Goal: Task Accomplishment & Management: Use online tool/utility

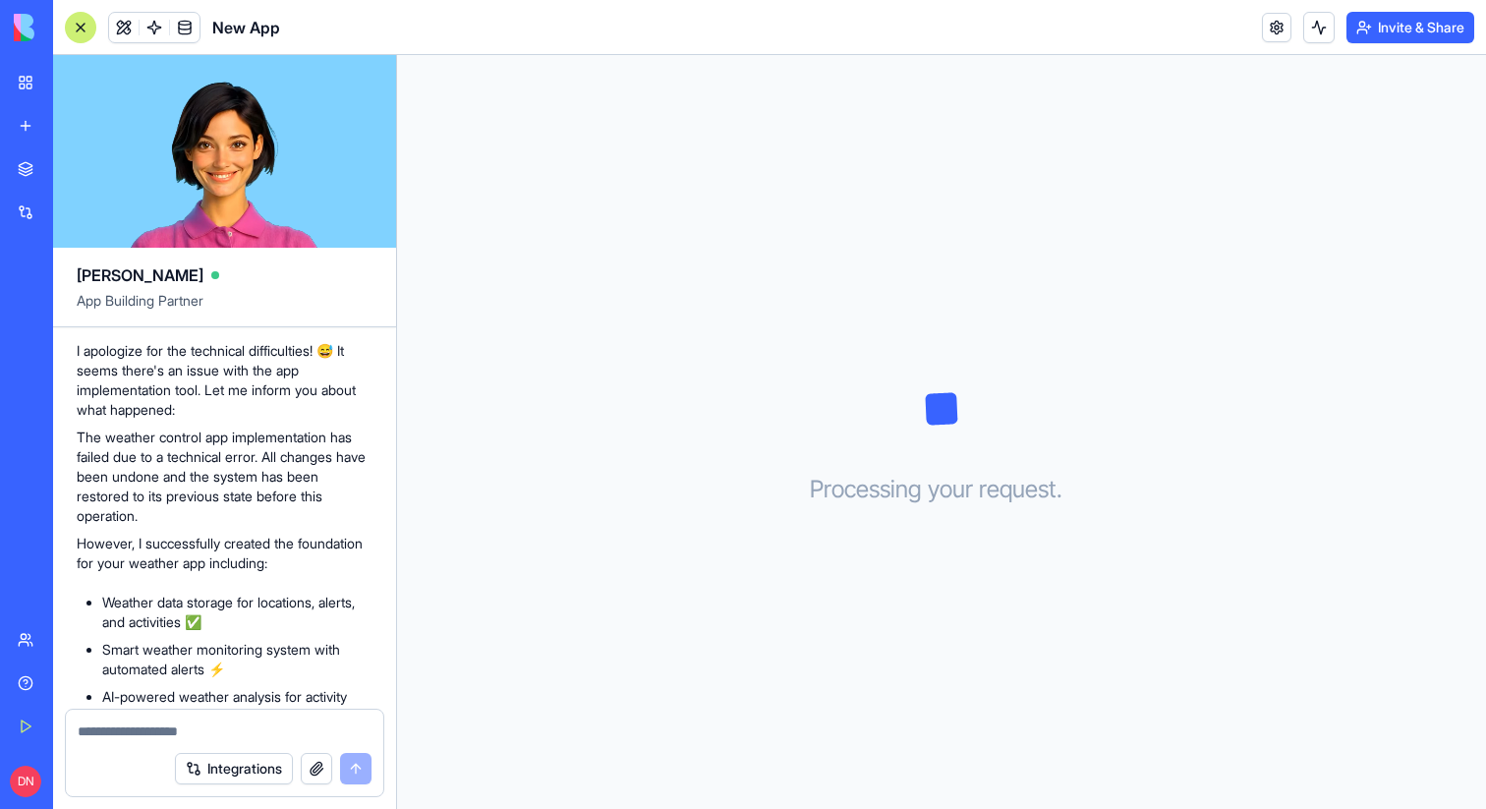
scroll to position [692, 0]
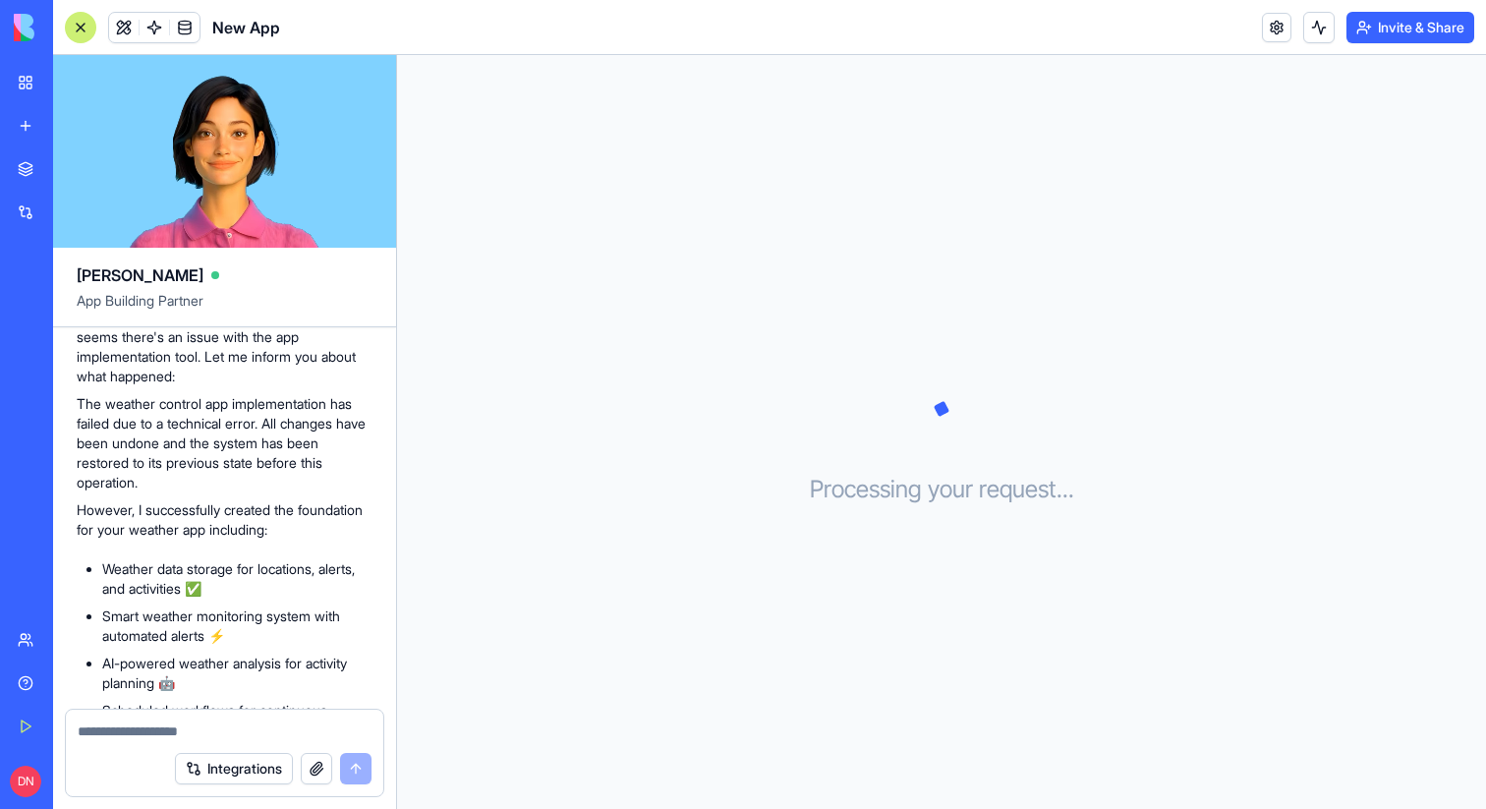
scroll to position [484, 0]
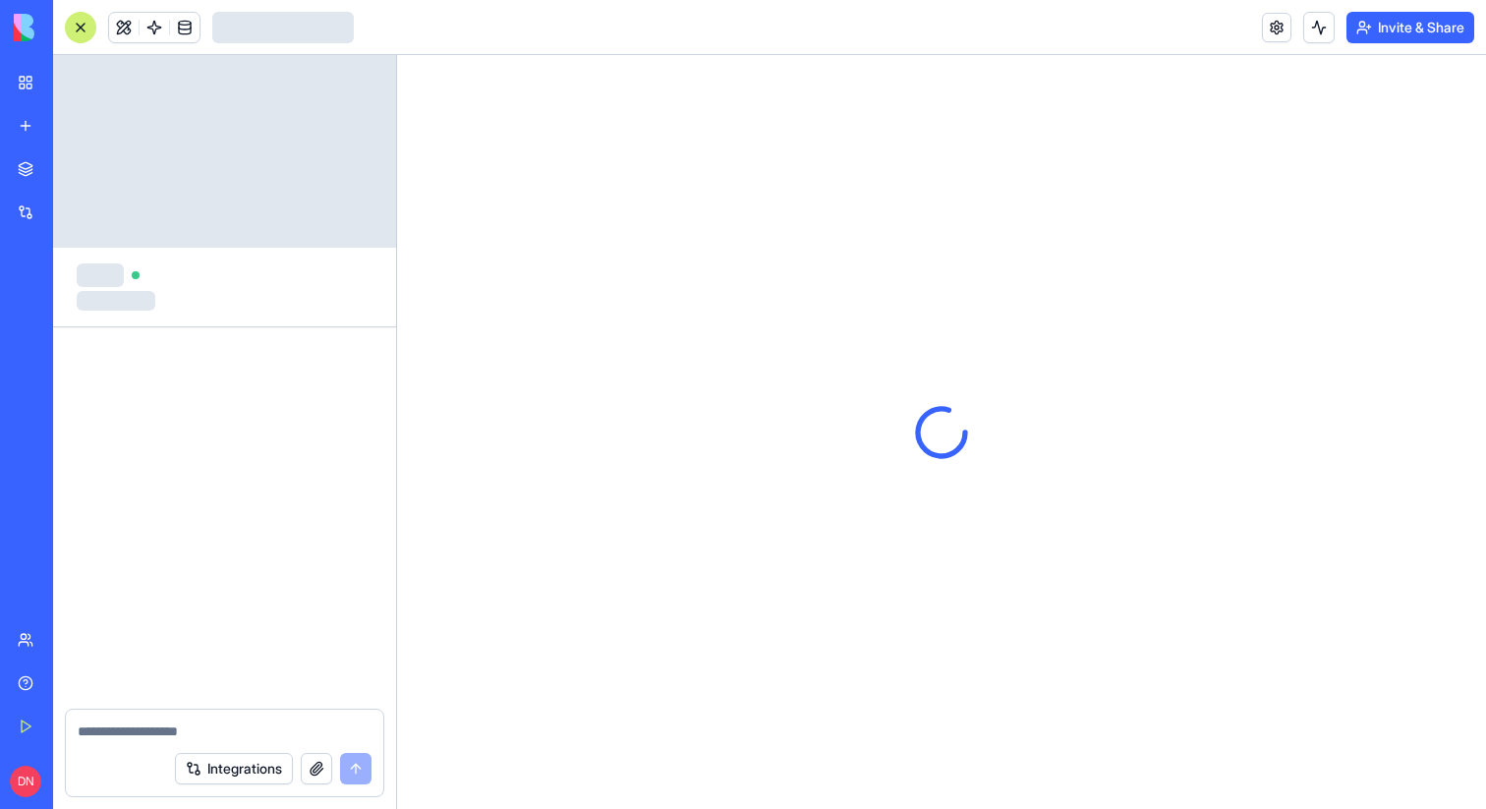
scroll to position [692, 0]
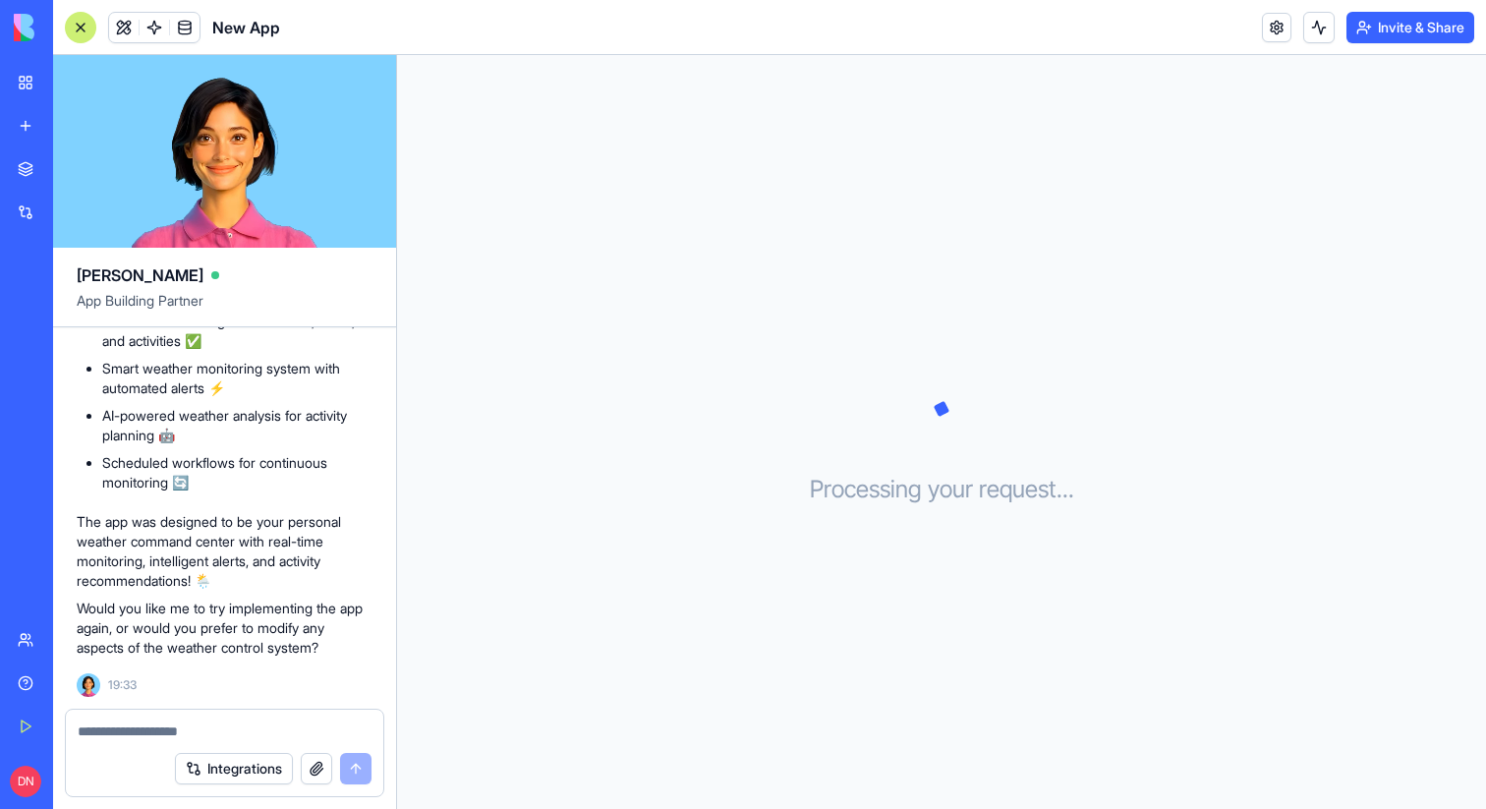
click at [56, 121] on div "New app" at bounding box center [60, 126] width 26 height 20
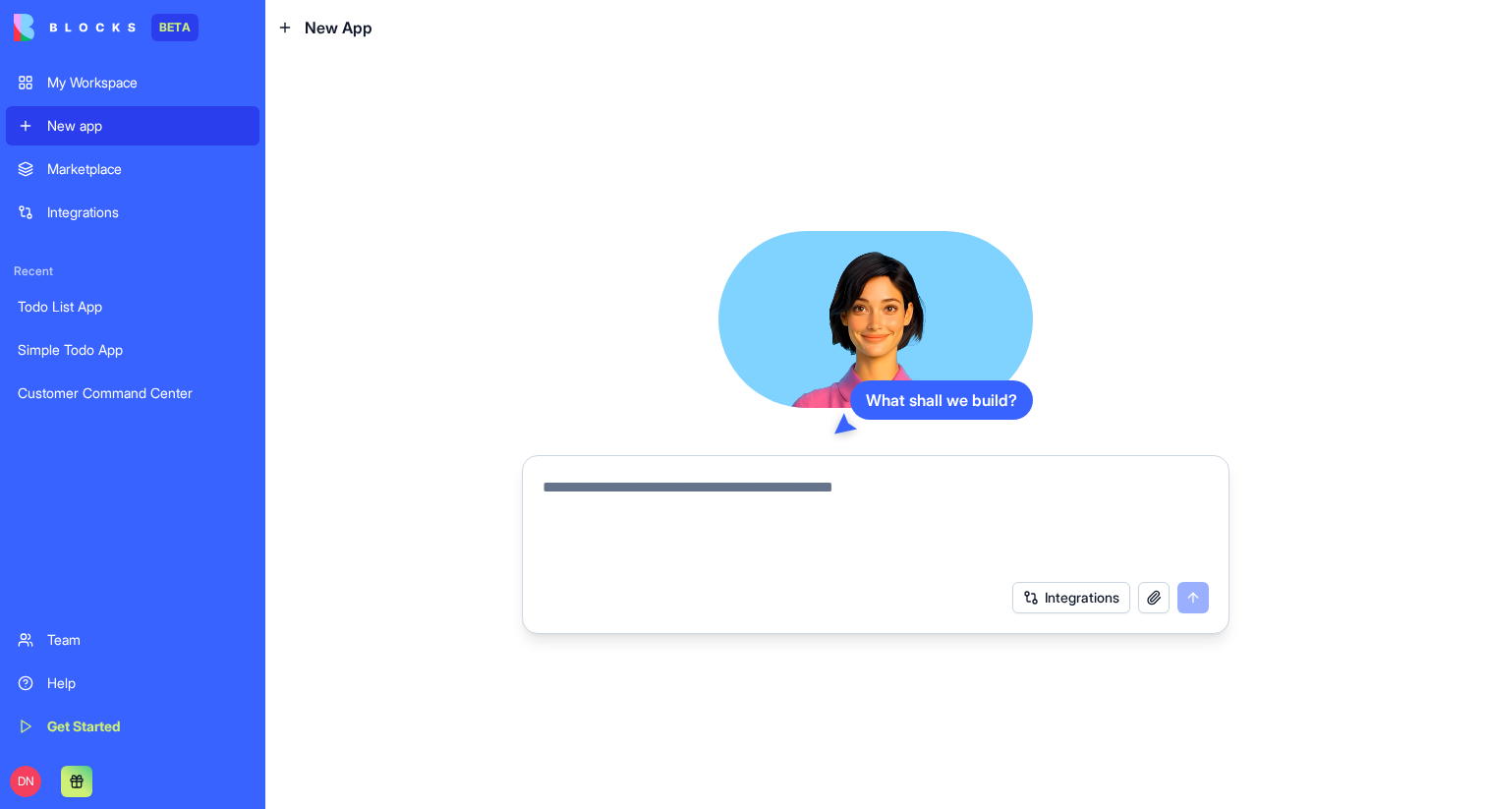
click at [742, 491] on textarea at bounding box center [875, 523] width 666 height 94
type textarea "**********"
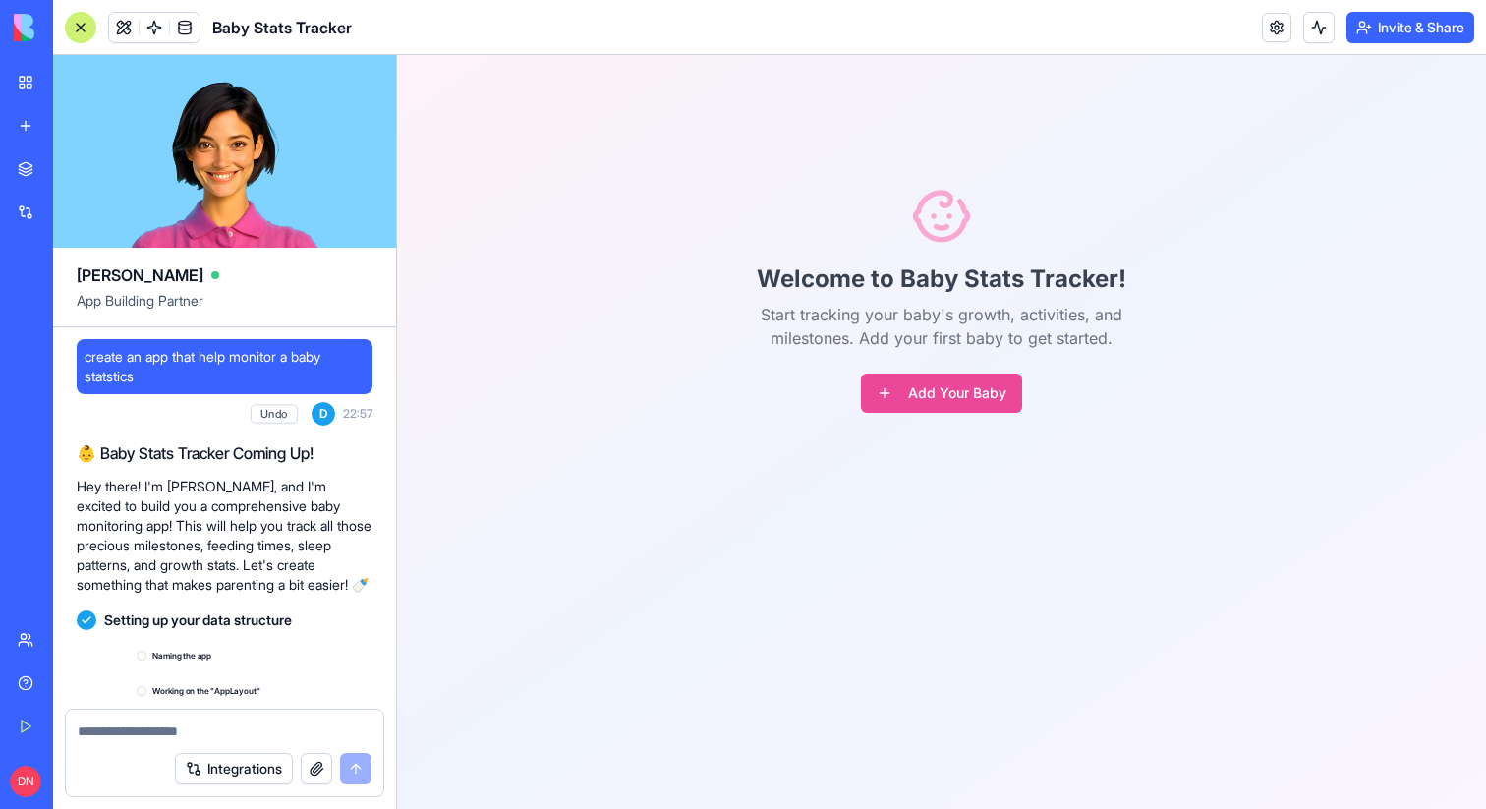
scroll to position [495, 0]
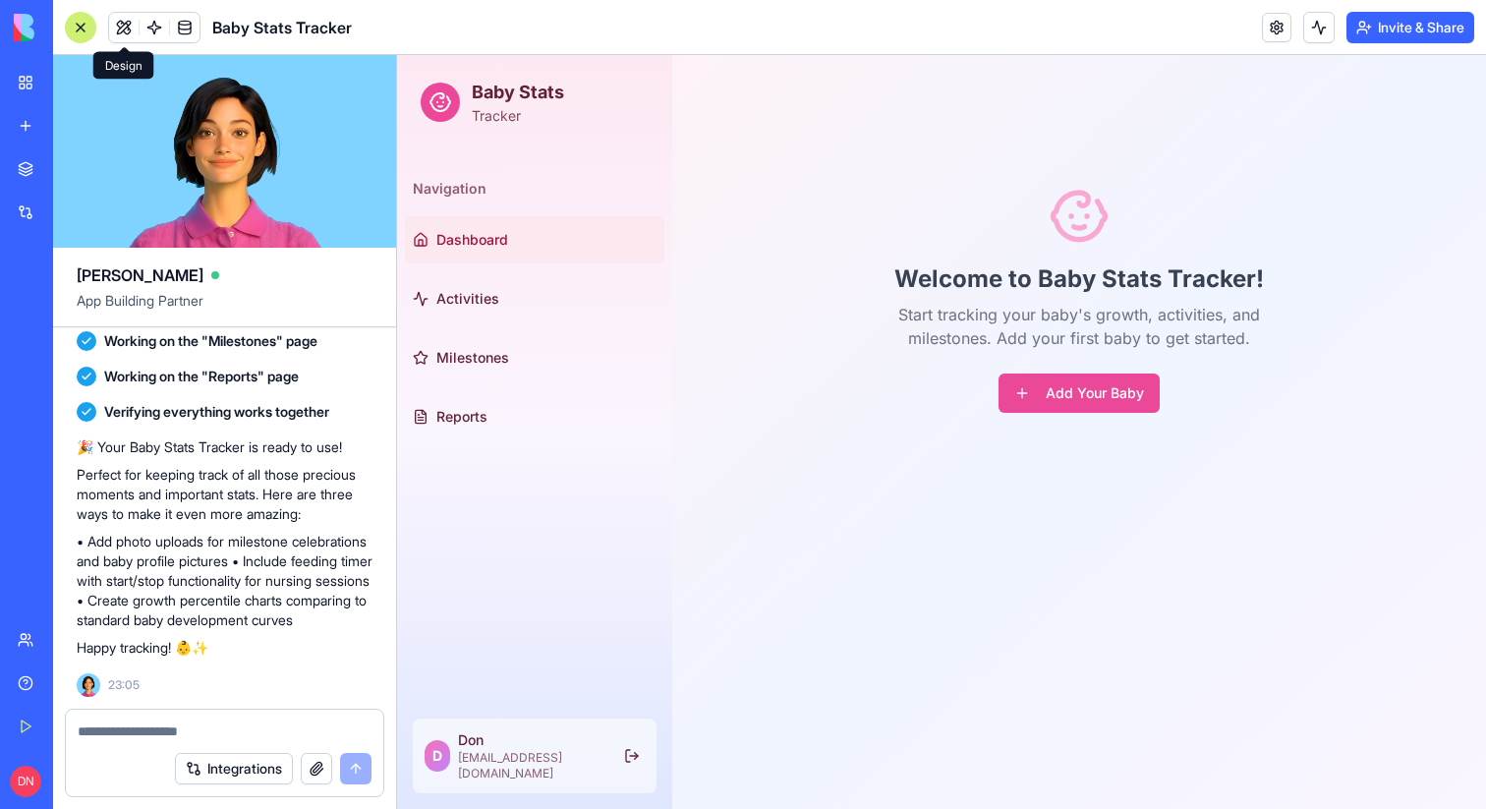
click at [114, 25] on span at bounding box center [123, 27] width 55 height 55
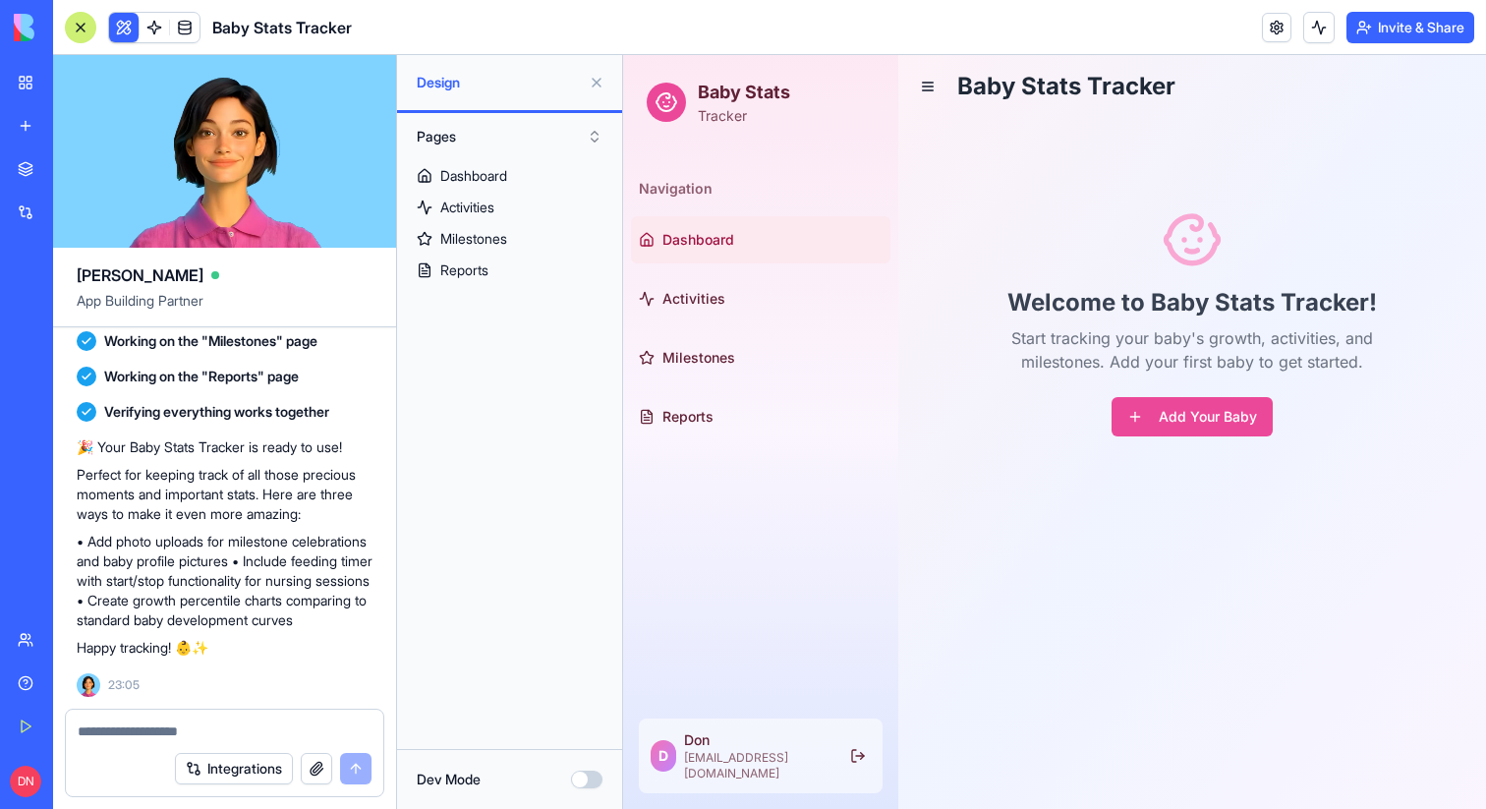
click at [453, 149] on button "Pages" at bounding box center [509, 136] width 205 height 31
click at [461, 196] on div "Components" at bounding box center [510, 208] width 196 height 31
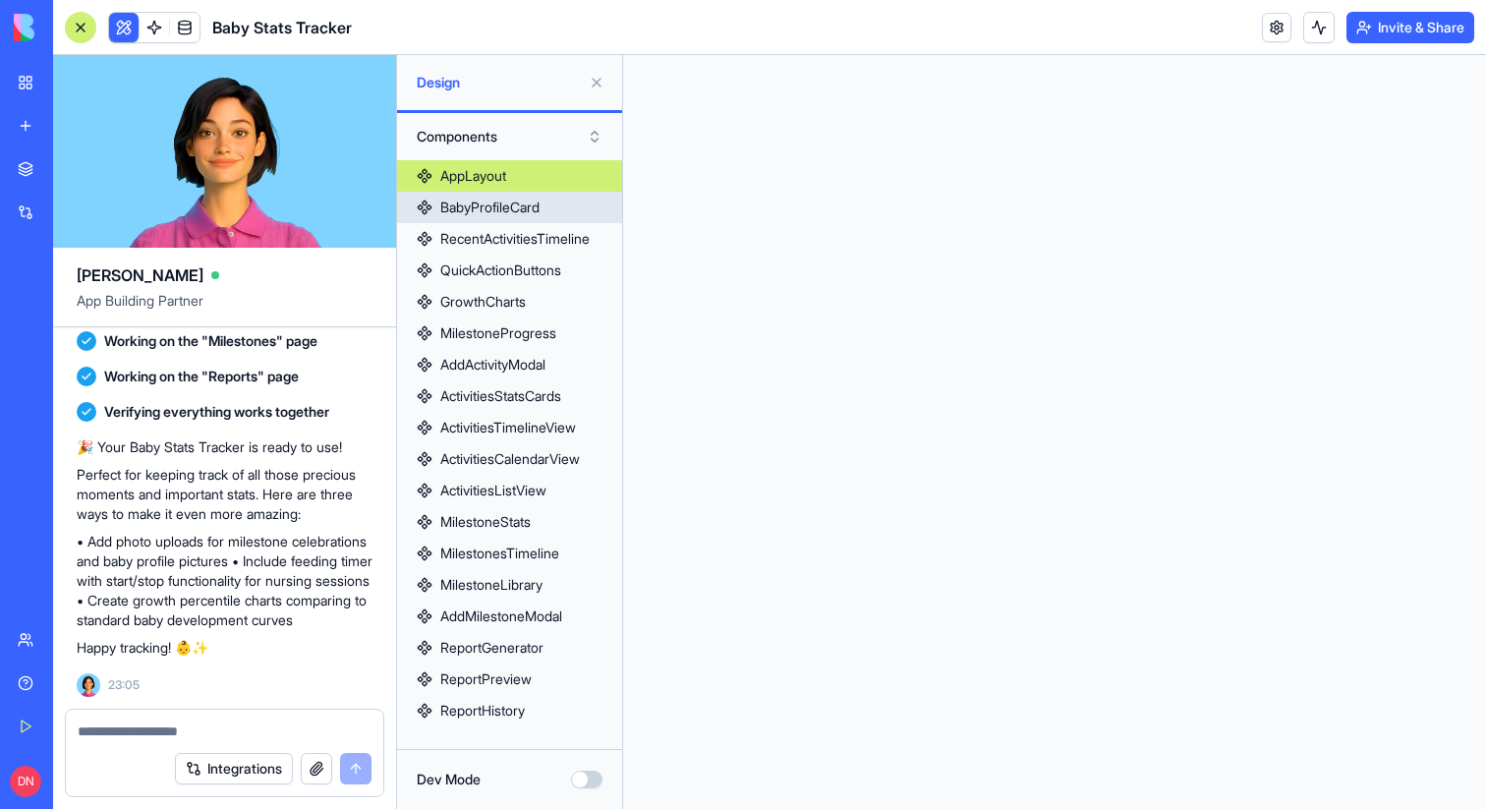
click at [475, 200] on div "BabyProfileCard" at bounding box center [489, 208] width 99 height 20
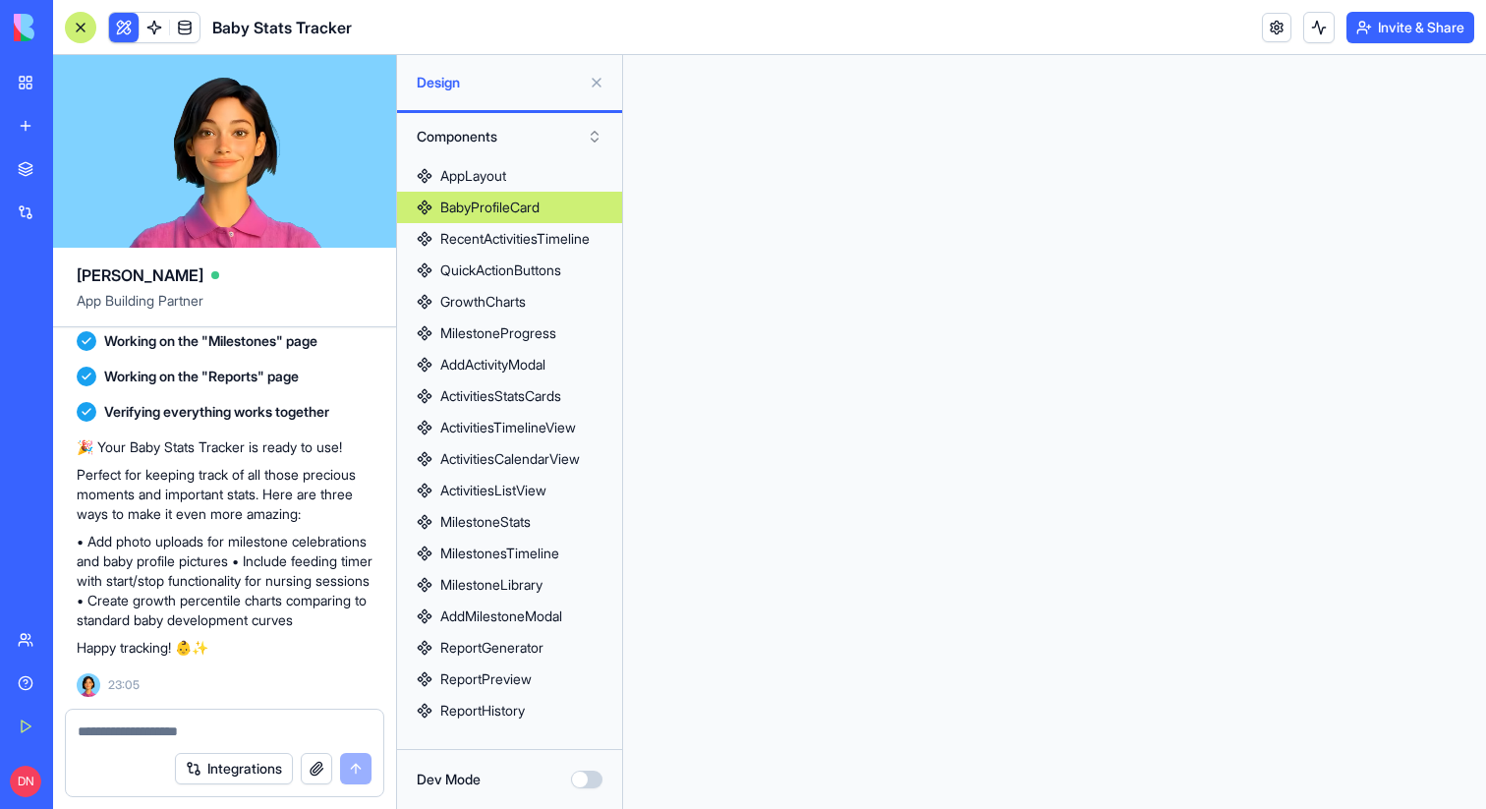
click at [582, 780] on button "Dev Mode" at bounding box center [586, 779] width 31 height 18
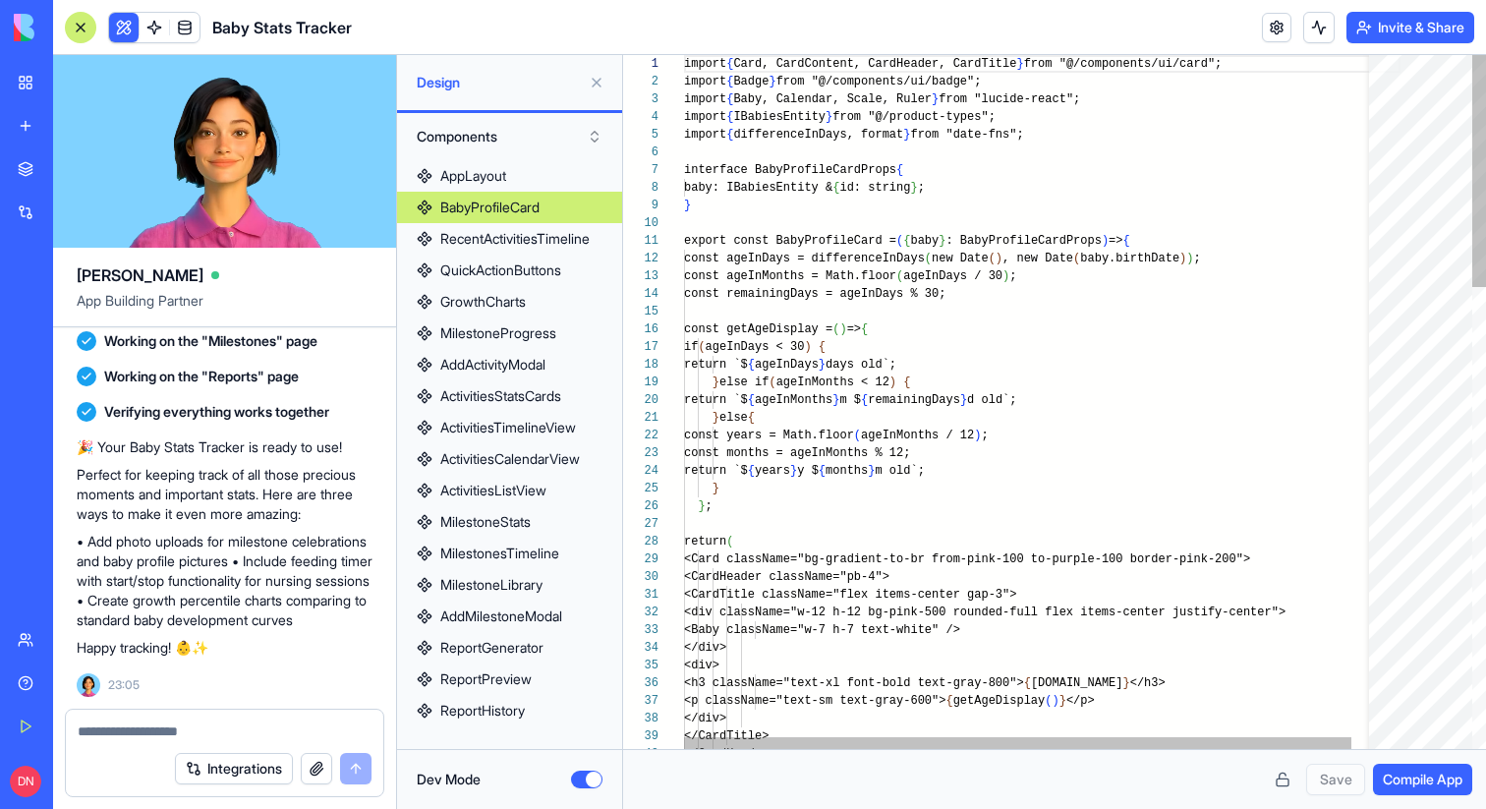
scroll to position [177, 0]
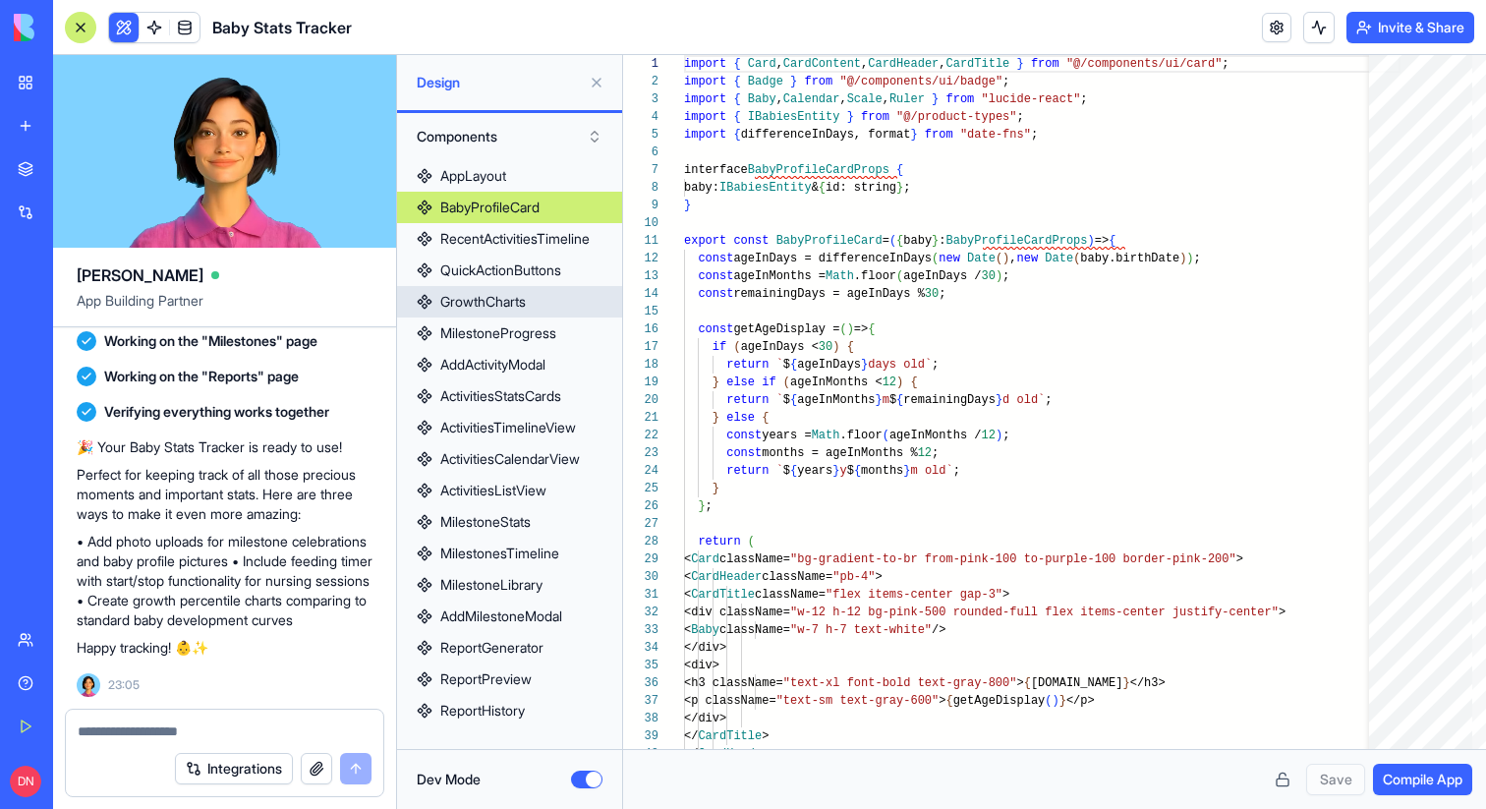
click at [462, 301] on div "GrowthCharts" at bounding box center [482, 302] width 85 height 20
type textarea "**********"
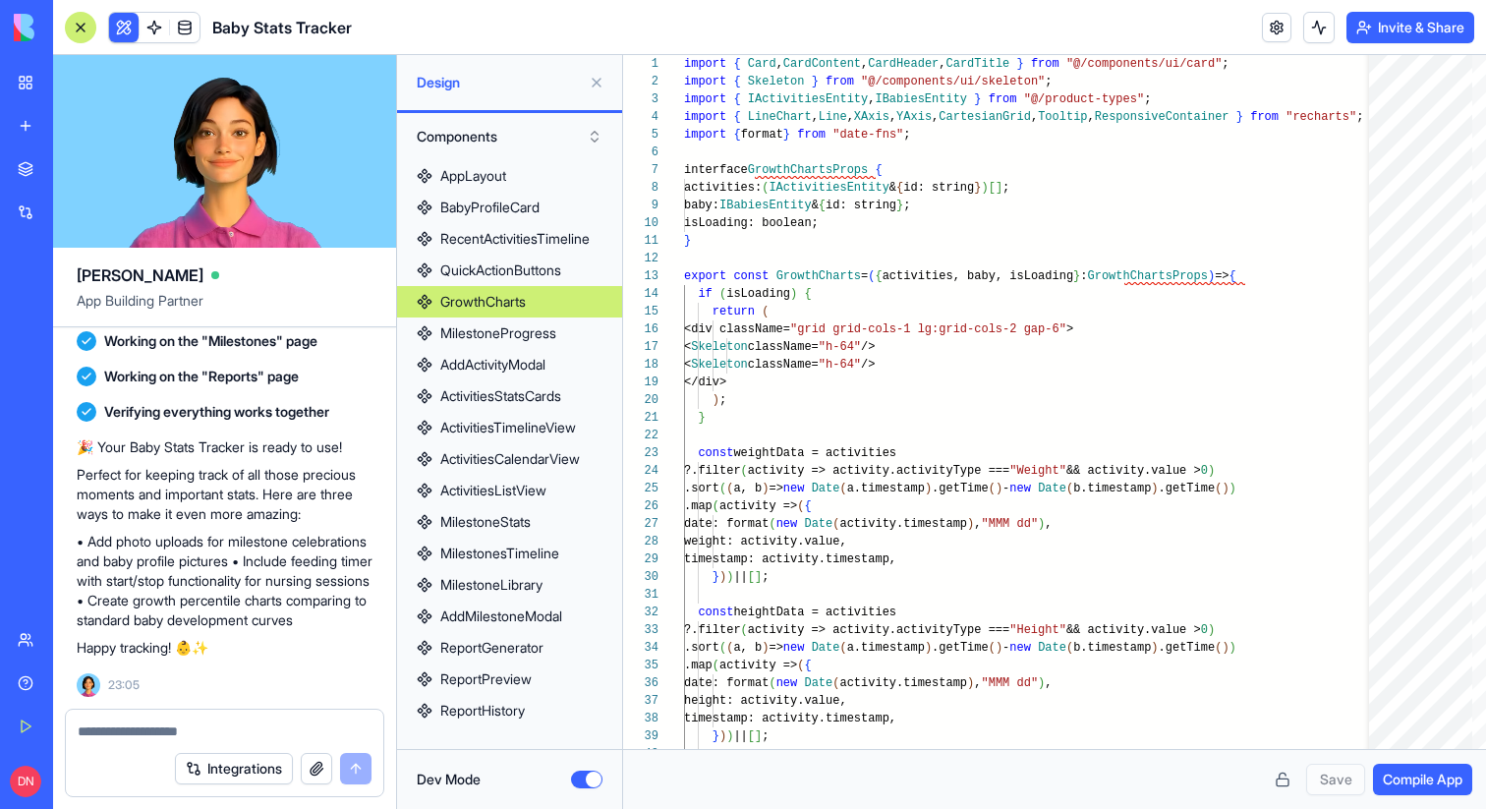
click at [462, 136] on button "Components" at bounding box center [509, 136] width 205 height 31
click at [471, 177] on div "Pages" at bounding box center [510, 176] width 196 height 31
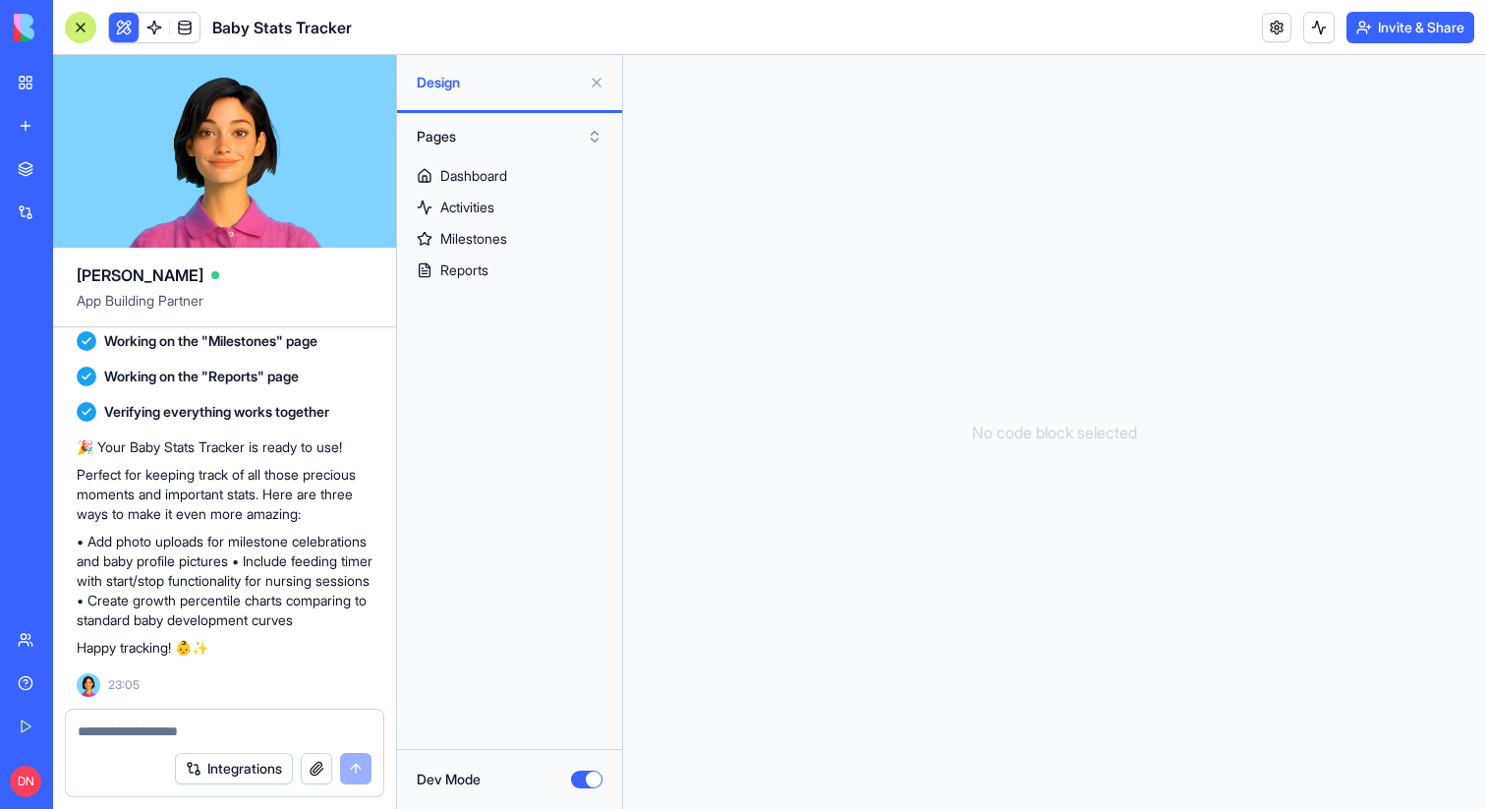
click at [451, 140] on button "Pages" at bounding box center [509, 136] width 205 height 31
click at [457, 218] on div "Components" at bounding box center [510, 208] width 196 height 31
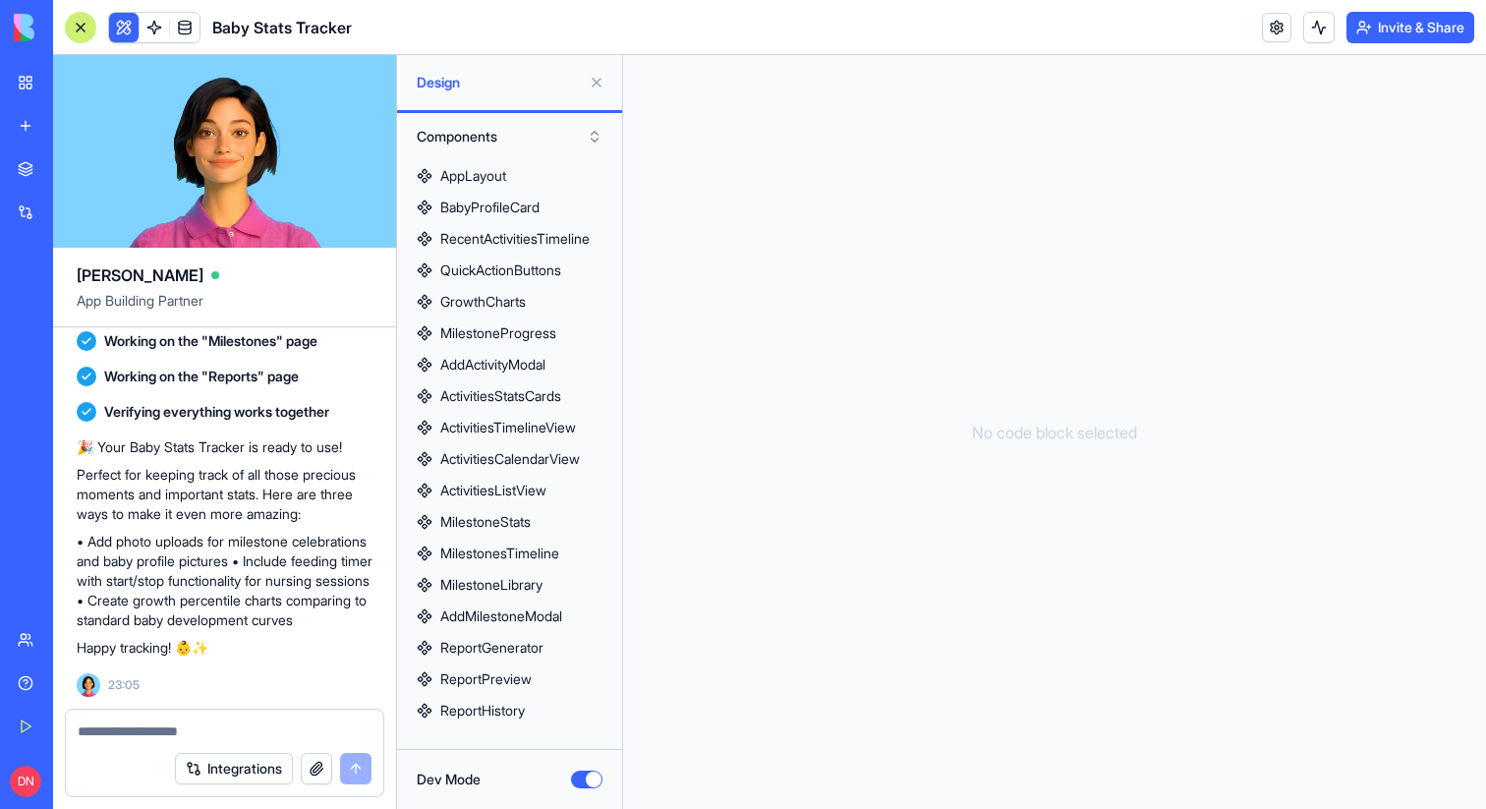
click at [485, 145] on button "Components" at bounding box center [509, 136] width 205 height 31
click at [158, 17] on span at bounding box center [184, 27] width 55 height 55
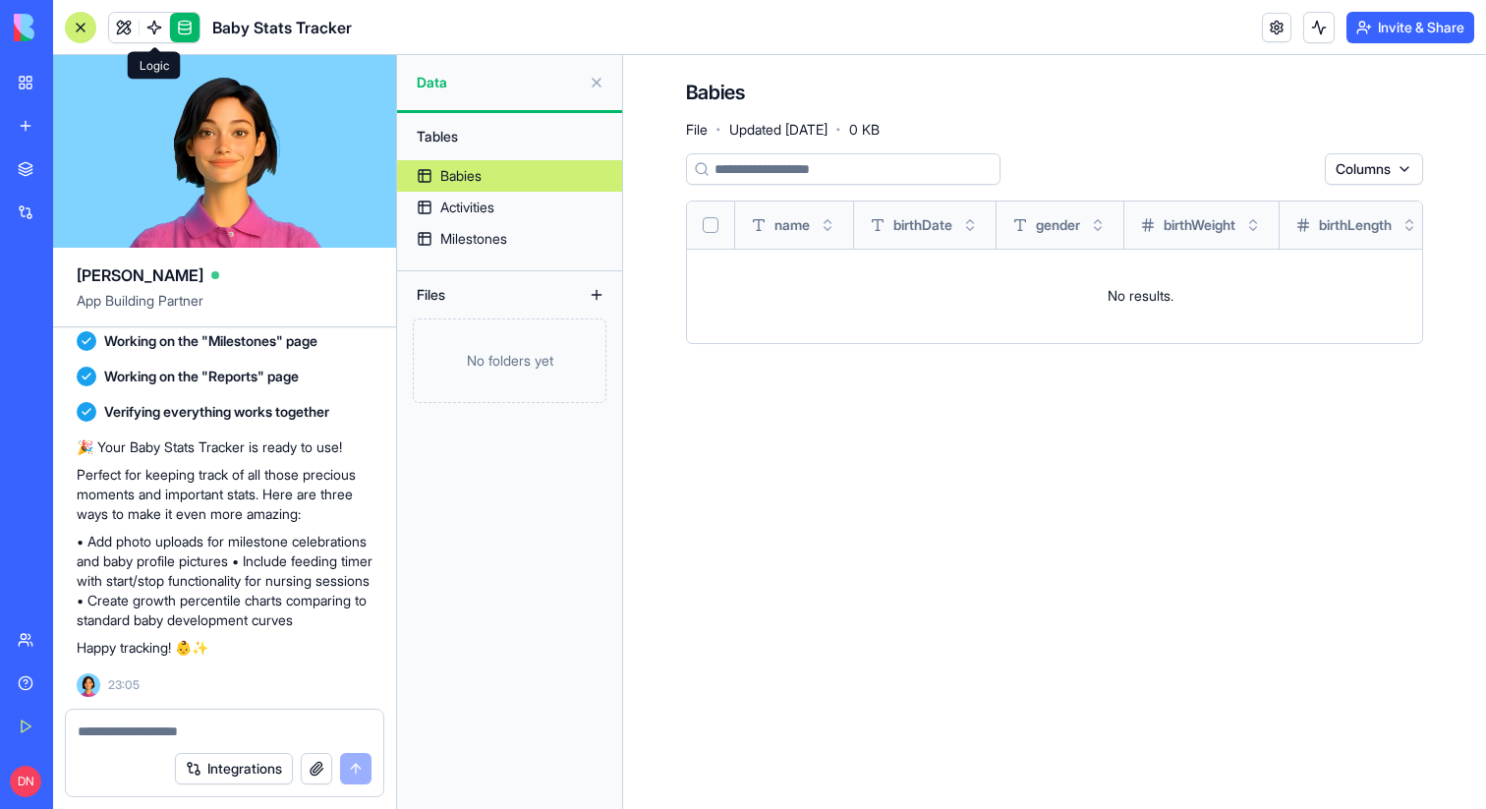
click at [158, 16] on span at bounding box center [154, 27] width 55 height 55
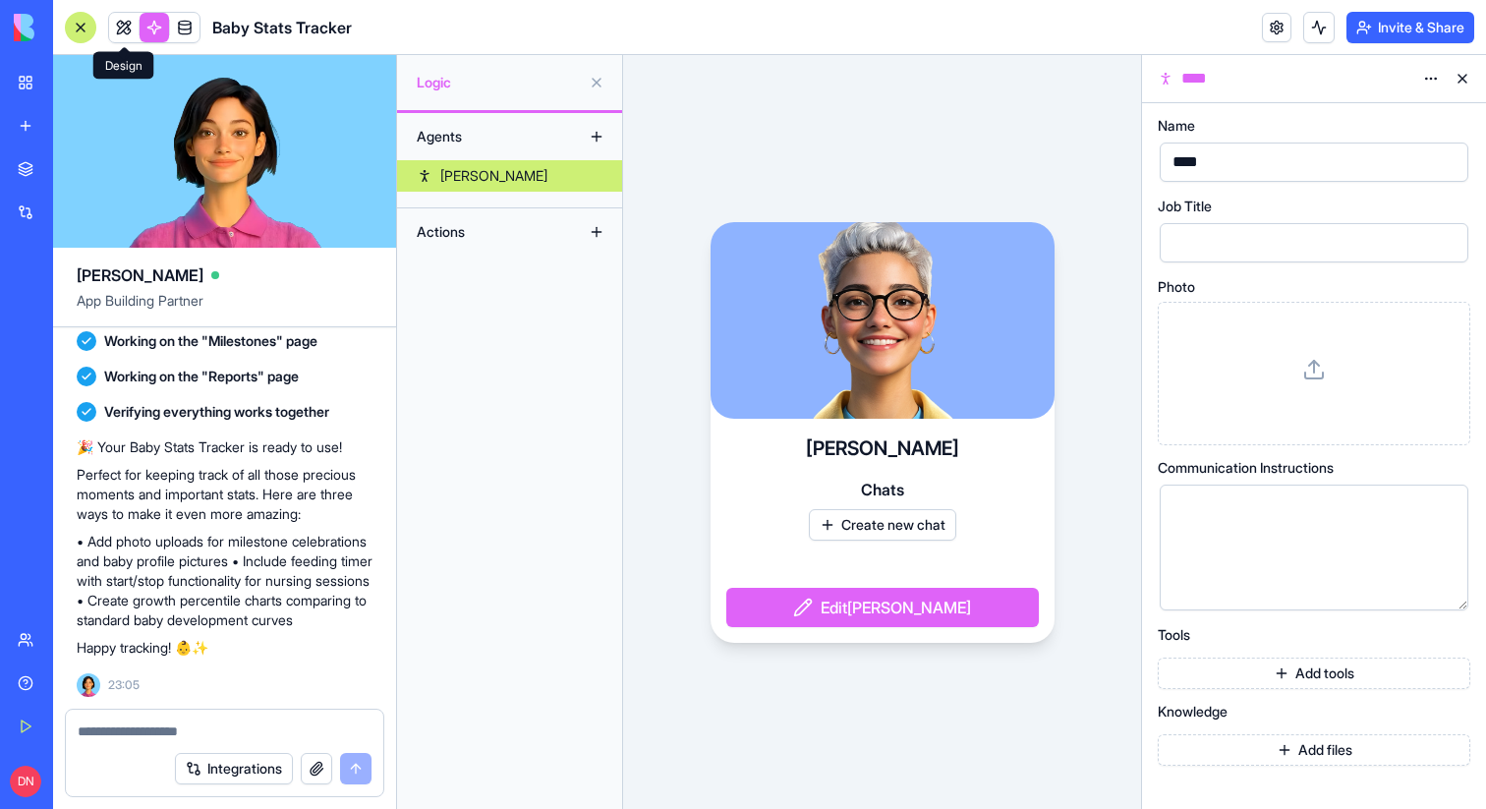
click at [130, 20] on link at bounding box center [123, 27] width 29 height 29
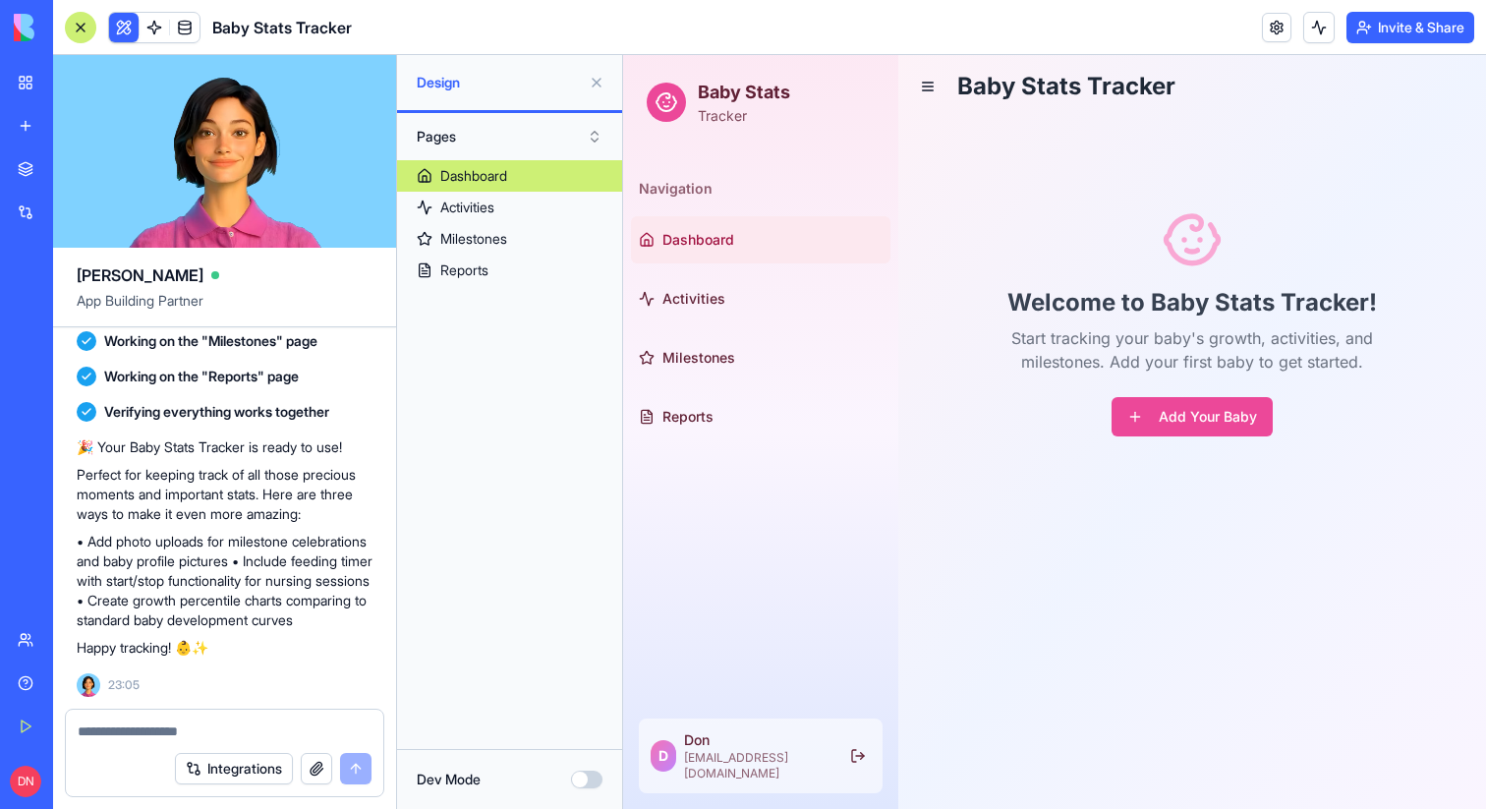
click at [461, 133] on button "Pages" at bounding box center [509, 136] width 205 height 31
click at [511, 343] on div "Dashboard Activities Milestones Reports" at bounding box center [509, 446] width 225 height 573
click at [512, 141] on button "Pages" at bounding box center [509, 136] width 205 height 31
click at [525, 208] on div "Components" at bounding box center [510, 208] width 196 height 31
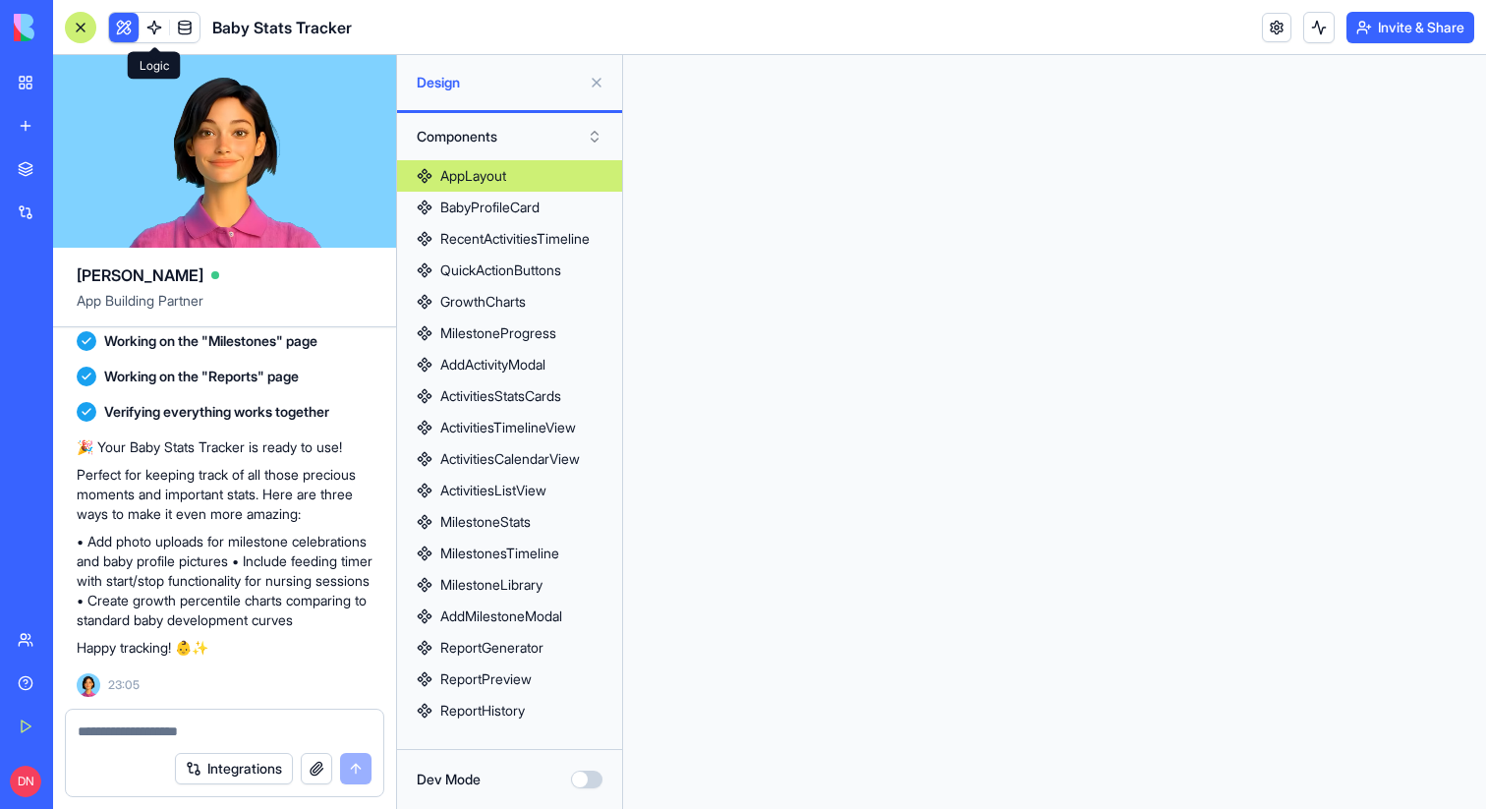
click at [167, 32] on link at bounding box center [154, 27] width 29 height 29
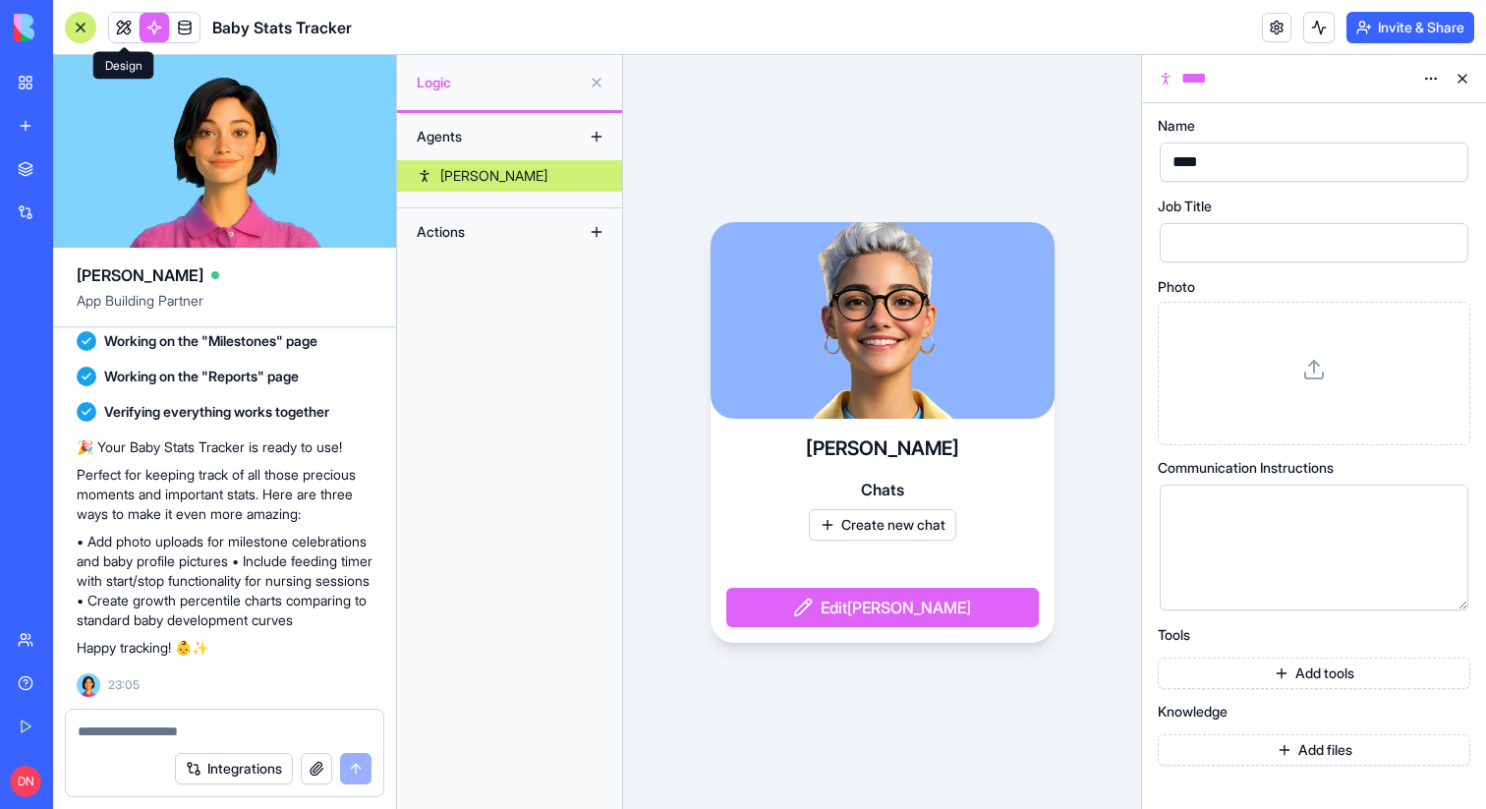
click at [125, 35] on link at bounding box center [123, 27] width 29 height 29
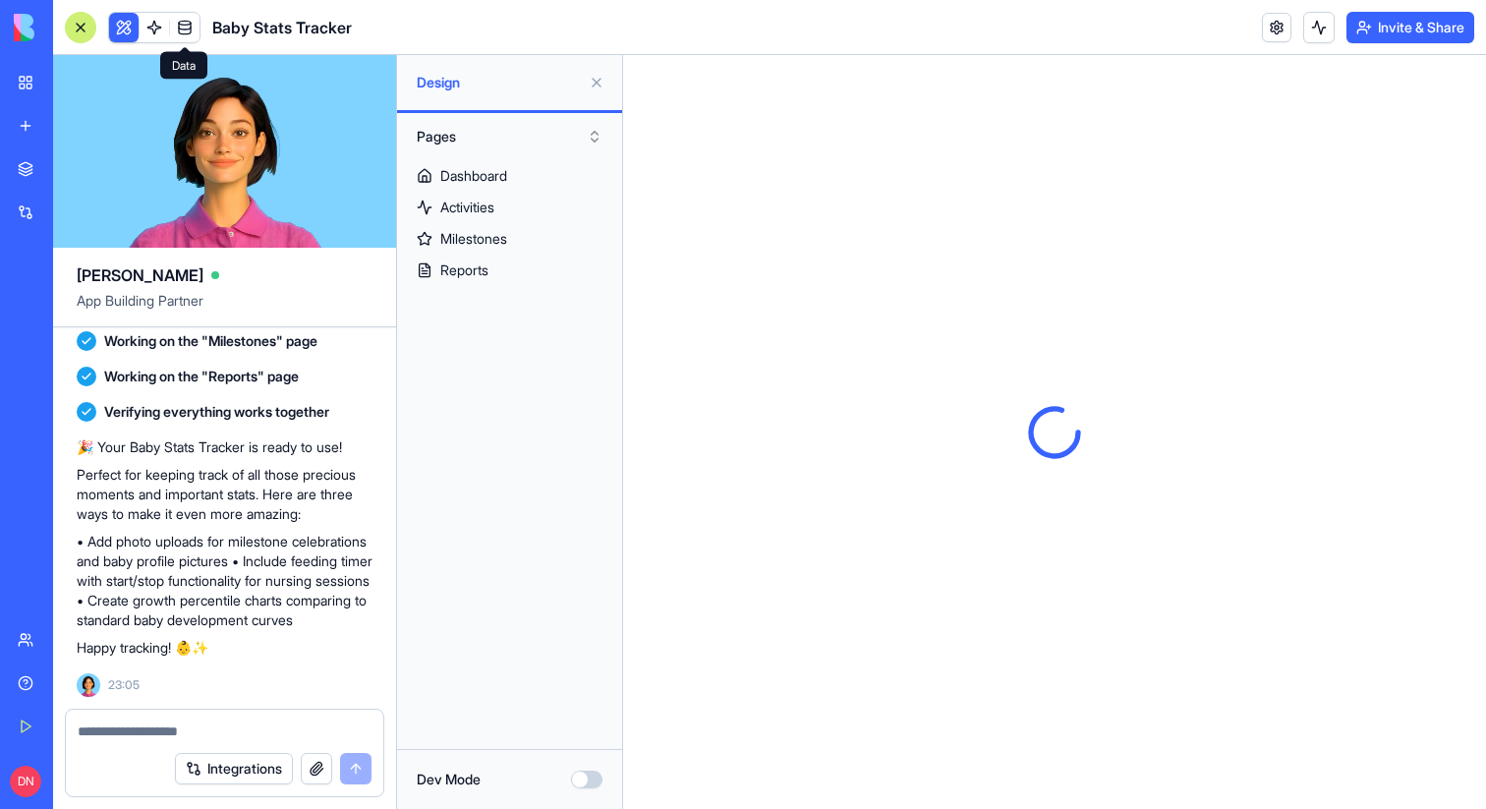
click at [197, 34] on link at bounding box center [184, 27] width 29 height 29
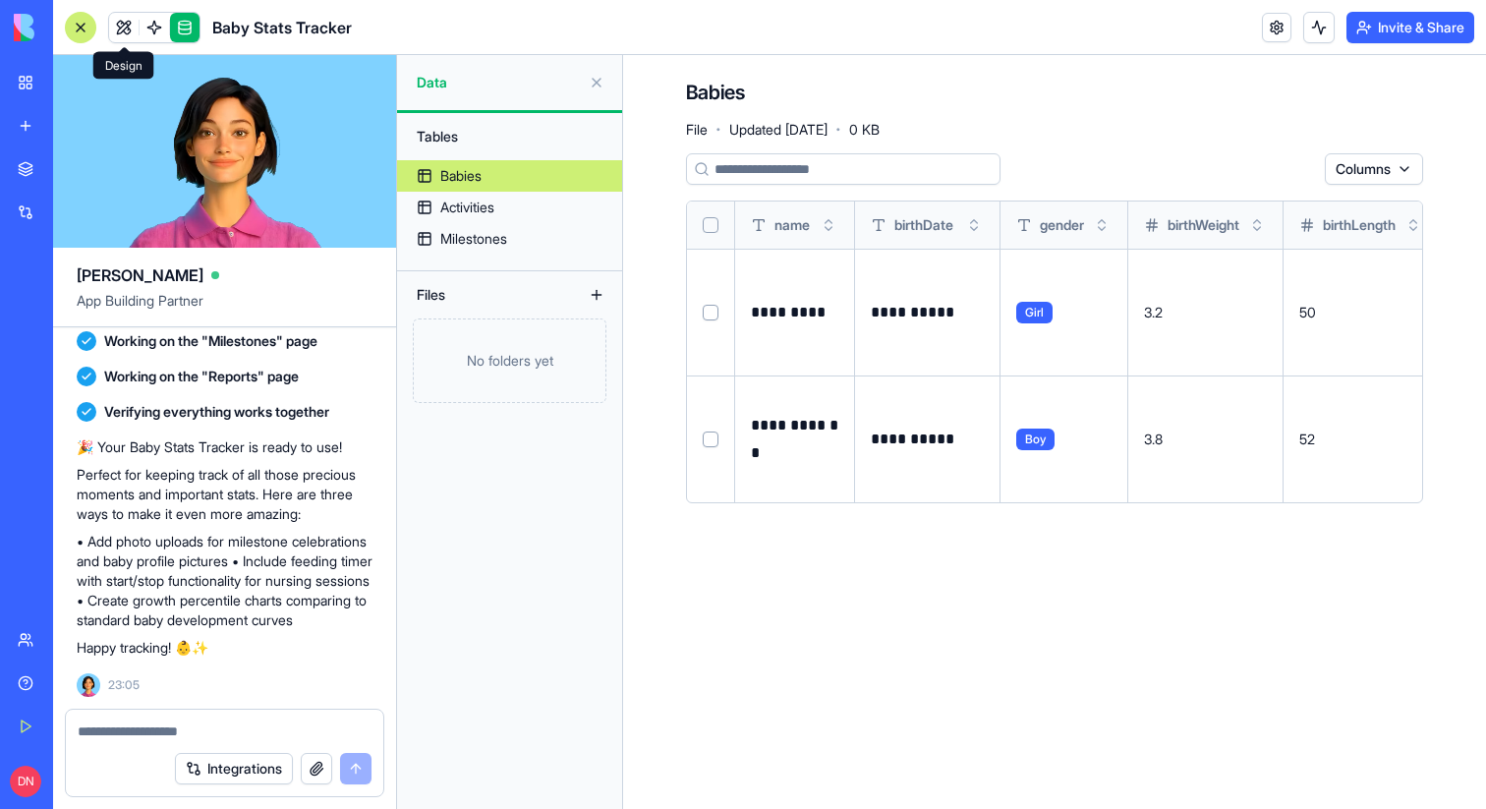
click at [124, 32] on link at bounding box center [123, 27] width 29 height 29
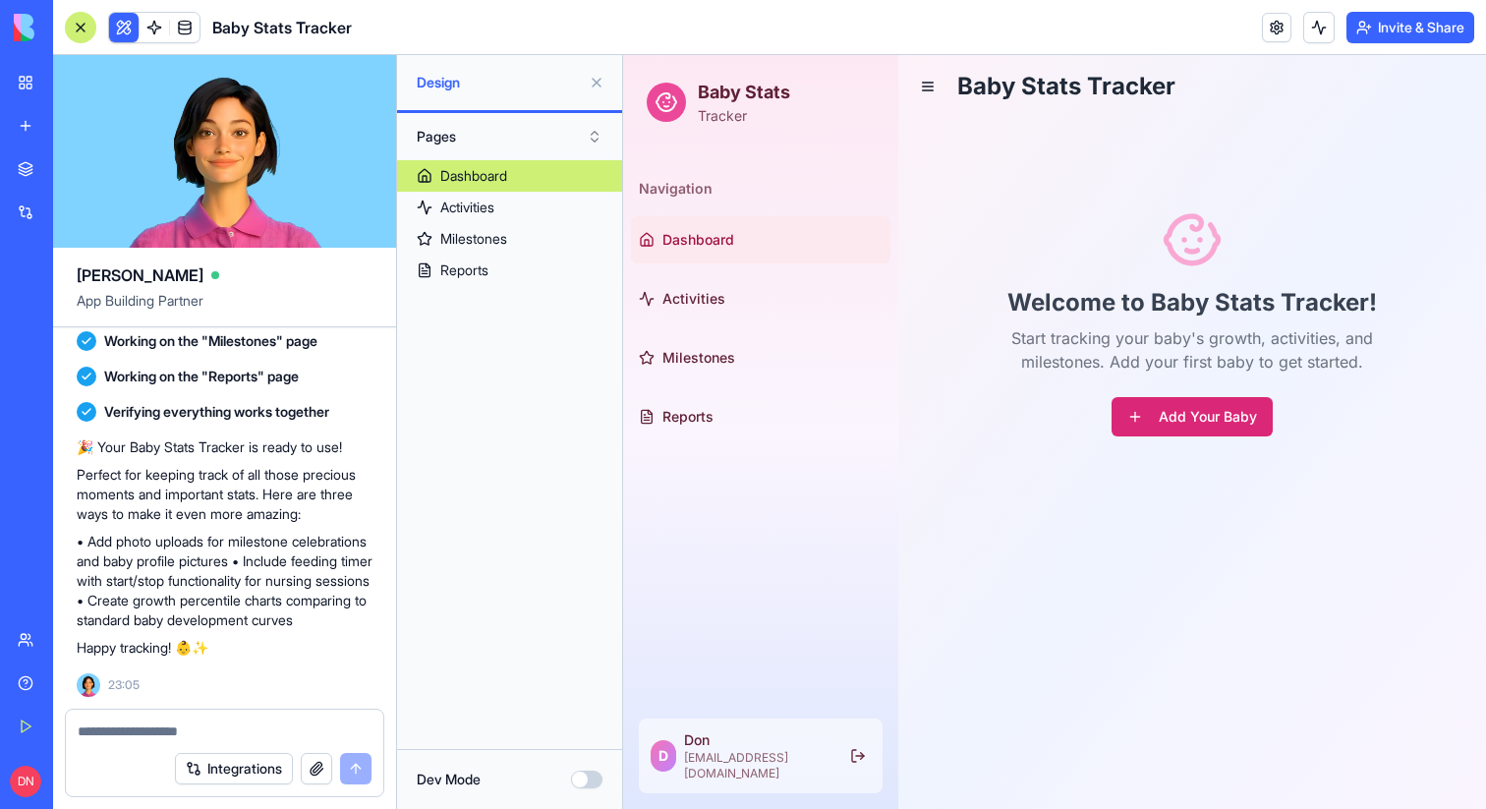
click at [1153, 413] on button "Add Your Baby" at bounding box center [1191, 416] width 161 height 39
click at [1145, 404] on button "Add Your Baby" at bounding box center [1191, 416] width 161 height 39
click at [1175, 416] on button "Add Your Baby" at bounding box center [1191, 416] width 161 height 39
click at [698, 280] on link "Activities" at bounding box center [760, 298] width 259 height 47
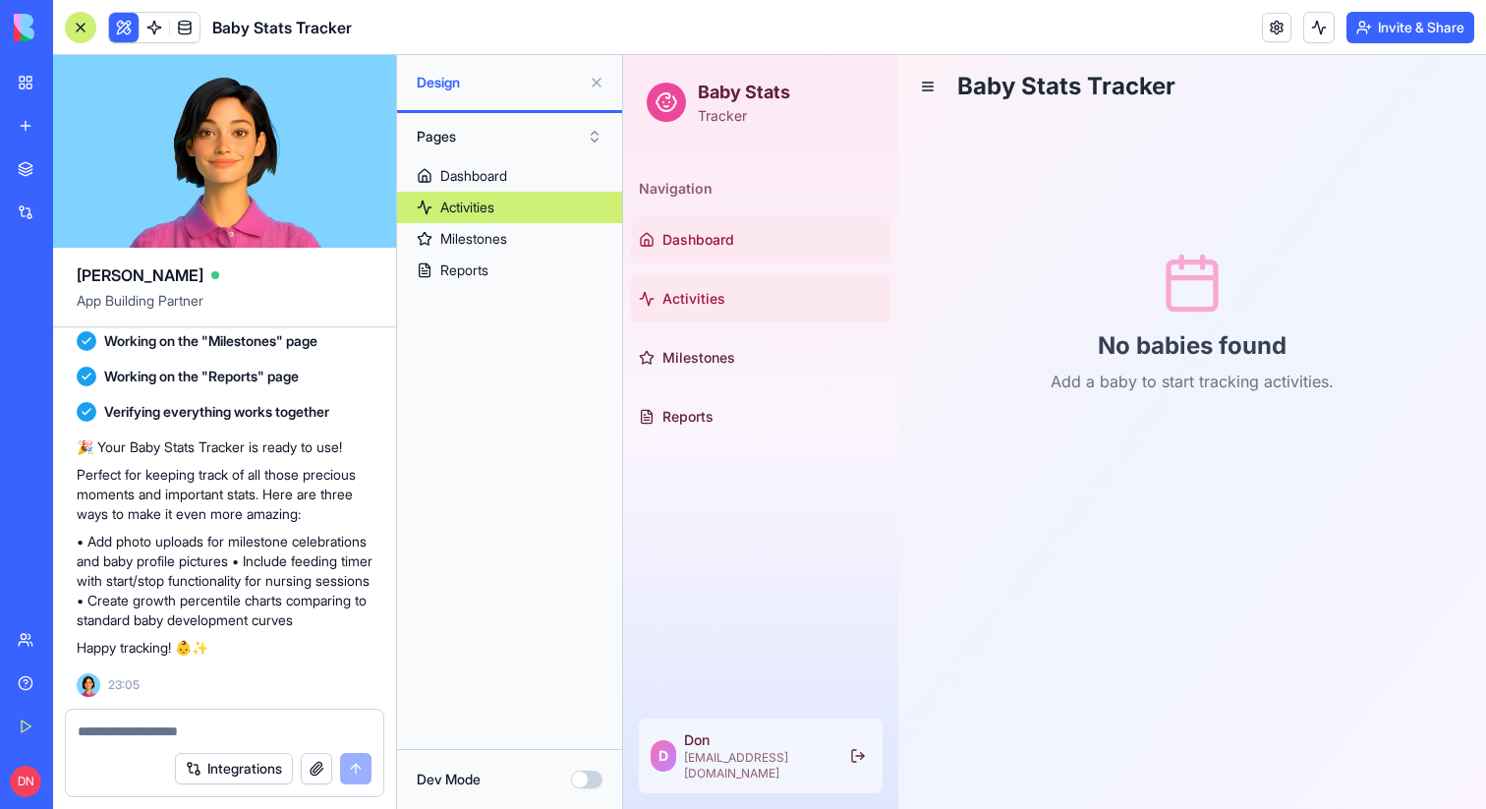
click at [696, 255] on link "Dashboard" at bounding box center [760, 239] width 259 height 47
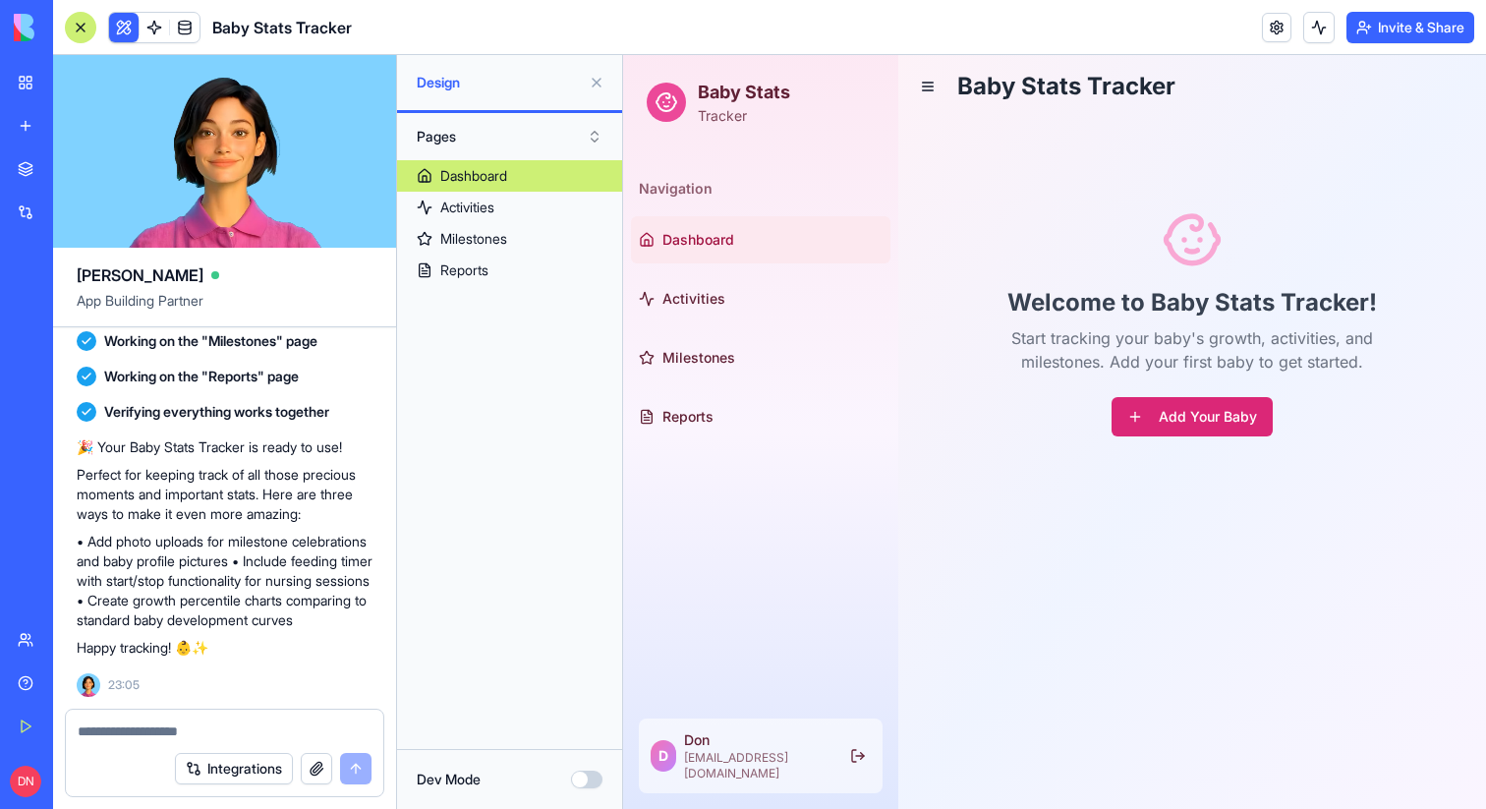
click at [1206, 422] on button "Add Your Baby" at bounding box center [1191, 416] width 161 height 39
click at [590, 782] on button "Dev Mode" at bounding box center [586, 779] width 31 height 18
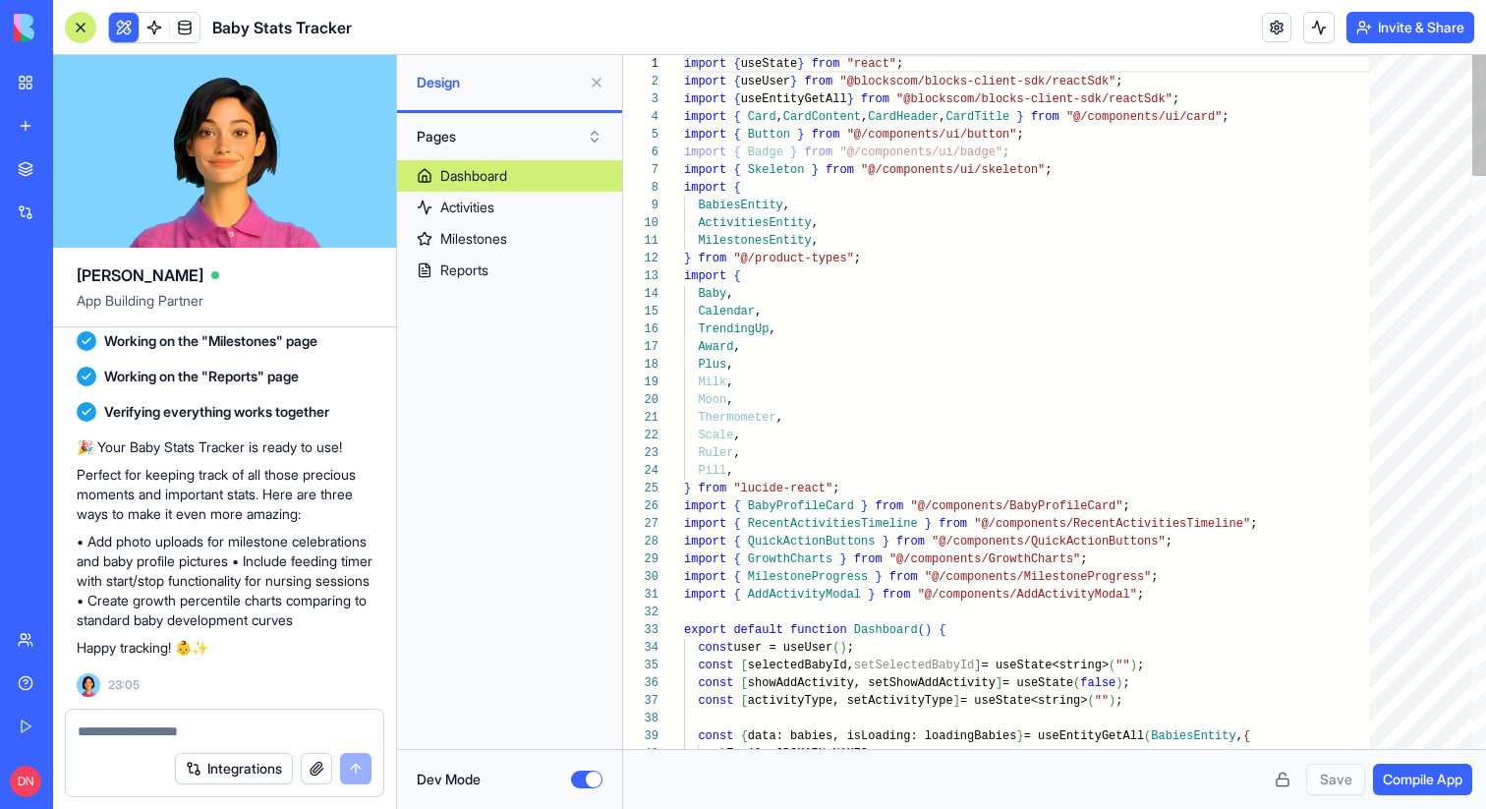
scroll to position [177, 0]
type textarea "**********"
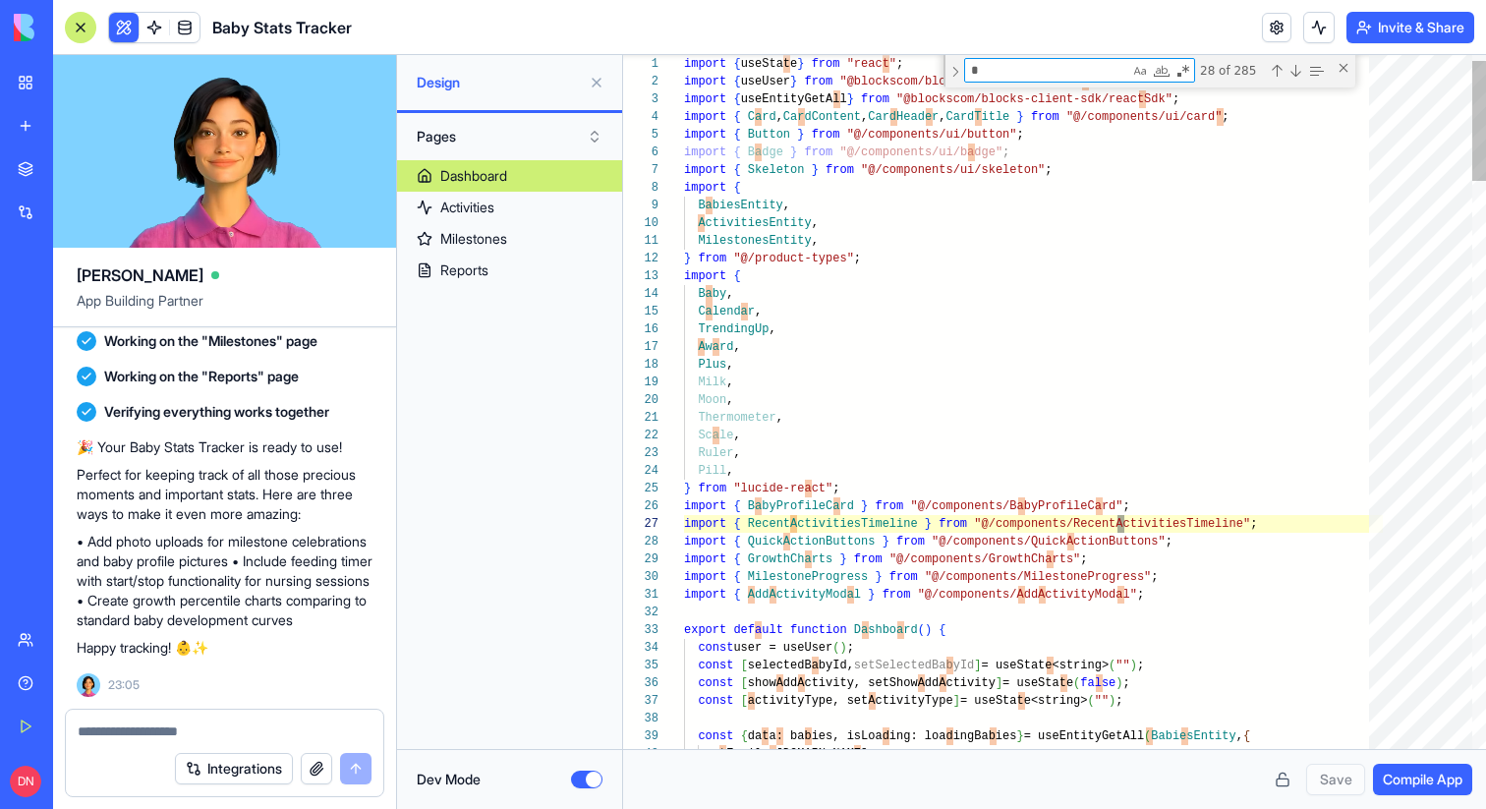
type textarea "**"
type textarea "**********"
type textarea "***"
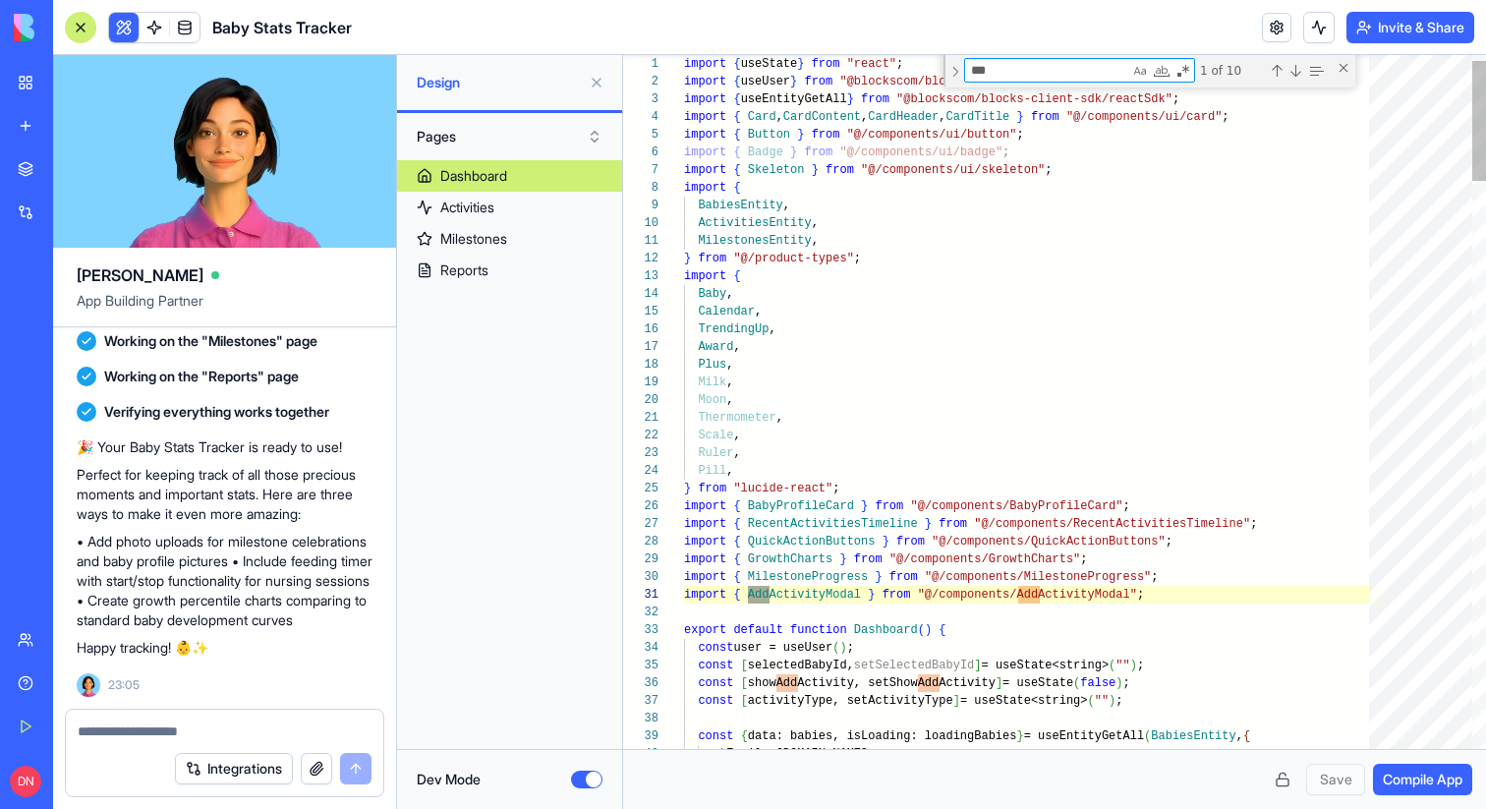
type textarea "**********"
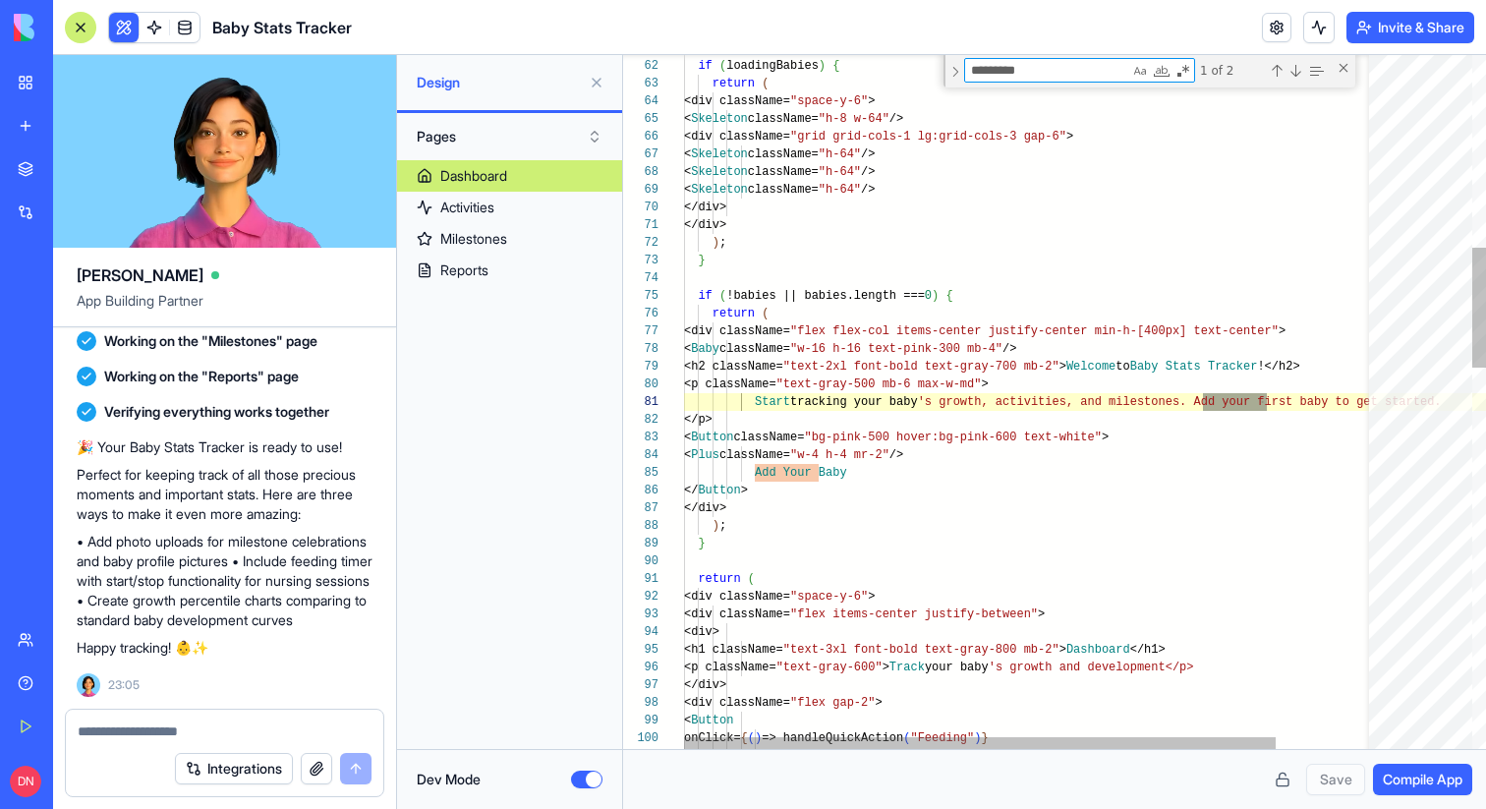
scroll to position [177, 583]
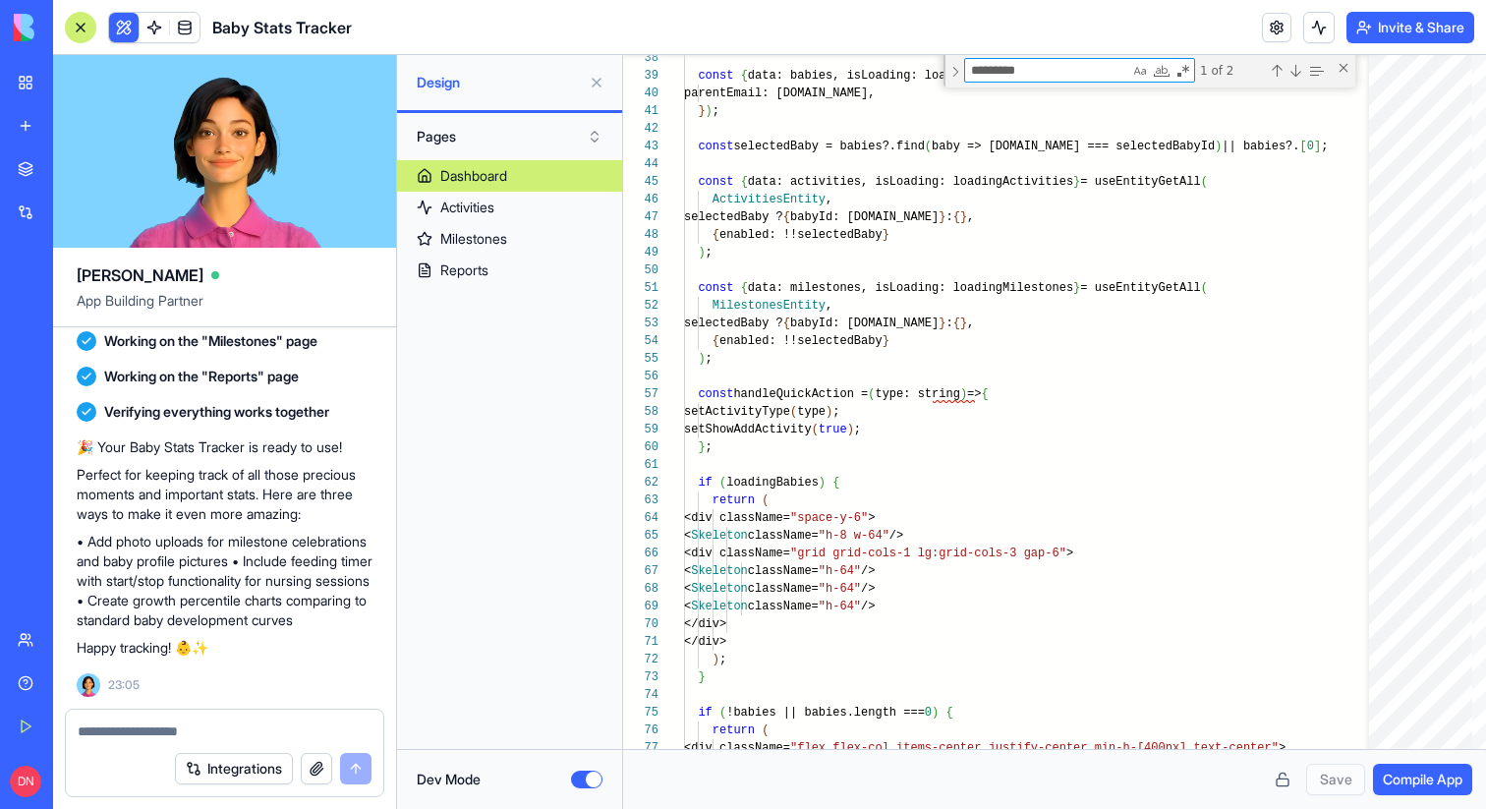
type textarea "********"
click at [503, 139] on button "Pages" at bounding box center [509, 136] width 205 height 31
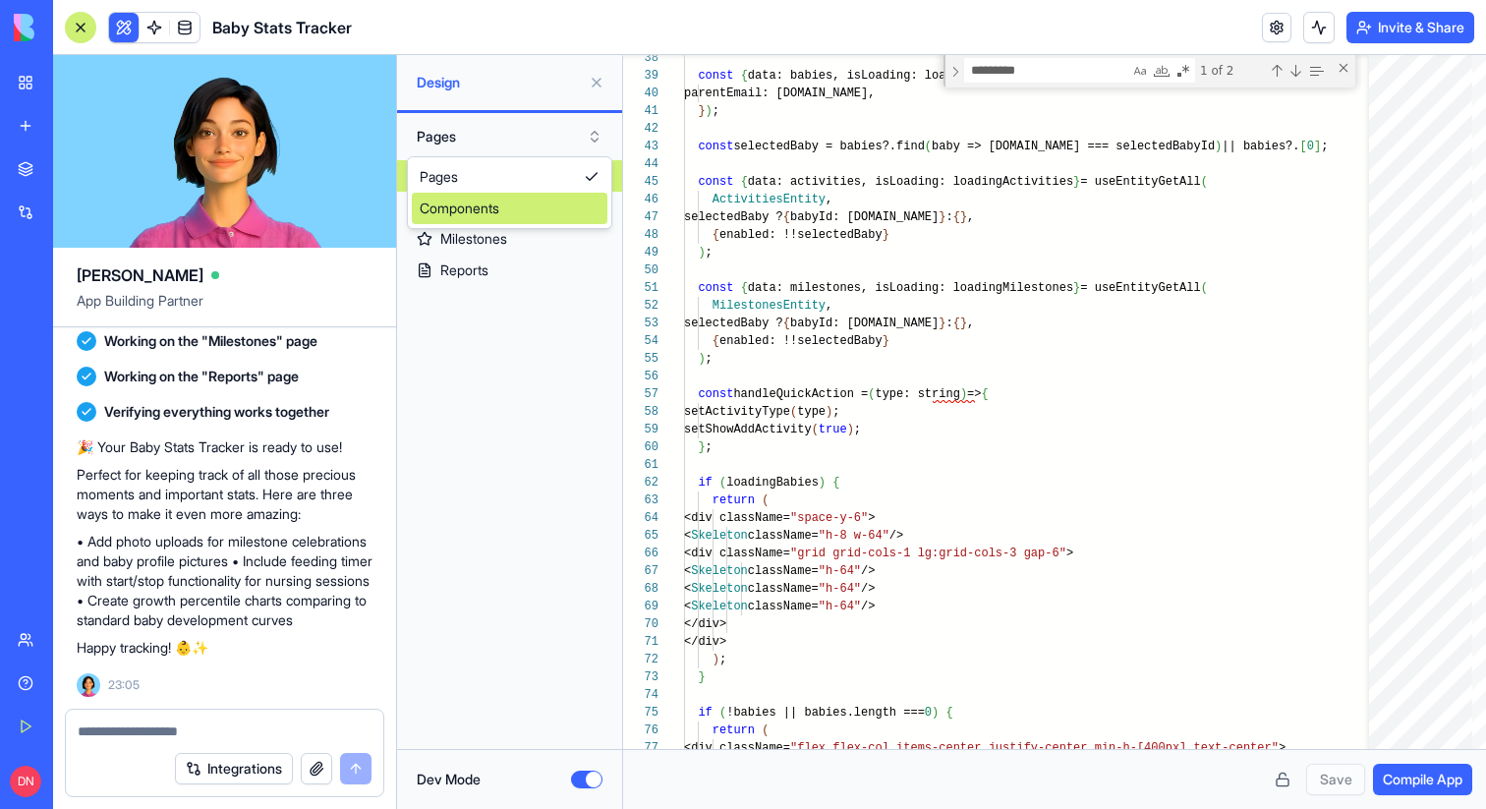
click at [502, 217] on div "Components" at bounding box center [510, 208] width 196 height 31
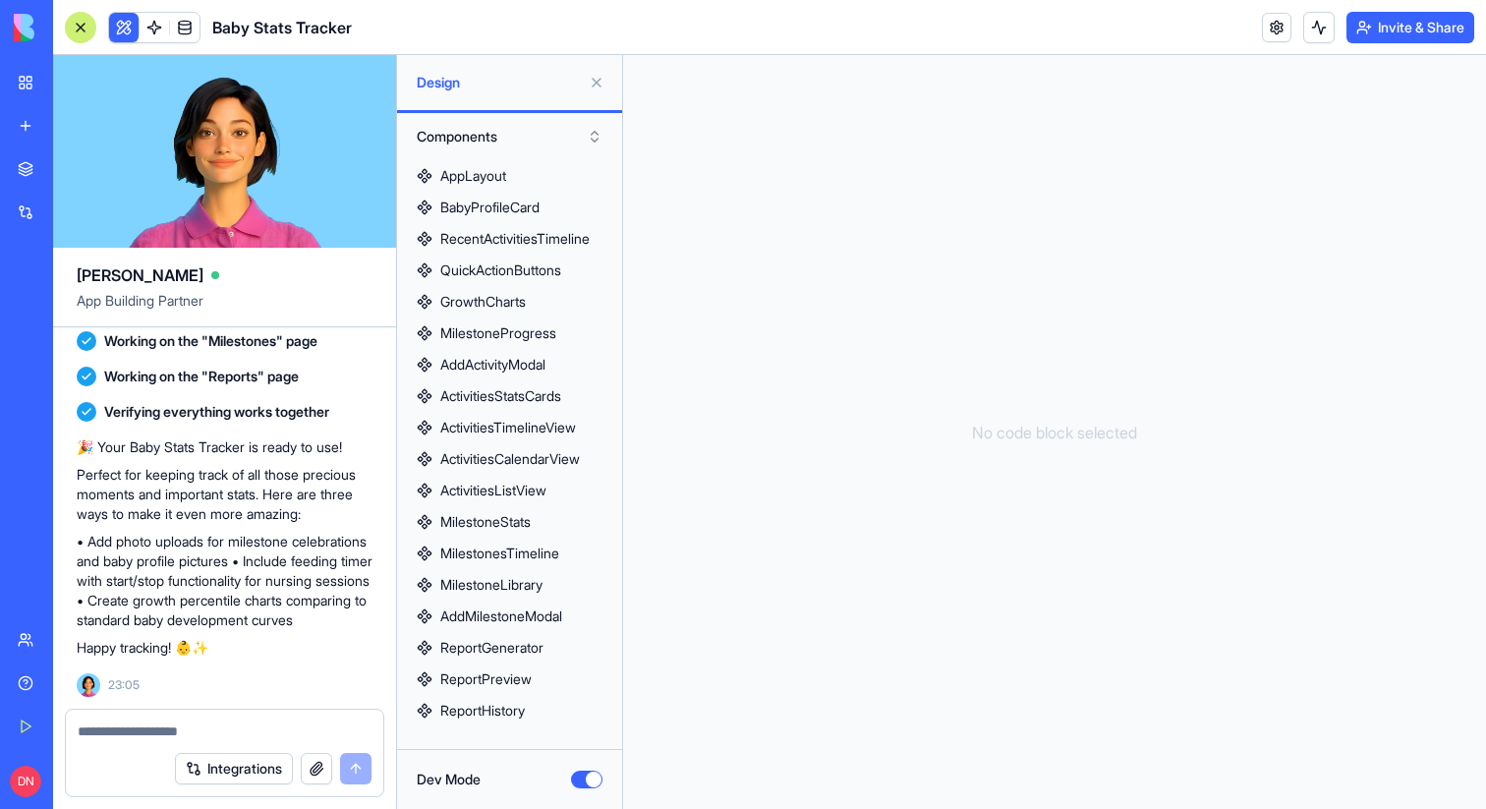
click at [587, 771] on button "Dev Mode" at bounding box center [586, 779] width 31 height 18
click at [590, 786] on button "Dev Mode" at bounding box center [586, 779] width 31 height 18
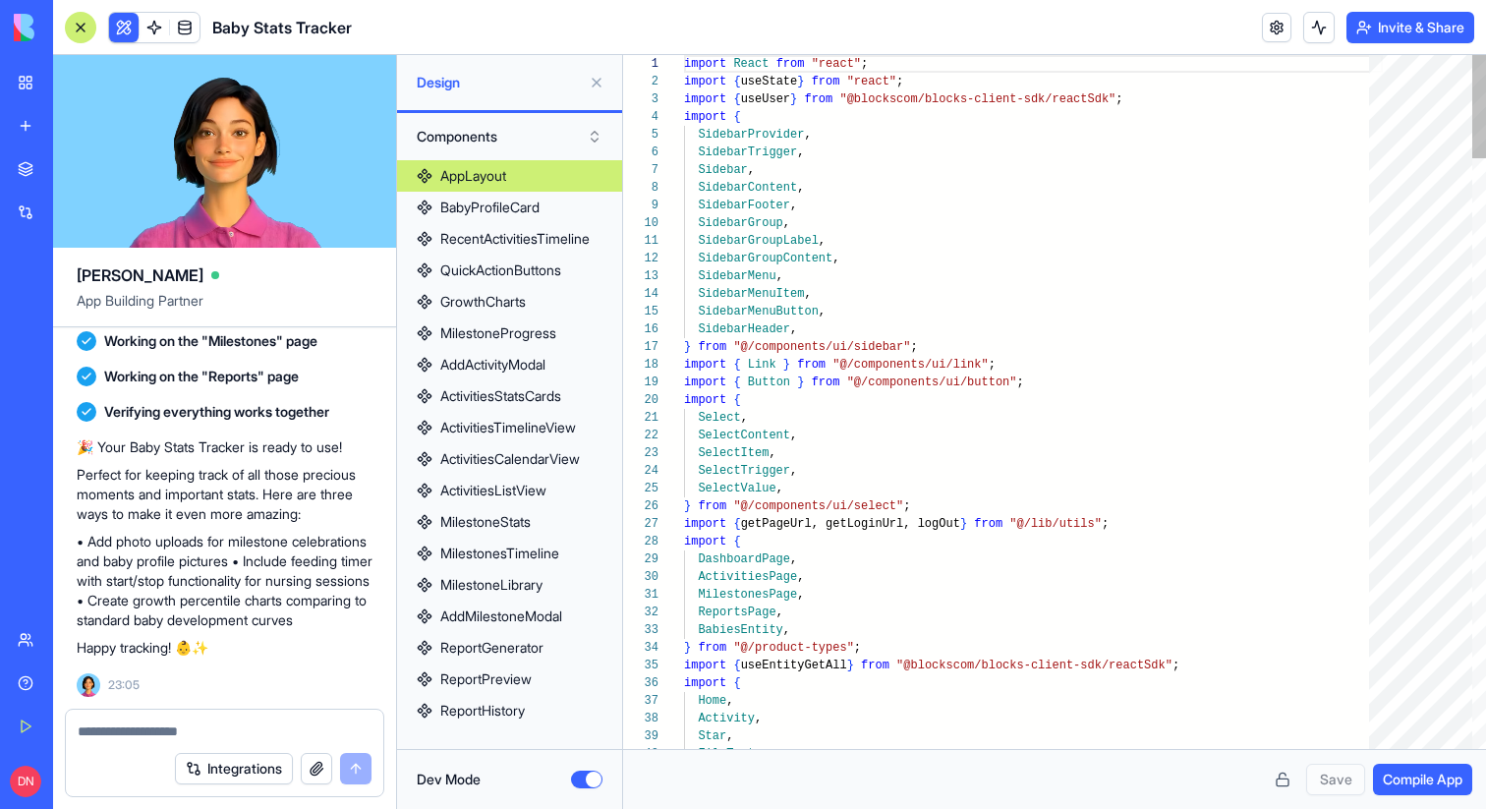
scroll to position [177, 0]
click at [590, 777] on button "Dev Mode" at bounding box center [586, 779] width 31 height 18
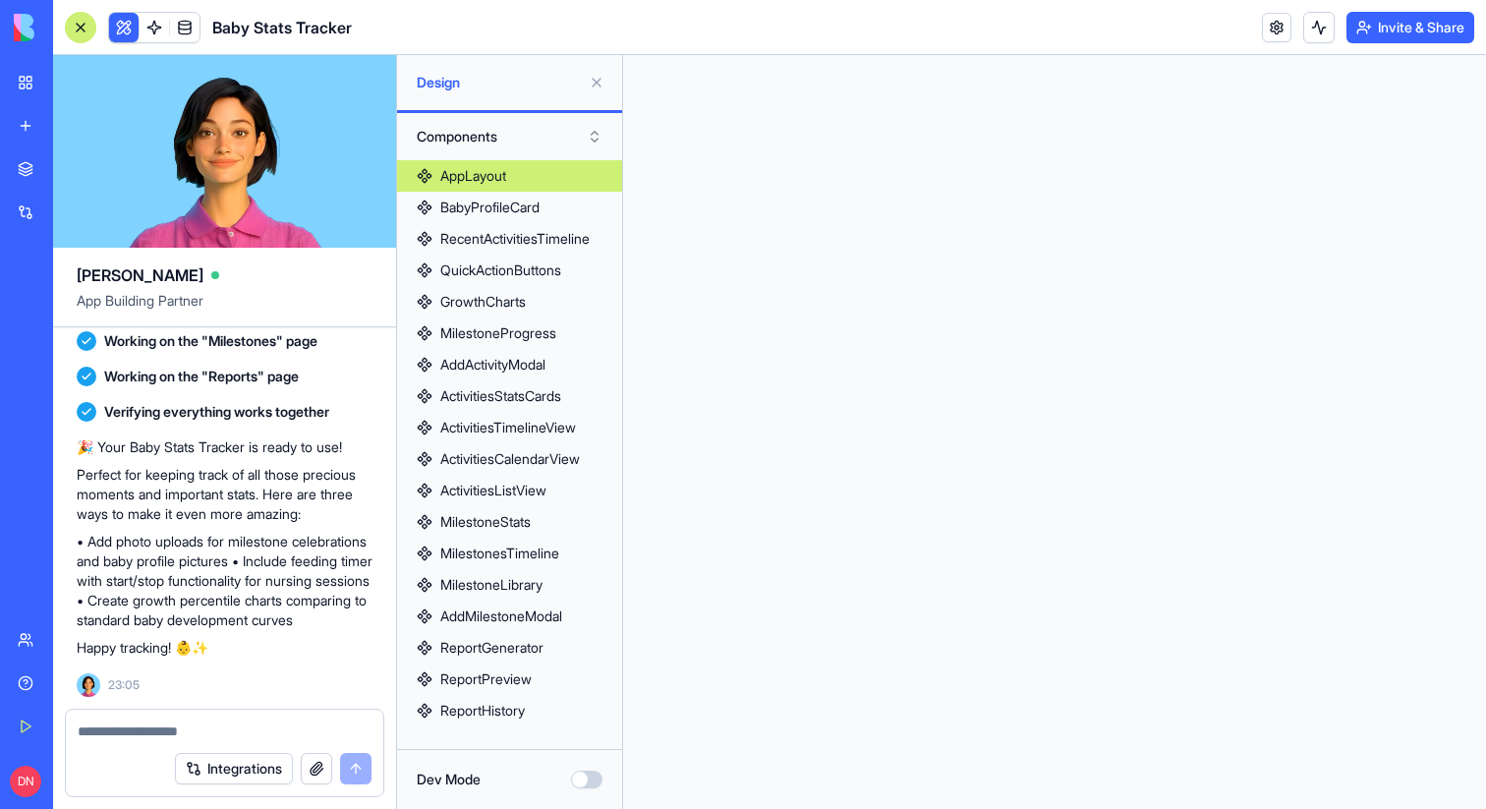
click at [450, 138] on button "Components" at bounding box center [509, 136] width 205 height 31
click at [475, 179] on div "Pages" at bounding box center [510, 176] width 196 height 31
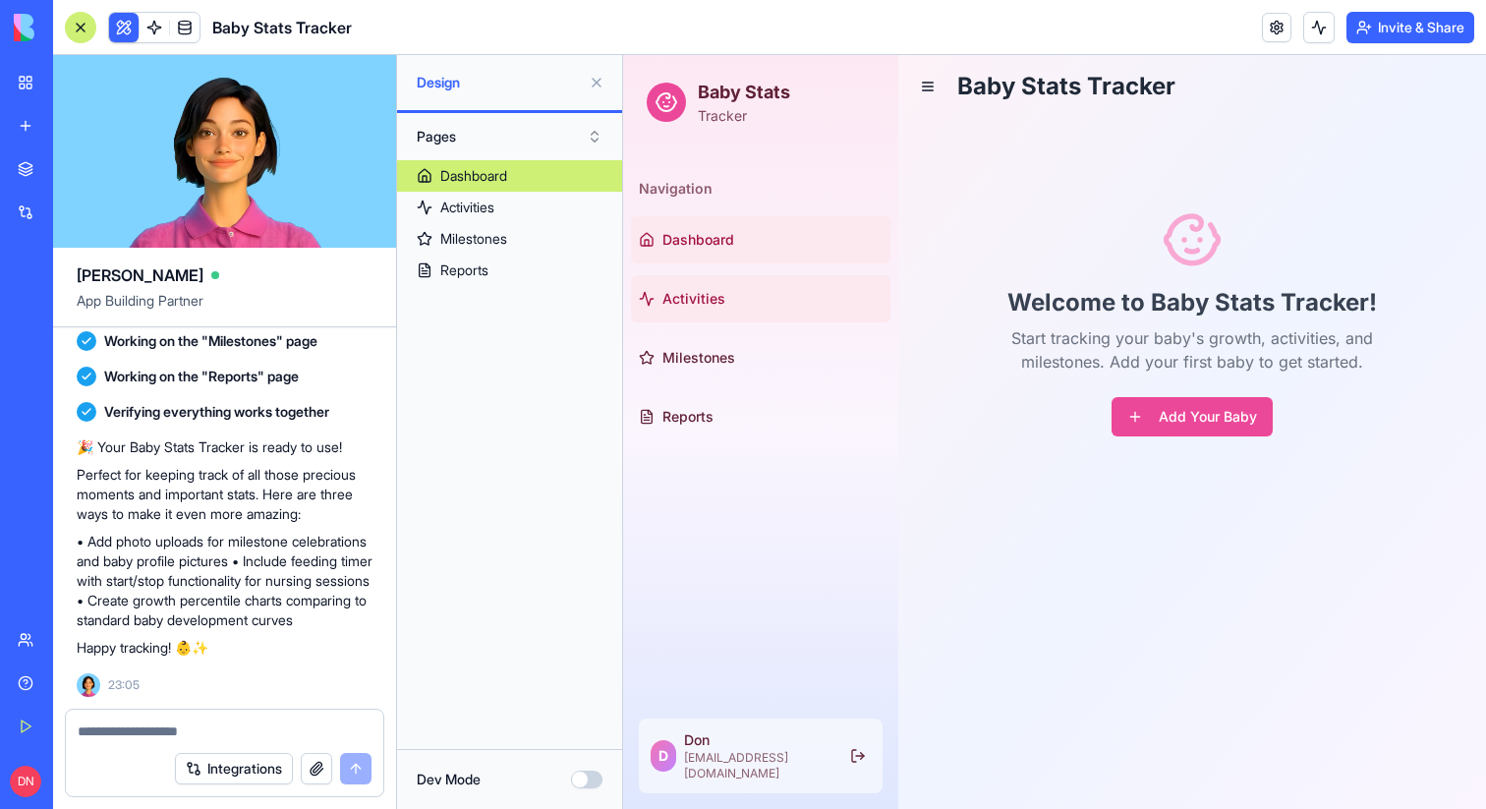
click at [722, 281] on link "Activities" at bounding box center [760, 298] width 259 height 47
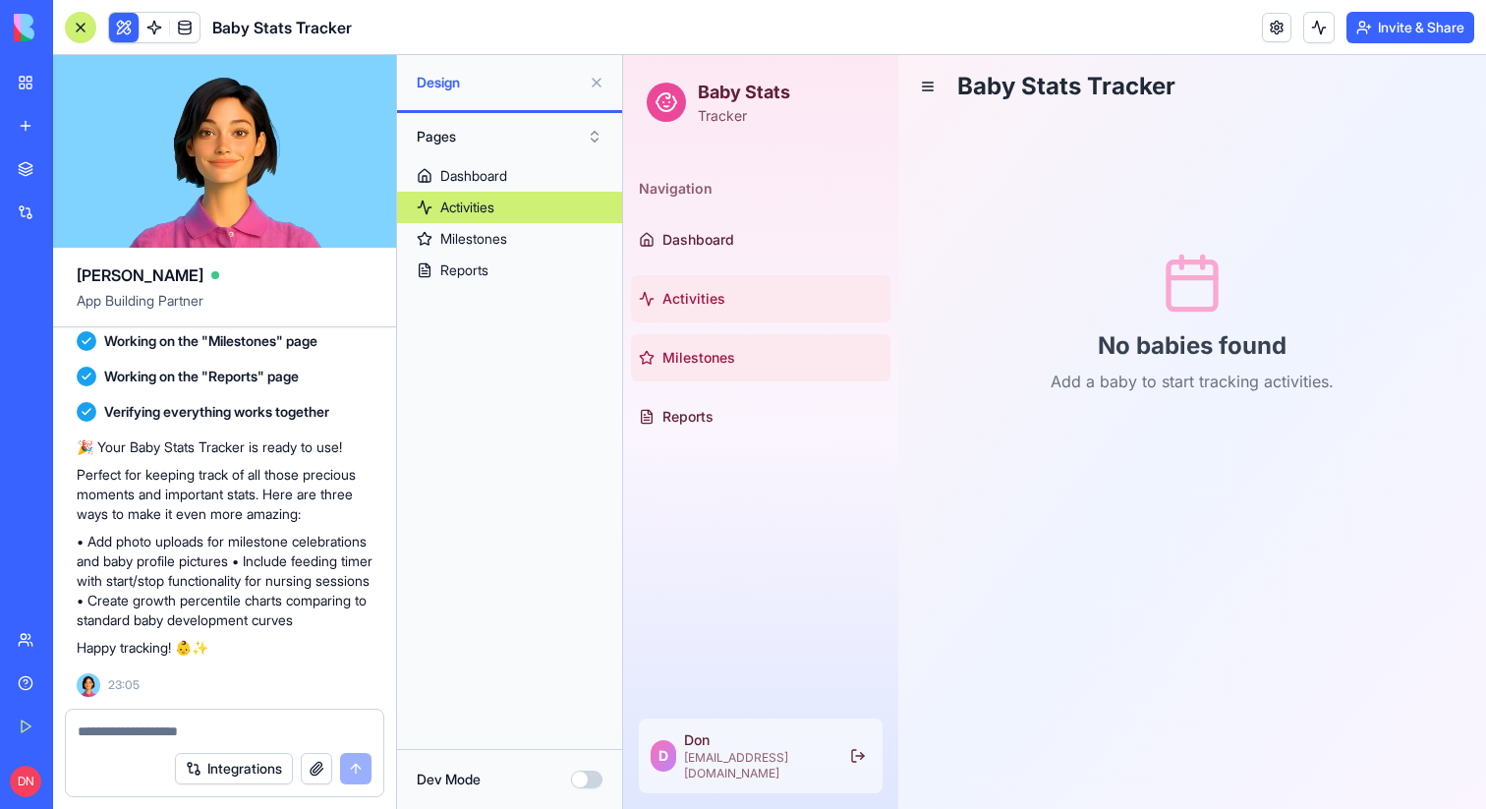
click at [721, 334] on link "Milestones" at bounding box center [760, 357] width 259 height 47
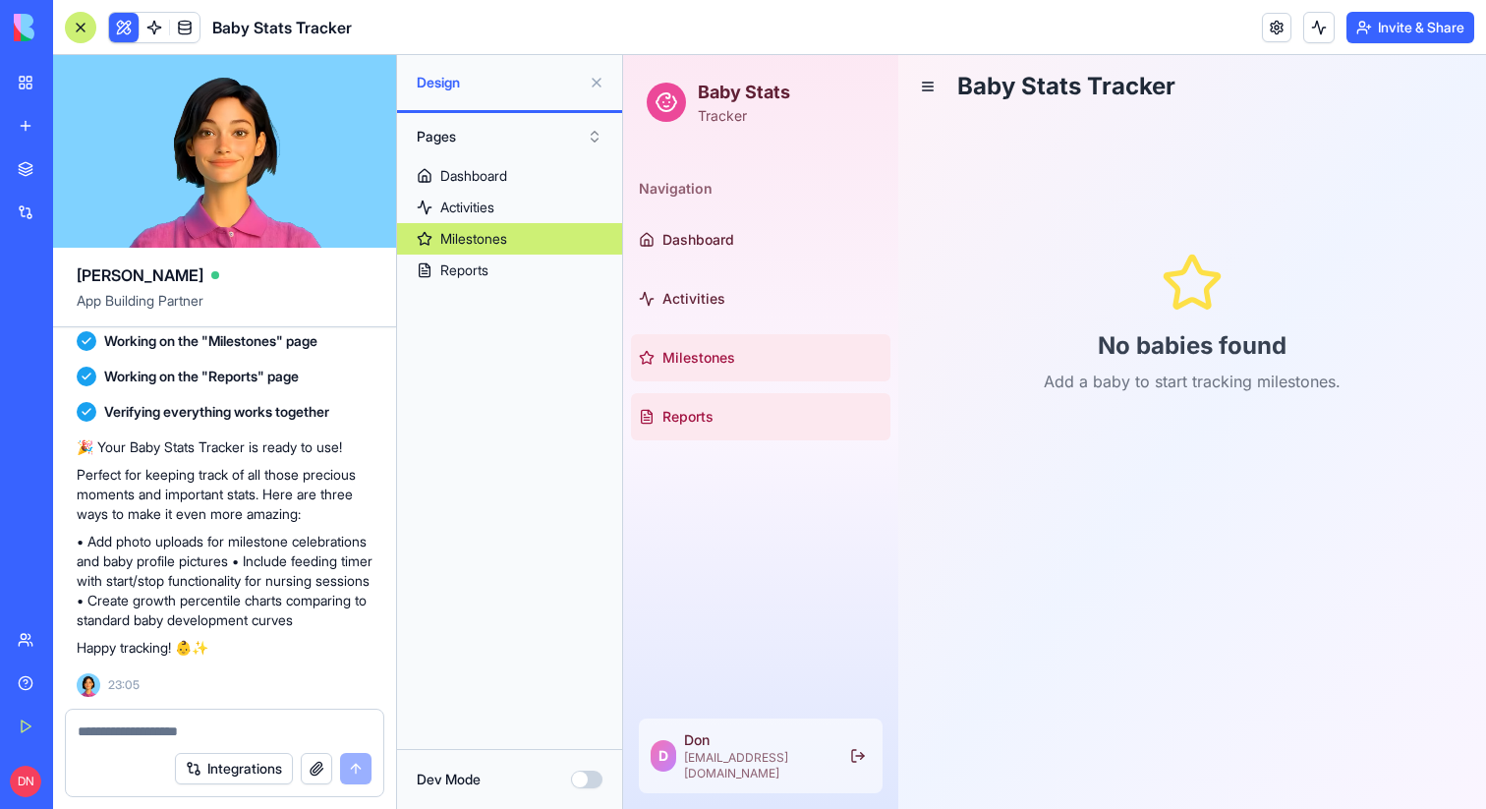
click at [721, 393] on link "Reports" at bounding box center [760, 416] width 259 height 47
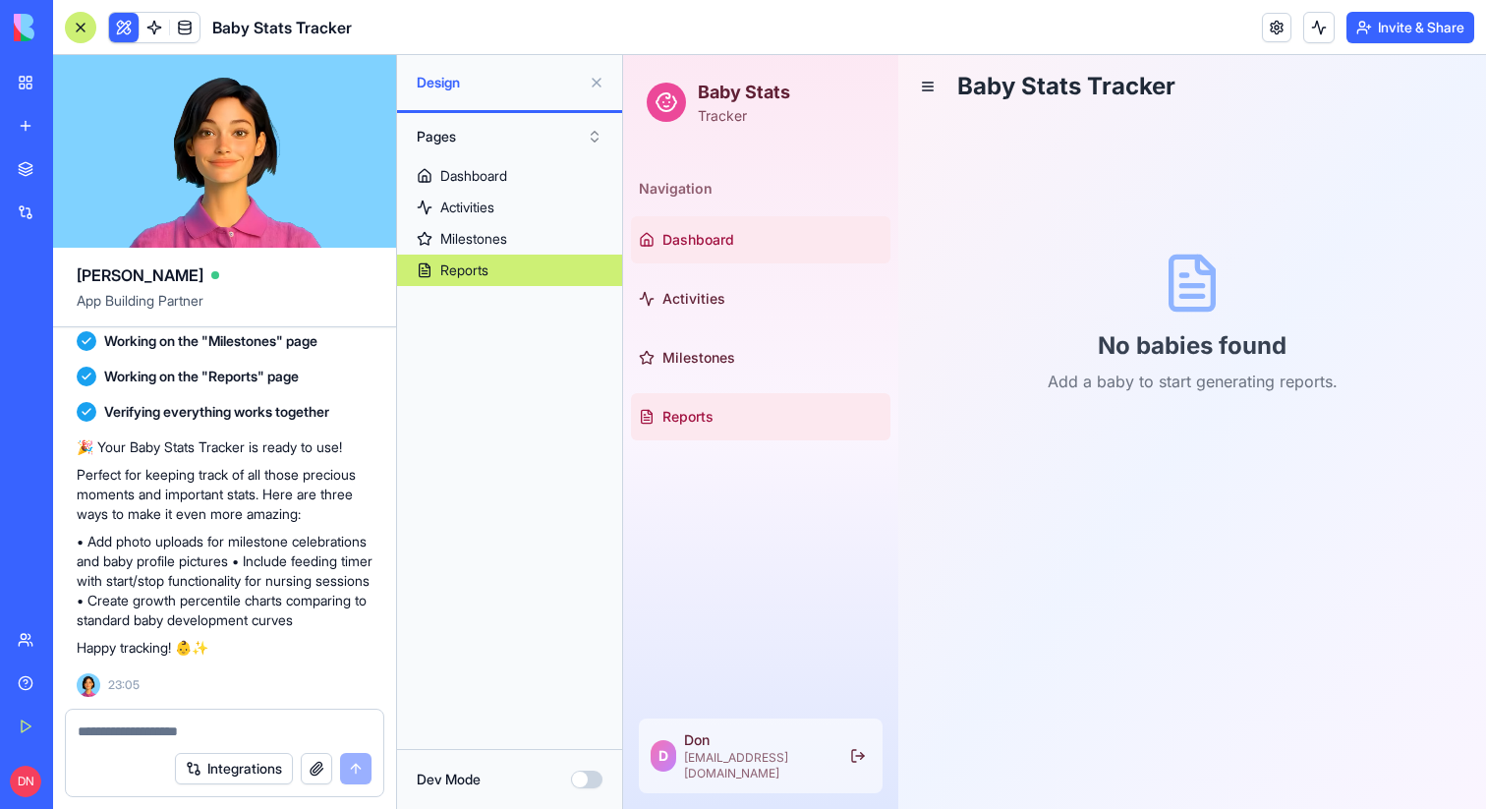
click at [700, 252] on link "Dashboard" at bounding box center [760, 239] width 259 height 47
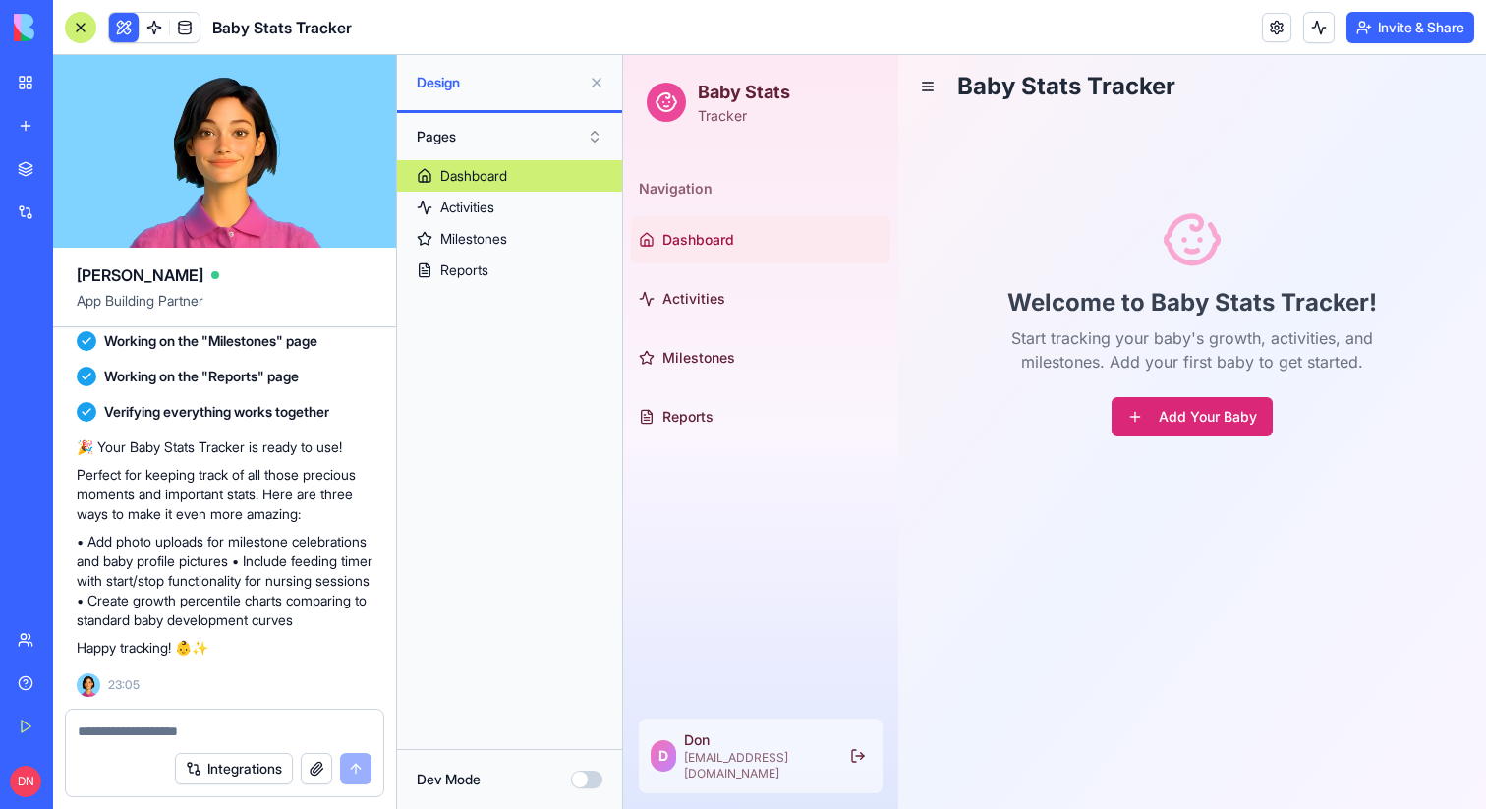
click at [1190, 409] on button "Add Your Baby" at bounding box center [1191, 416] width 161 height 39
click at [148, 722] on textarea at bounding box center [225, 731] width 294 height 20
type textarea "**********"
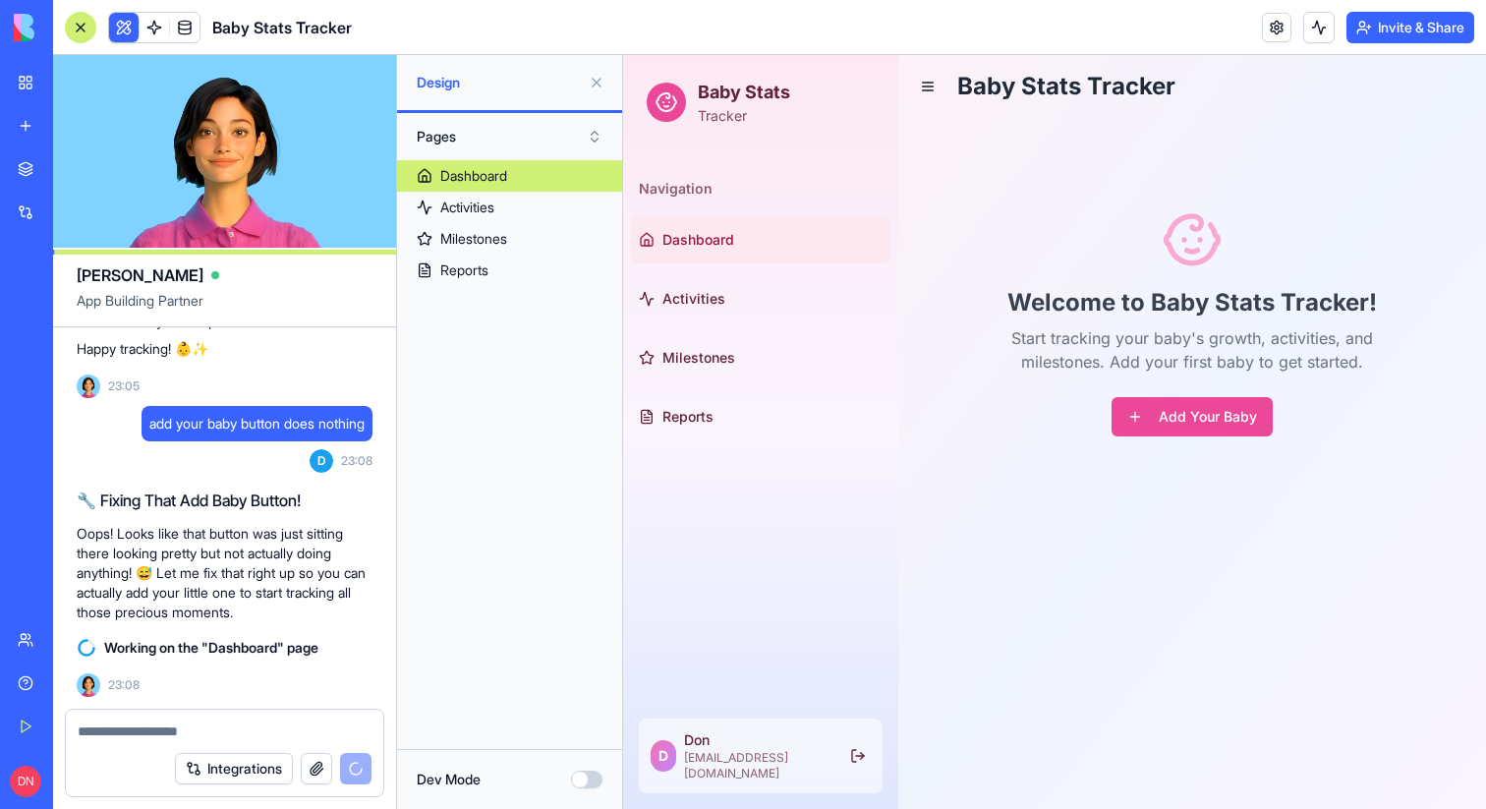
scroll to position [829, 0]
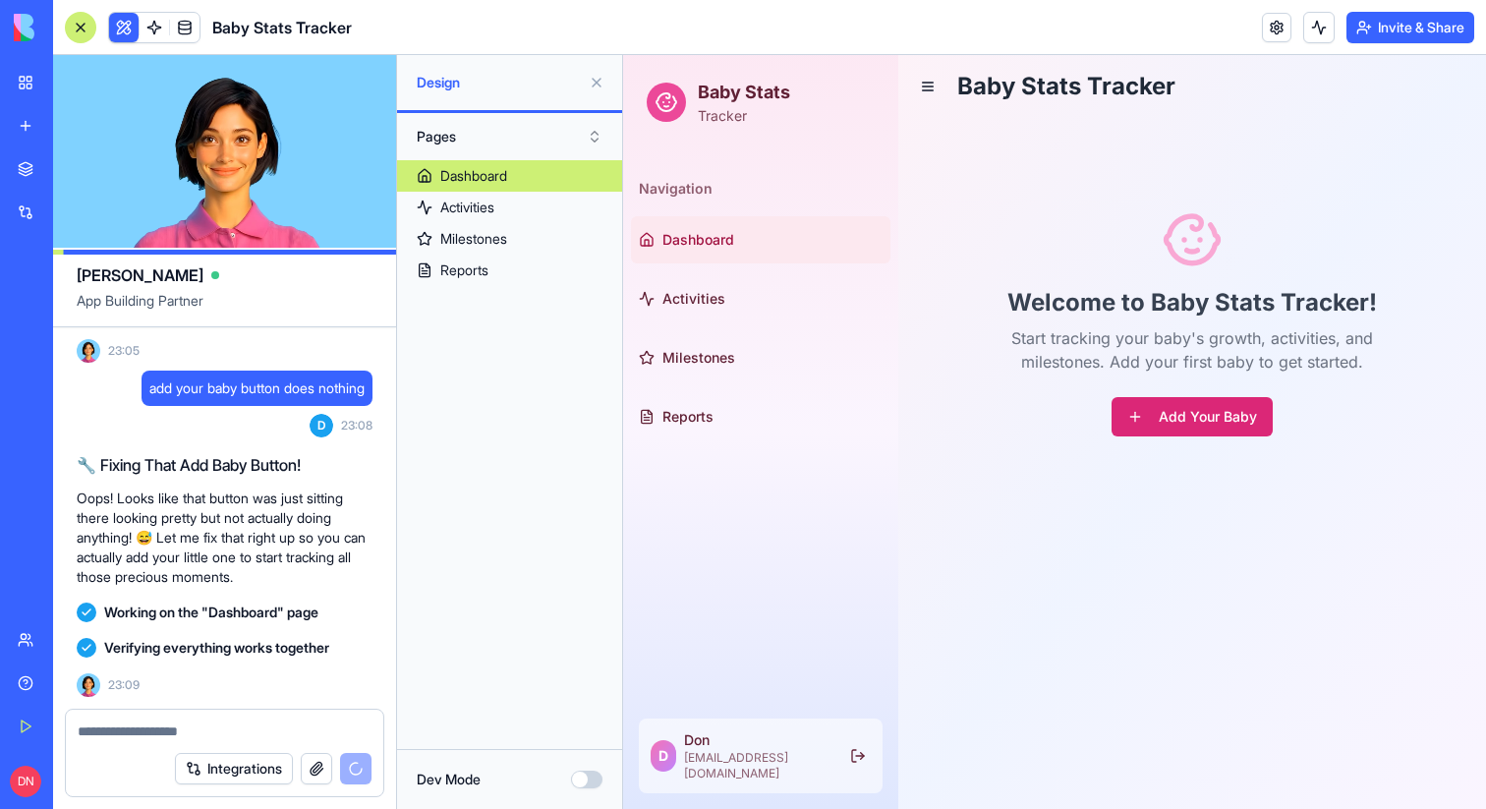
click at [1229, 413] on button "Add Your Baby" at bounding box center [1191, 416] width 161 height 39
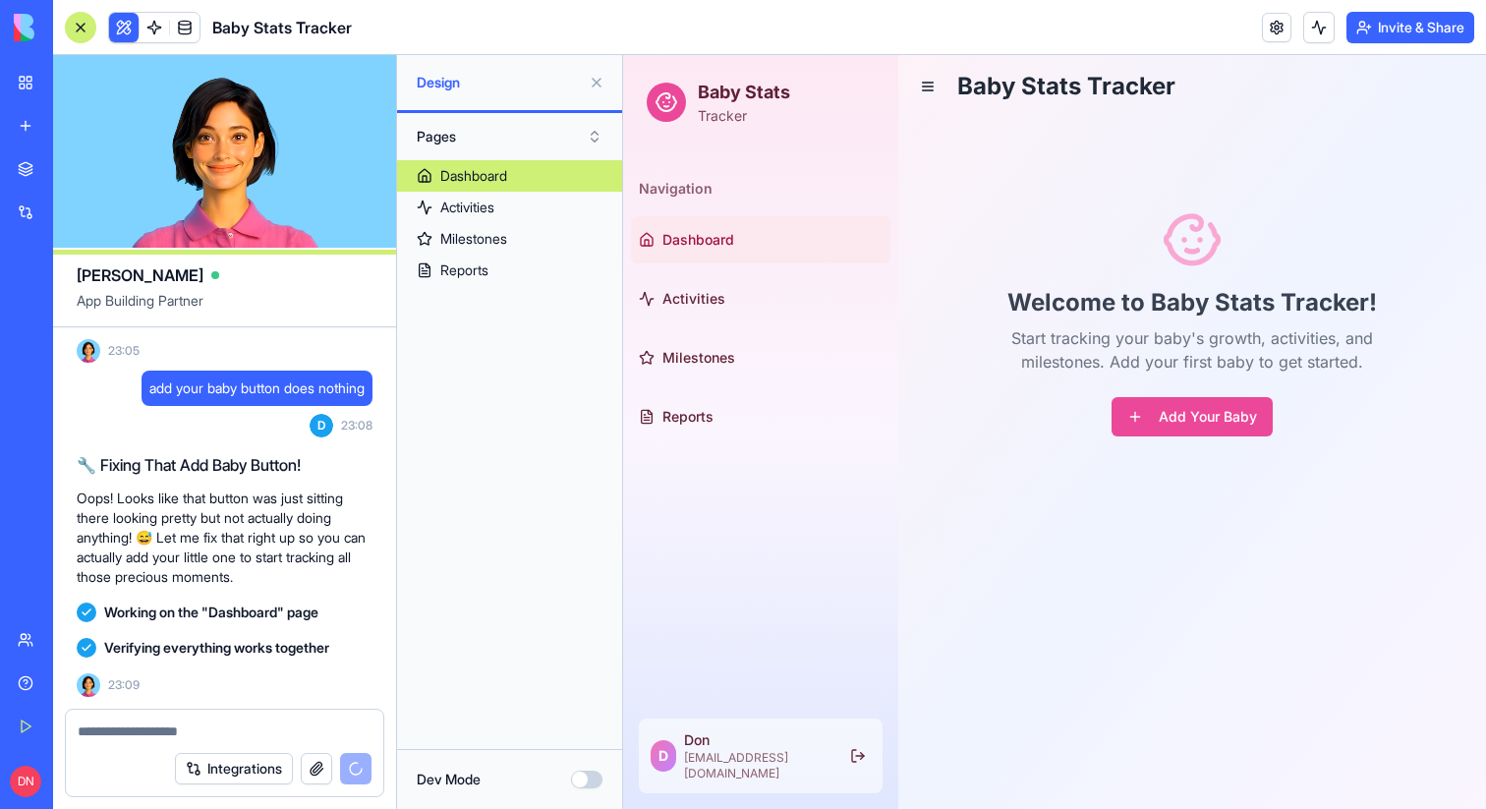
scroll to position [971, 0]
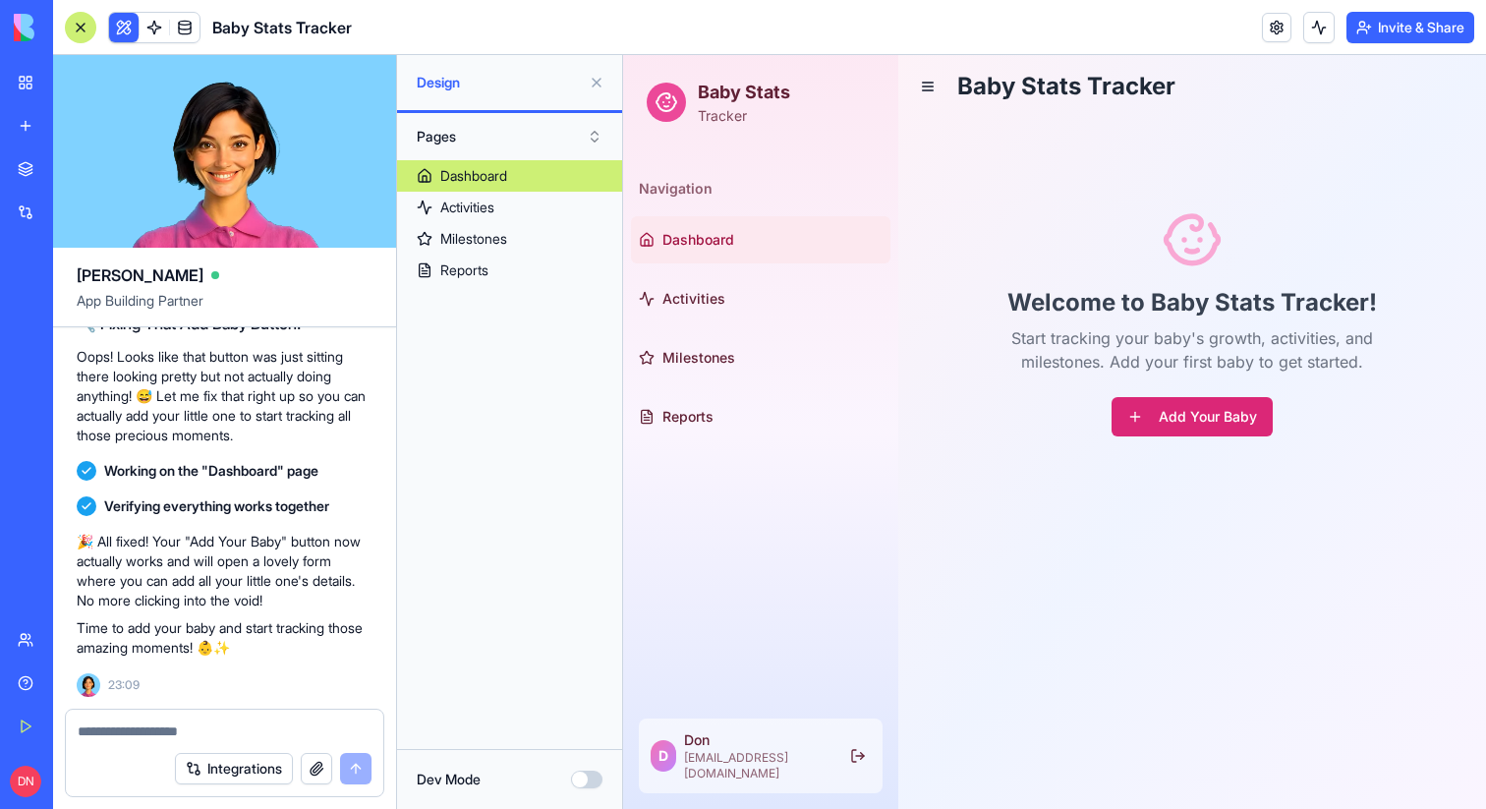
click at [1183, 419] on button "Add Your Baby" at bounding box center [1191, 416] width 161 height 39
click at [1166, 405] on button "Add Your Baby" at bounding box center [1191, 416] width 161 height 39
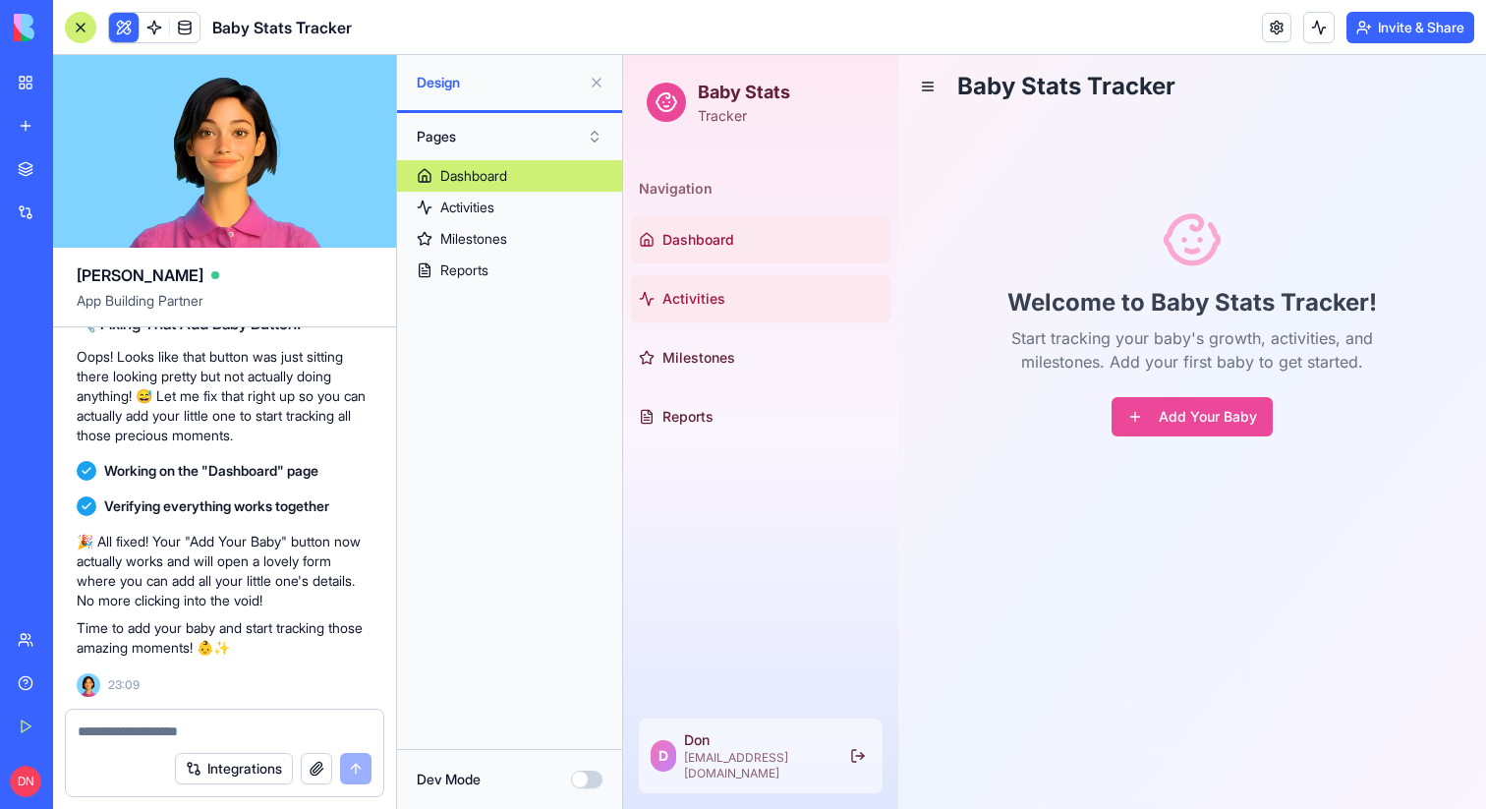
click at [723, 292] on link "Activities" at bounding box center [760, 298] width 259 height 47
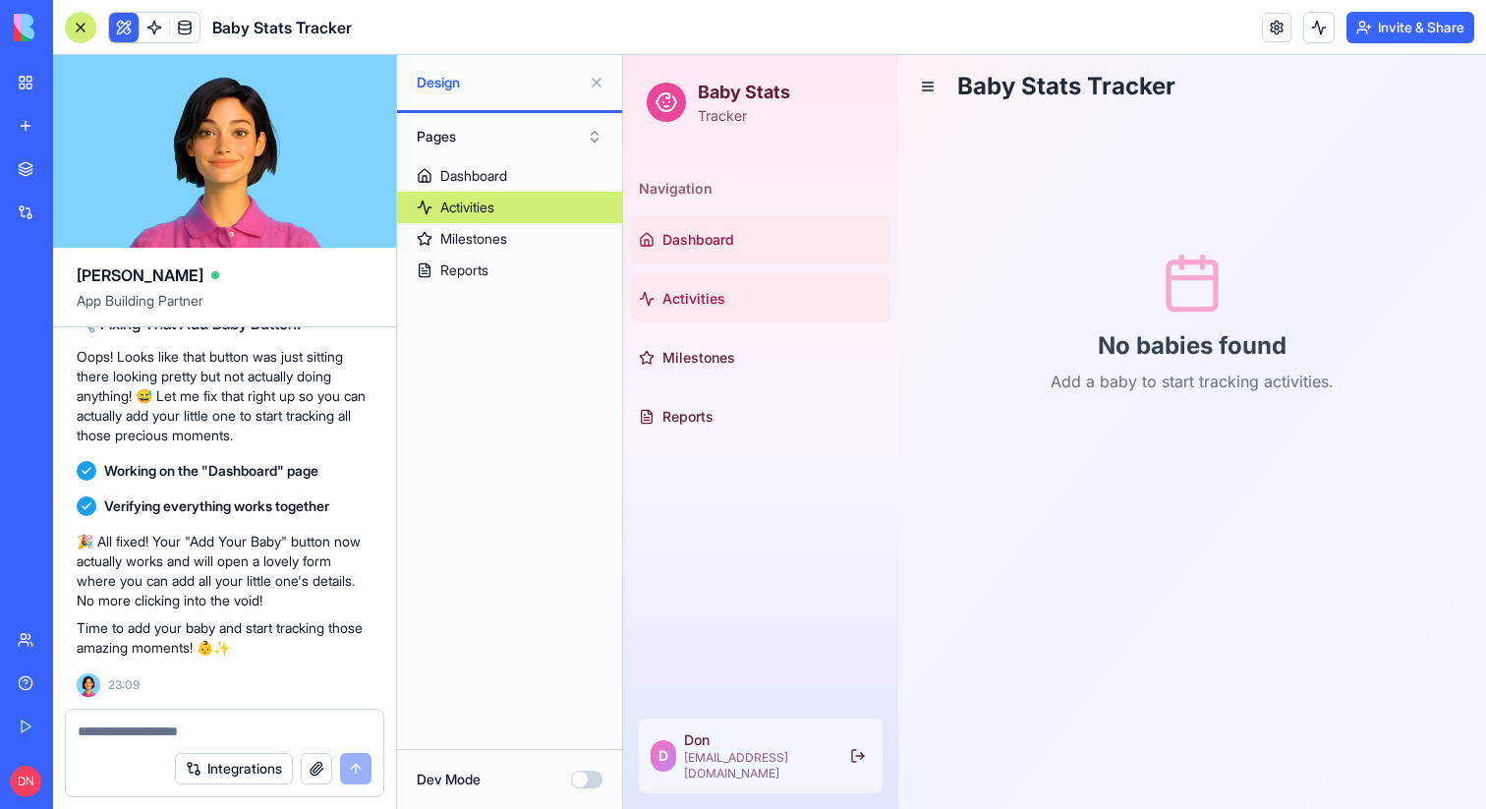
click at [773, 225] on link "Dashboard" at bounding box center [760, 239] width 259 height 47
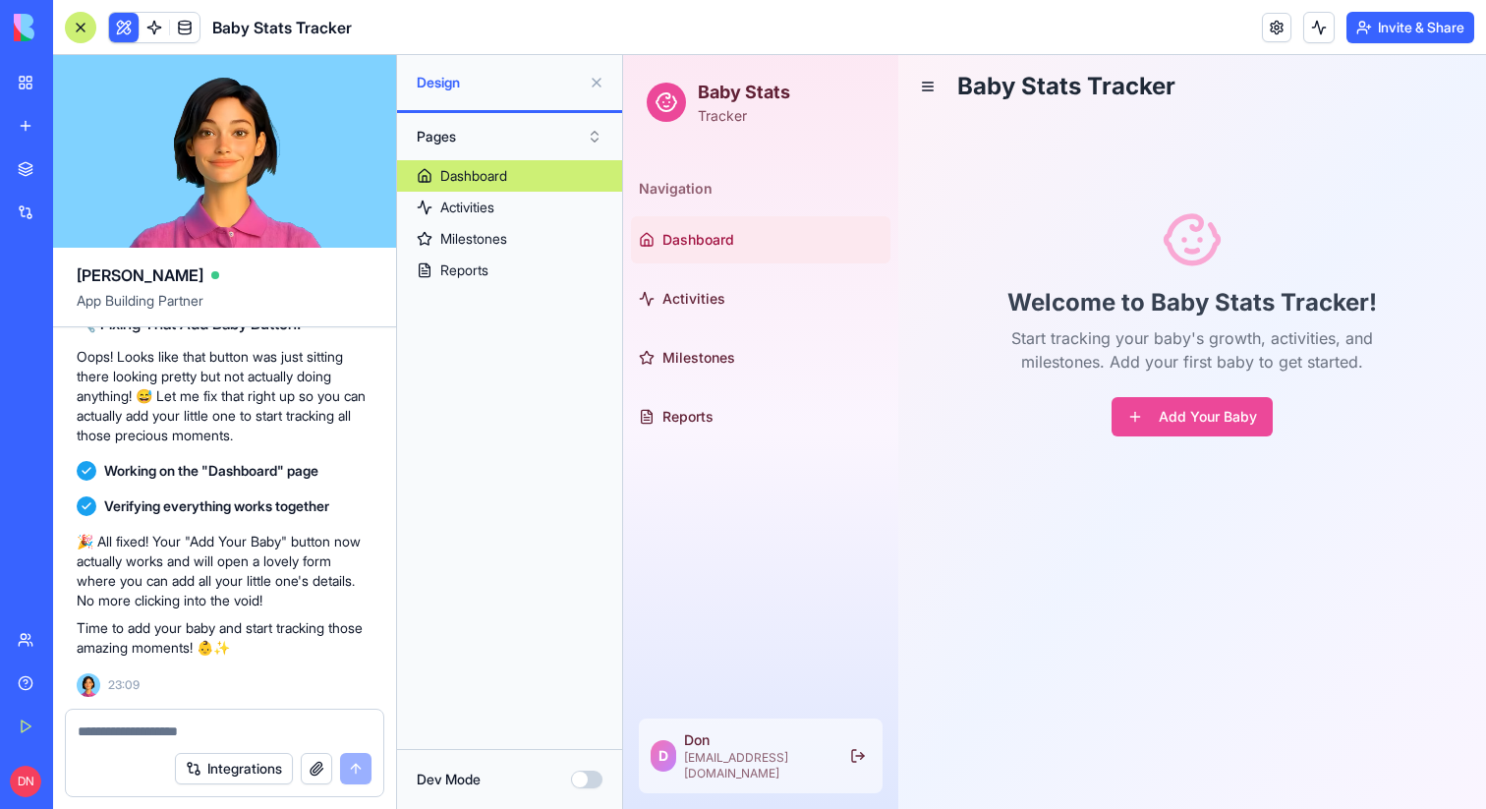
click at [1192, 390] on div "Welcome to Baby Stats Tracker! Start tracking your baby's growth, activities, a…" at bounding box center [1192, 322] width 556 height 393
click at [1170, 429] on button "Add Your Baby" at bounding box center [1191, 416] width 161 height 39
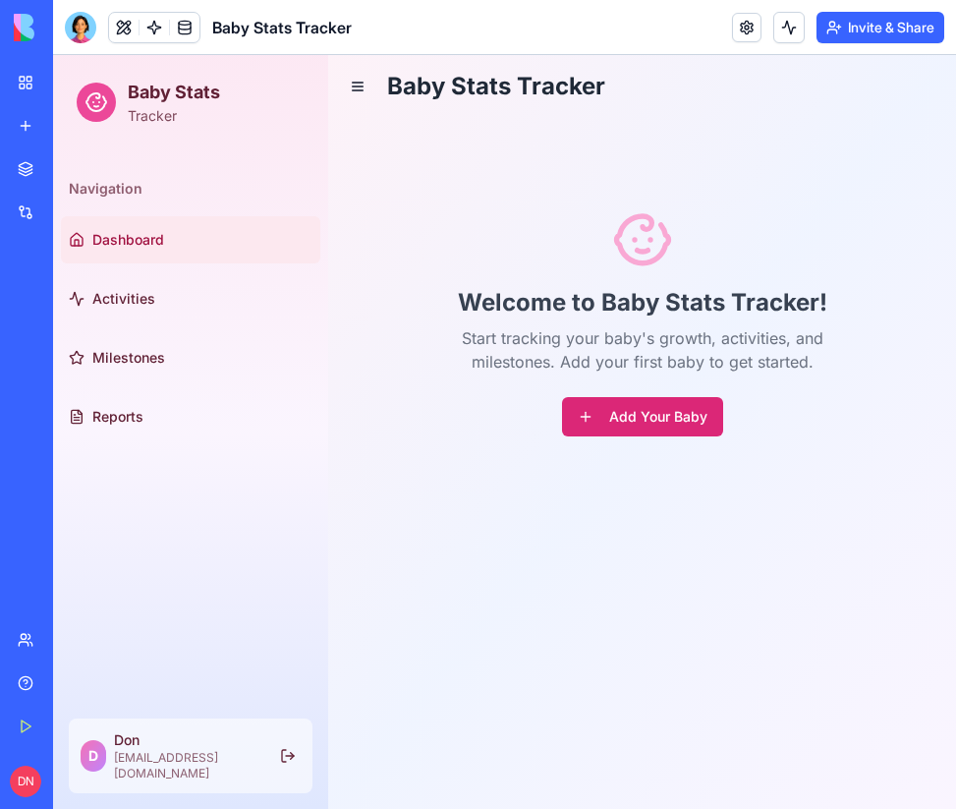
click at [619, 419] on button "Add Your Baby" at bounding box center [642, 416] width 161 height 39
click at [619, 421] on button "Add Your Baby" at bounding box center [642, 416] width 161 height 39
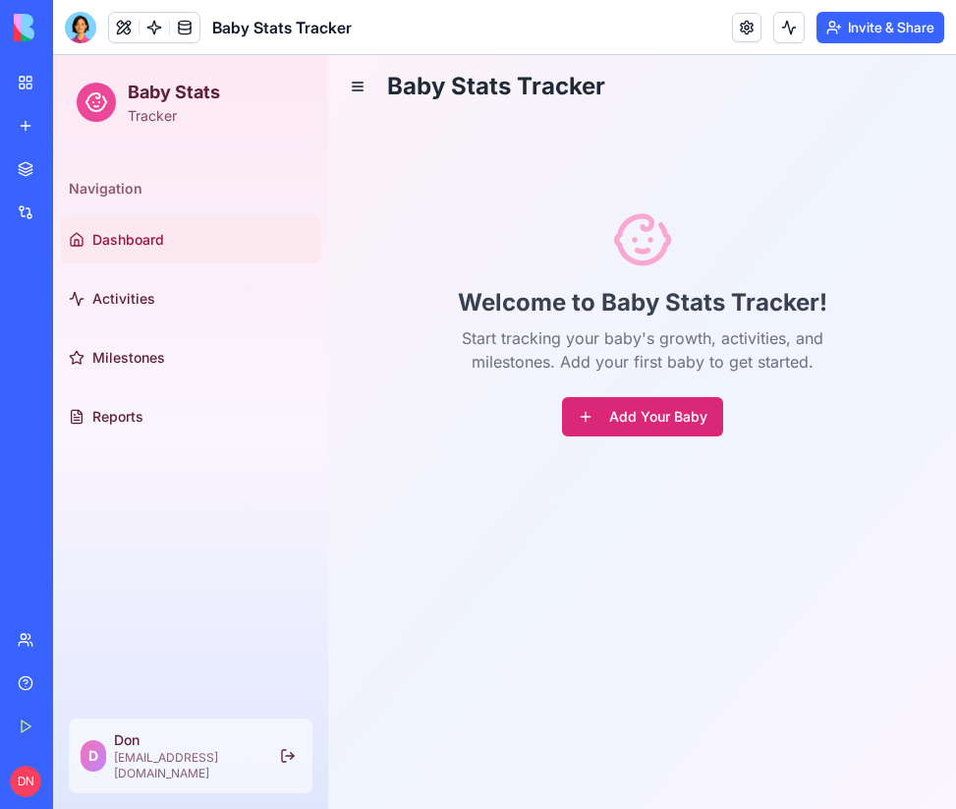
click at [619, 421] on button "Add Your Baby" at bounding box center [642, 416] width 161 height 39
click at [619, 413] on button "Add Your Baby" at bounding box center [642, 416] width 161 height 39
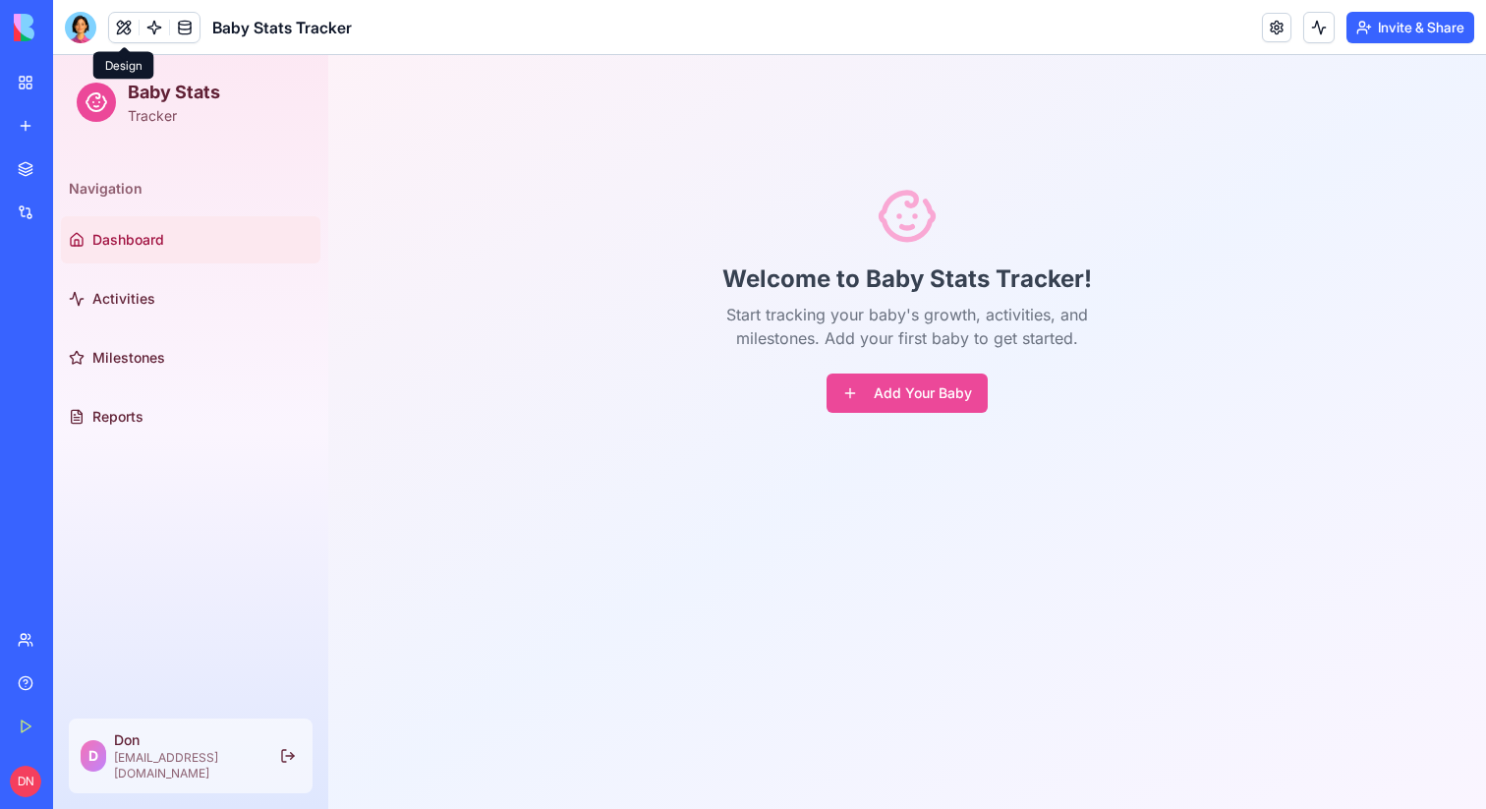
click at [126, 20] on button at bounding box center [123, 27] width 29 height 29
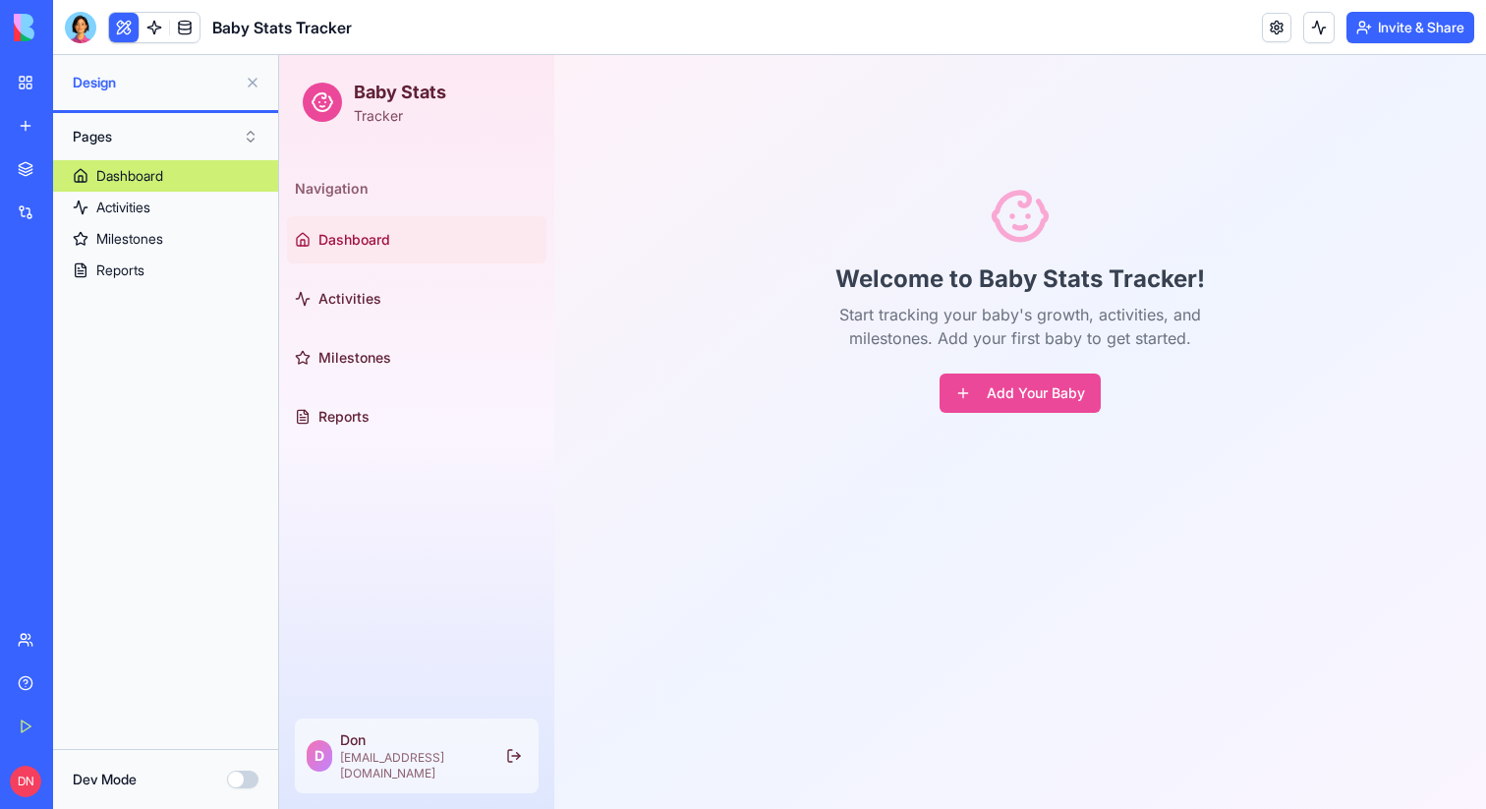
click at [248, 775] on button "Dev Mode" at bounding box center [242, 779] width 31 height 18
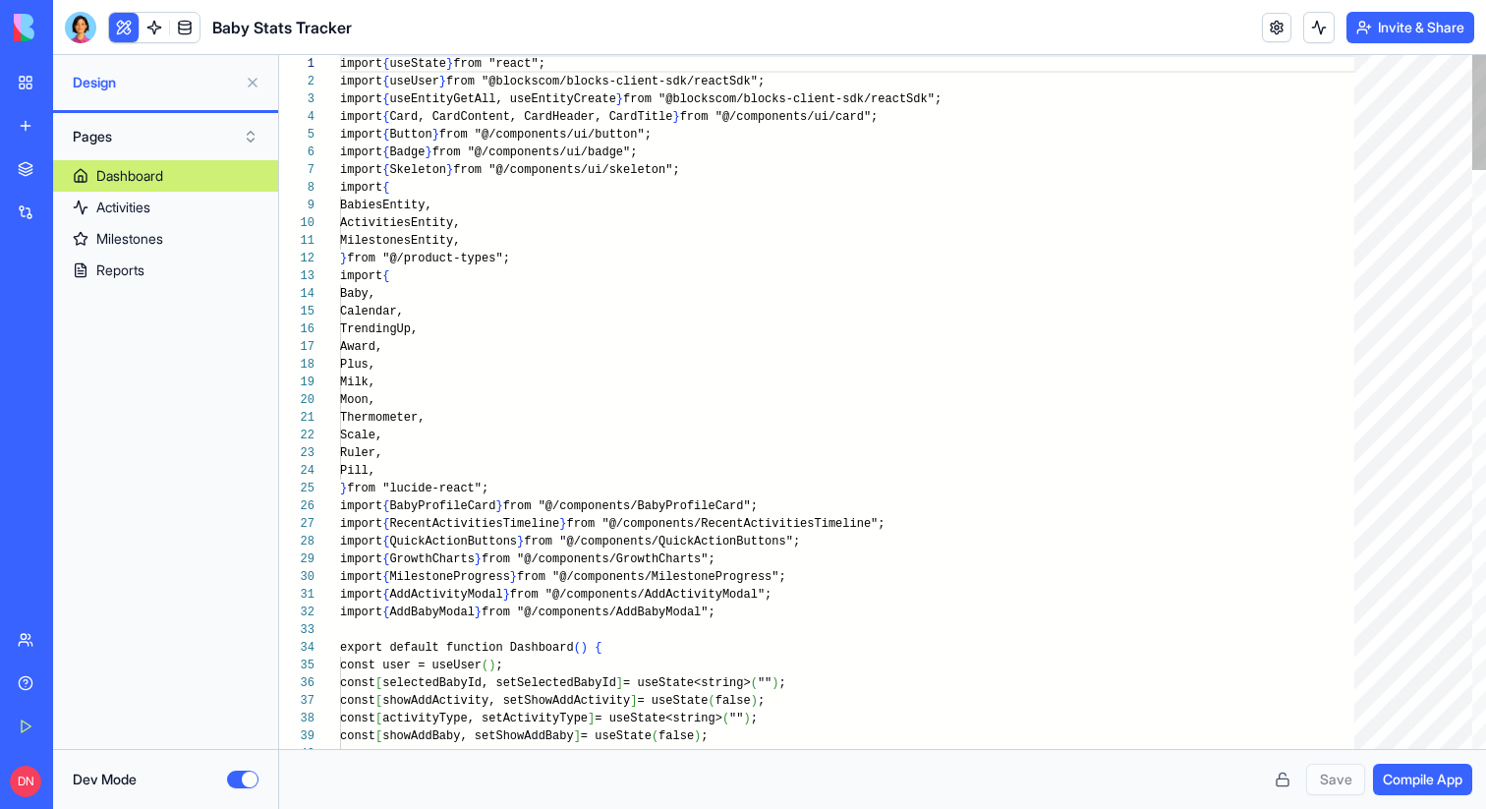
scroll to position [177, 0]
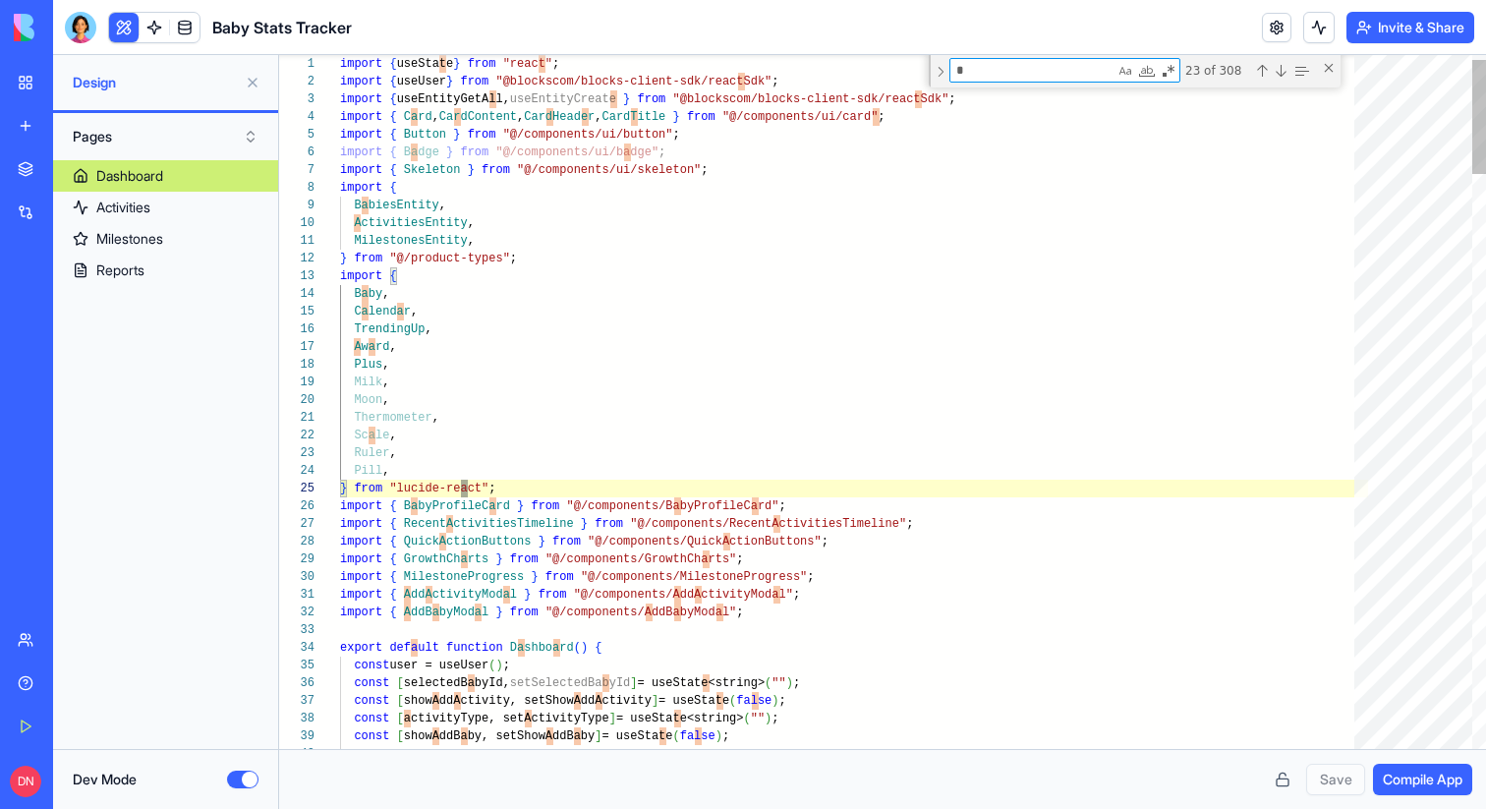
type textarea "**********"
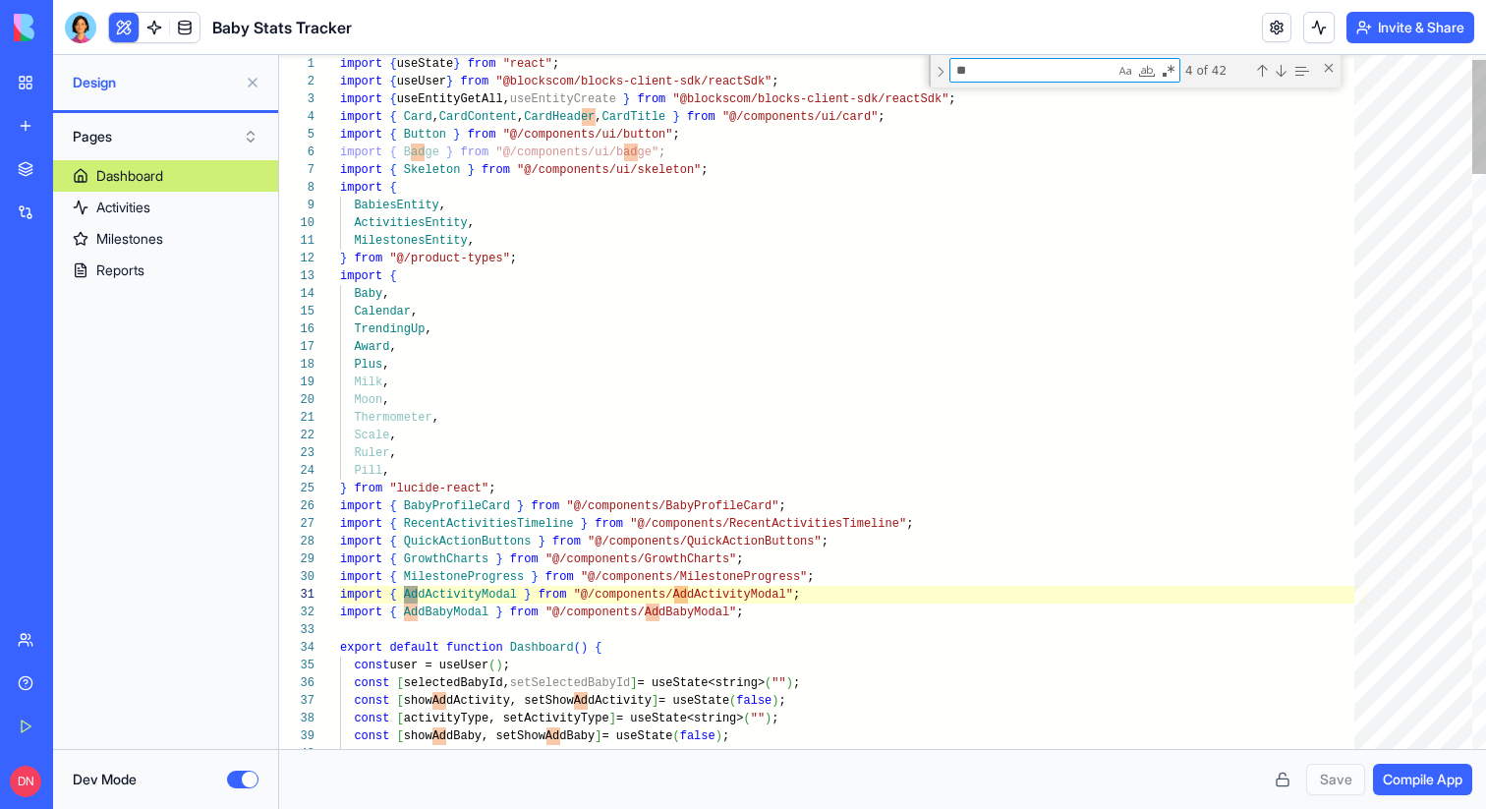
type textarea "***"
type textarea "**********"
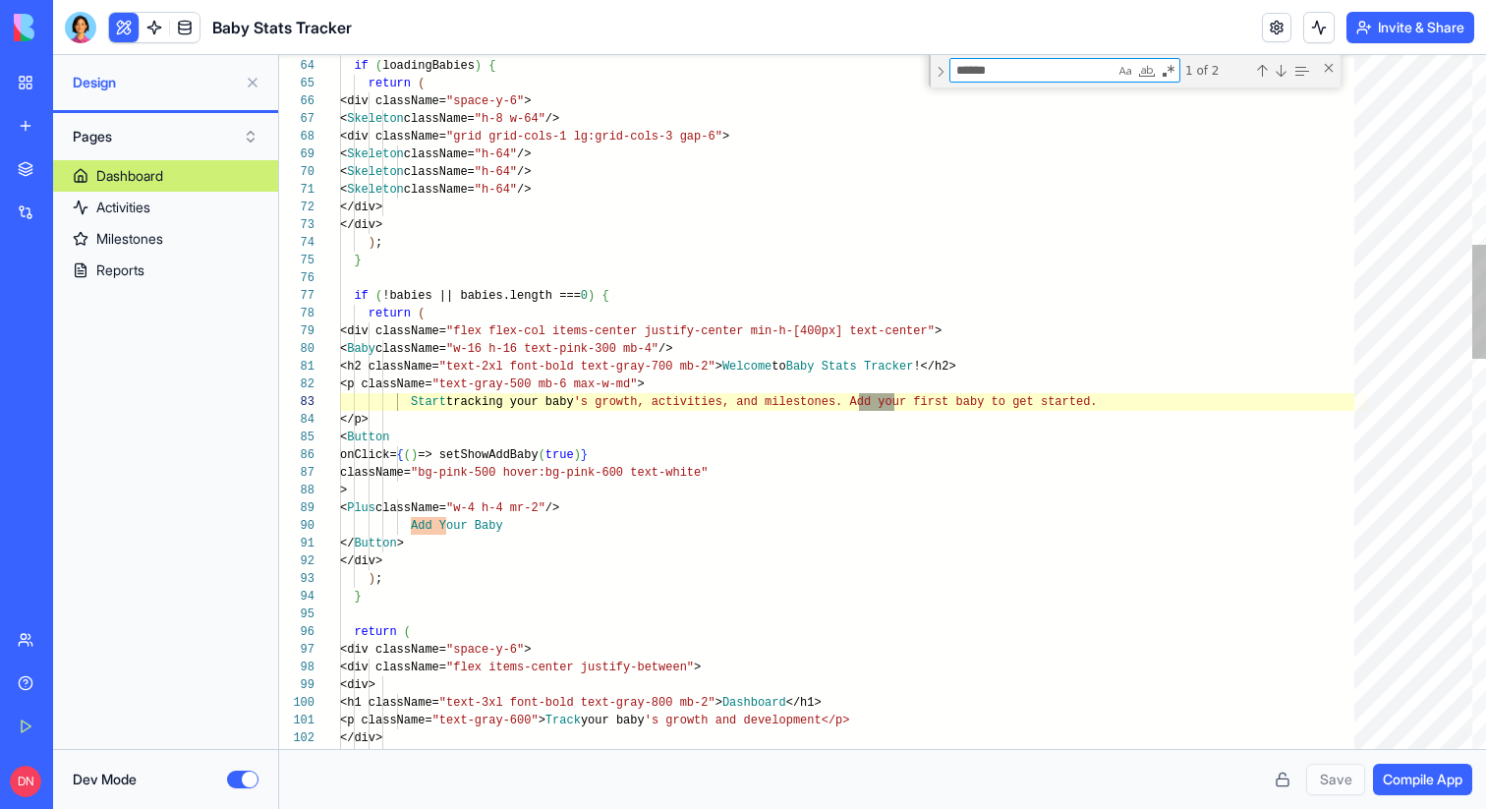
scroll to position [177, 561]
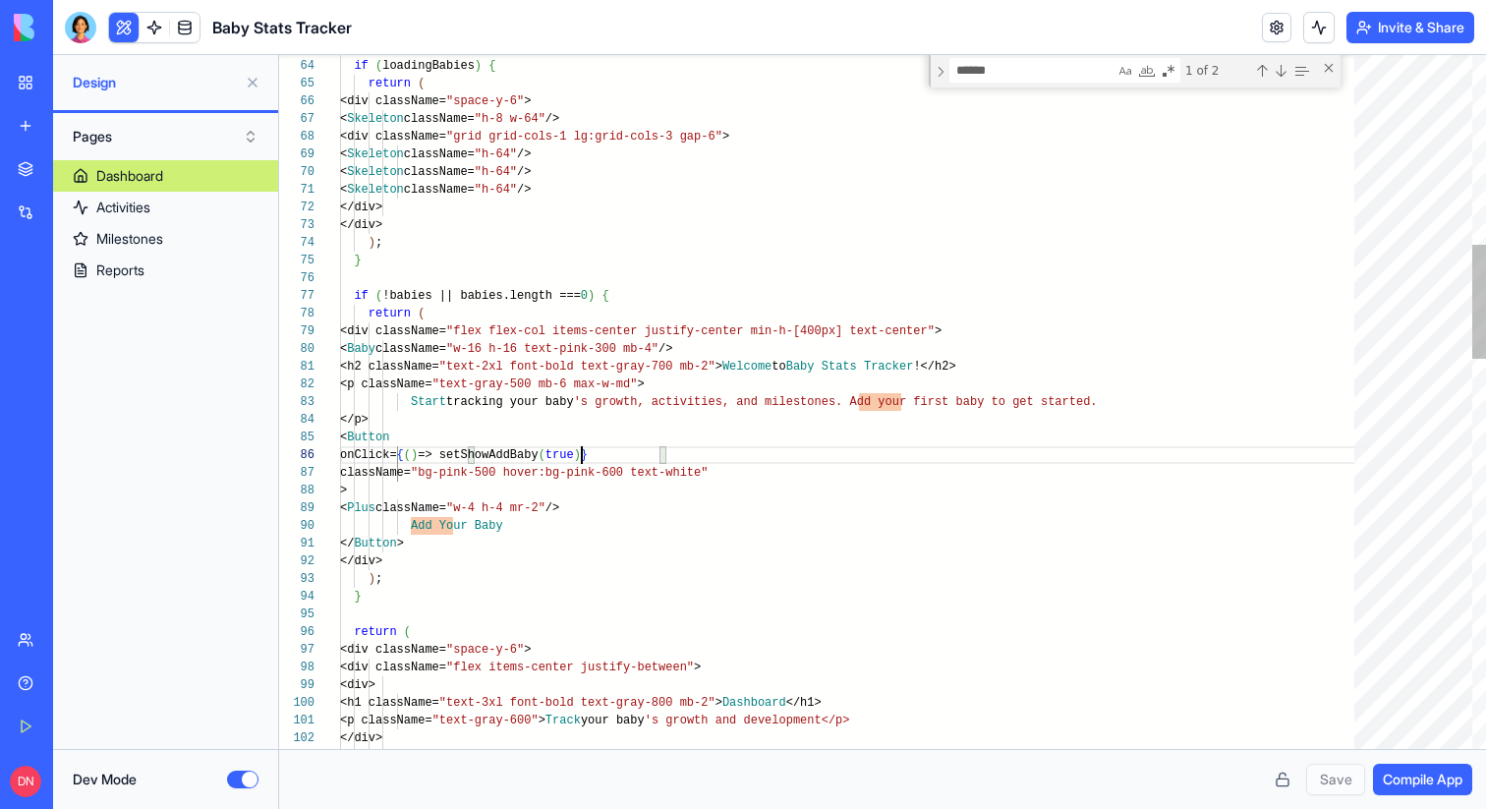
type textarea "**********"
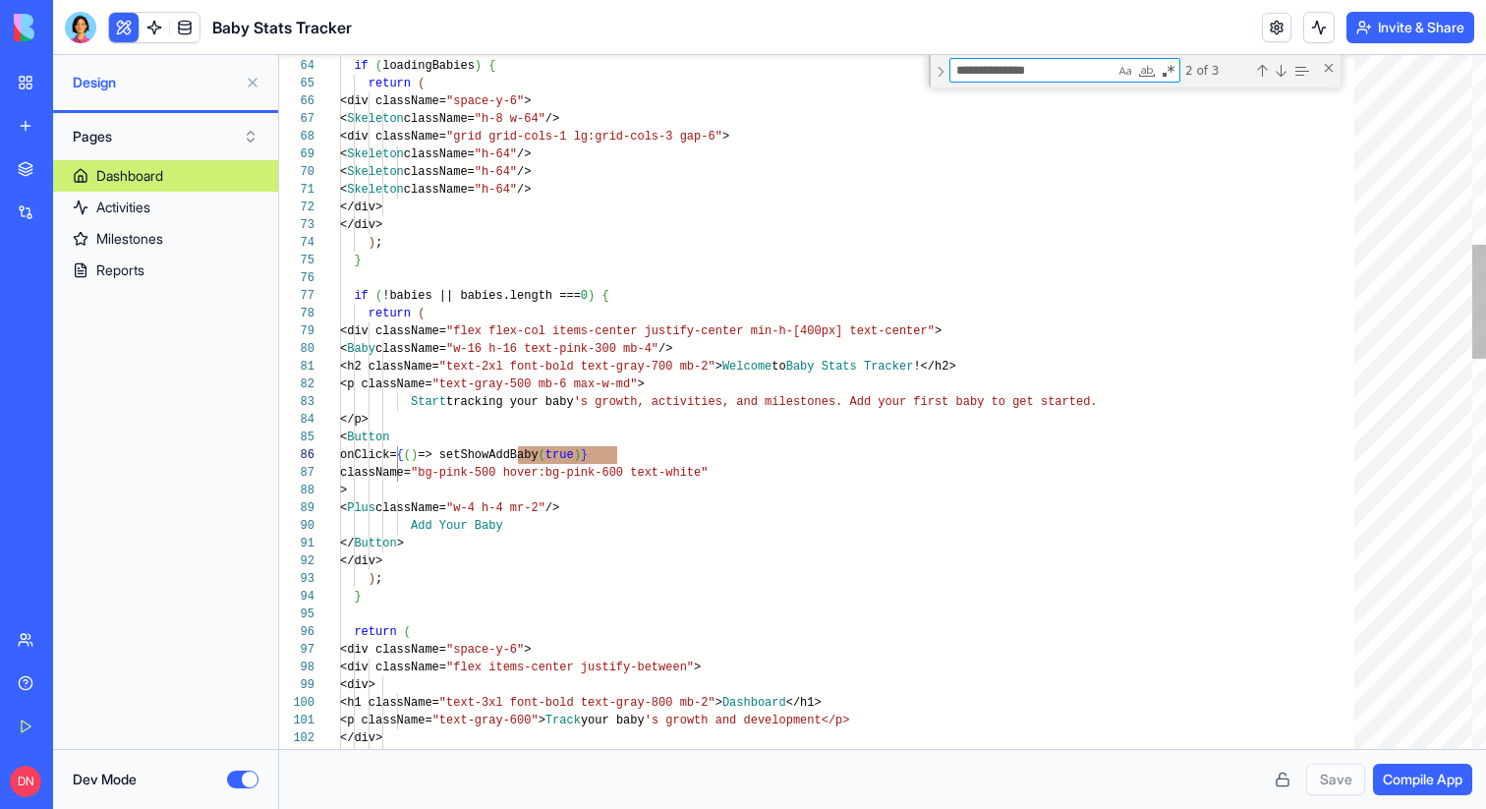
type textarea "**********"
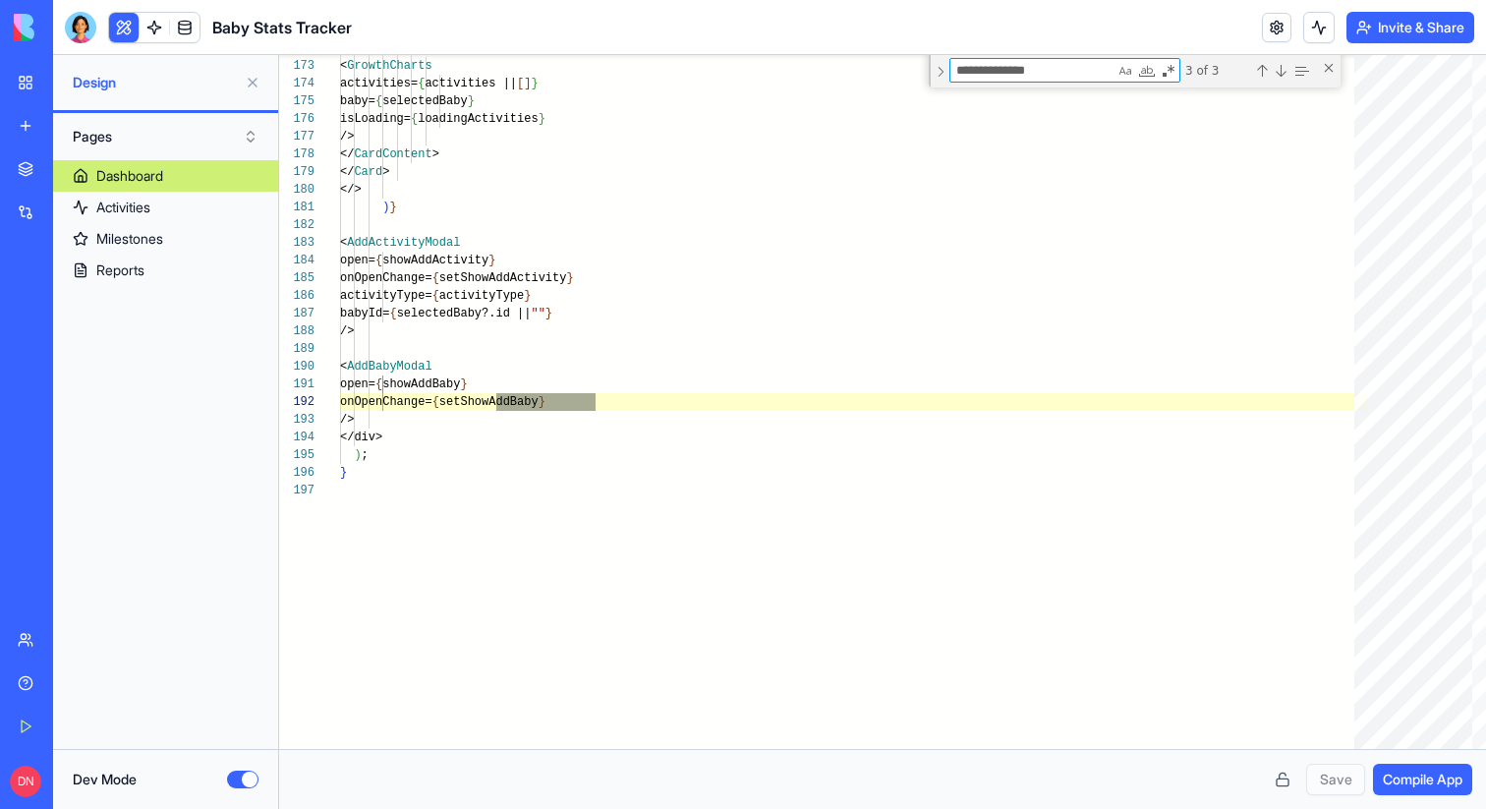
click at [147, 147] on button "Pages" at bounding box center [165, 136] width 205 height 31
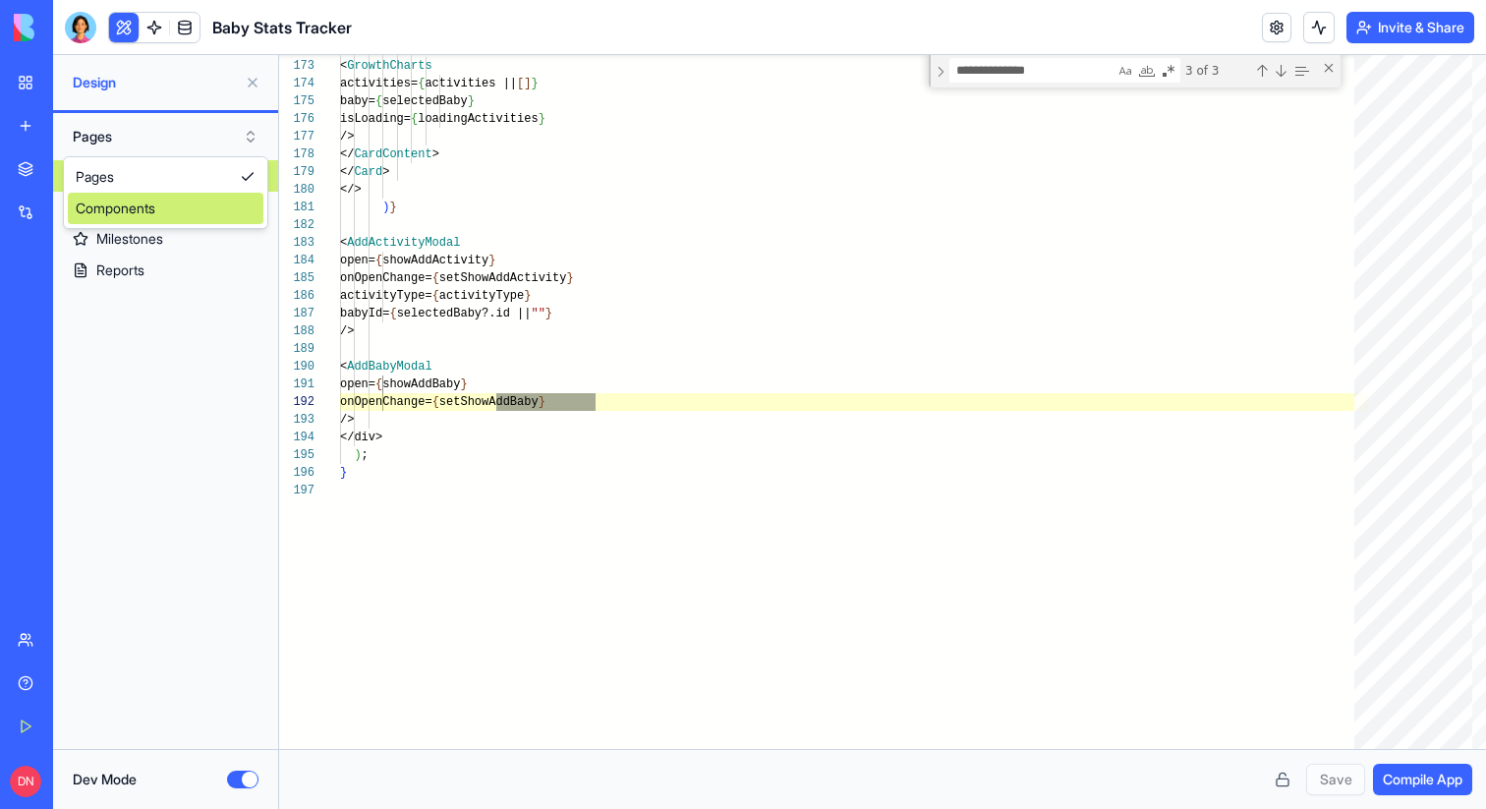
click at [154, 204] on div "Components" at bounding box center [166, 208] width 196 height 31
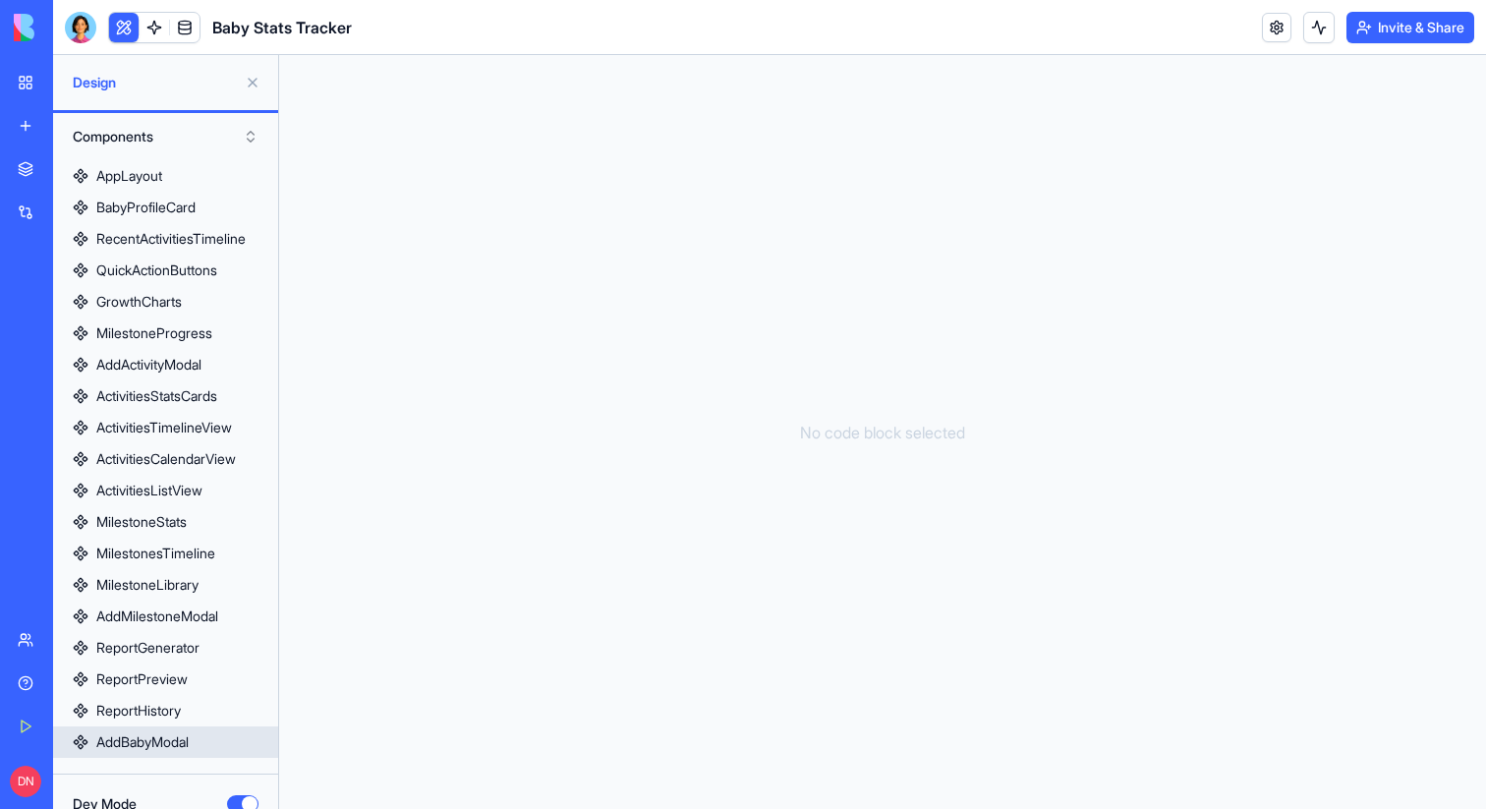
click at [150, 741] on div "AddBabyModal" at bounding box center [142, 742] width 92 height 20
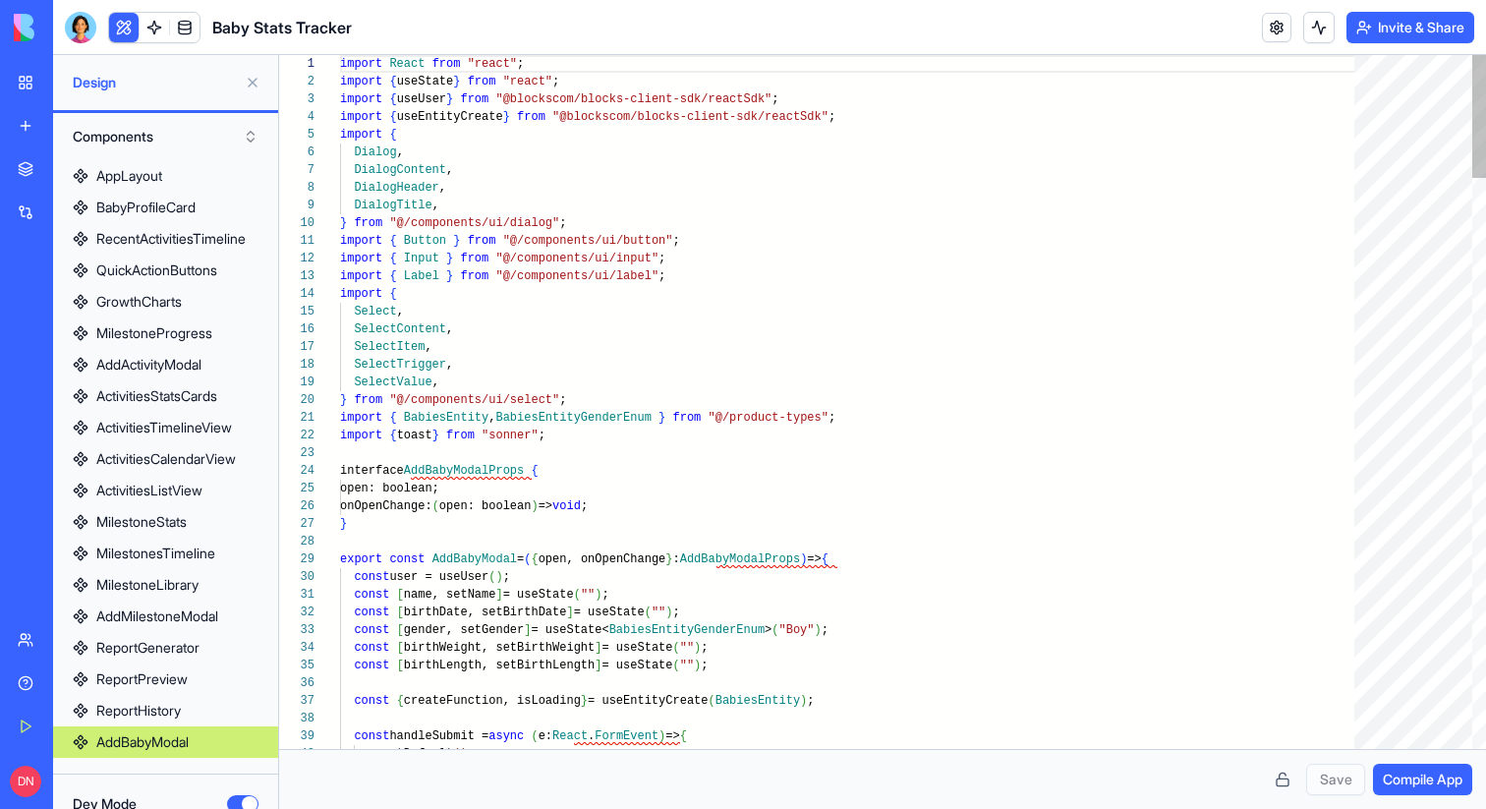
scroll to position [25, 0]
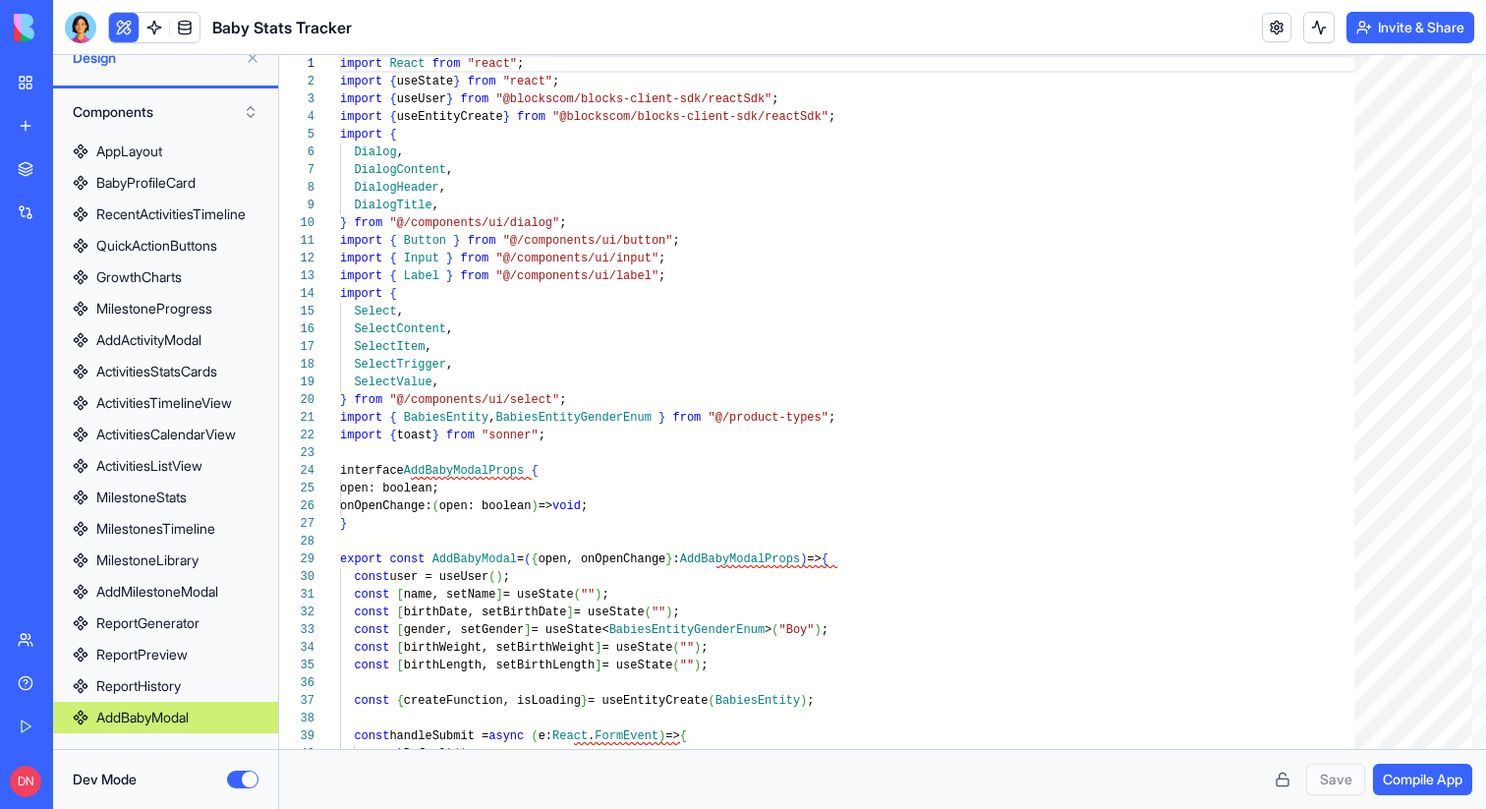
click at [233, 769] on div "Dev Mode" at bounding box center [166, 779] width 186 height 20
click at [243, 778] on button "Dev Mode" at bounding box center [242, 779] width 31 height 18
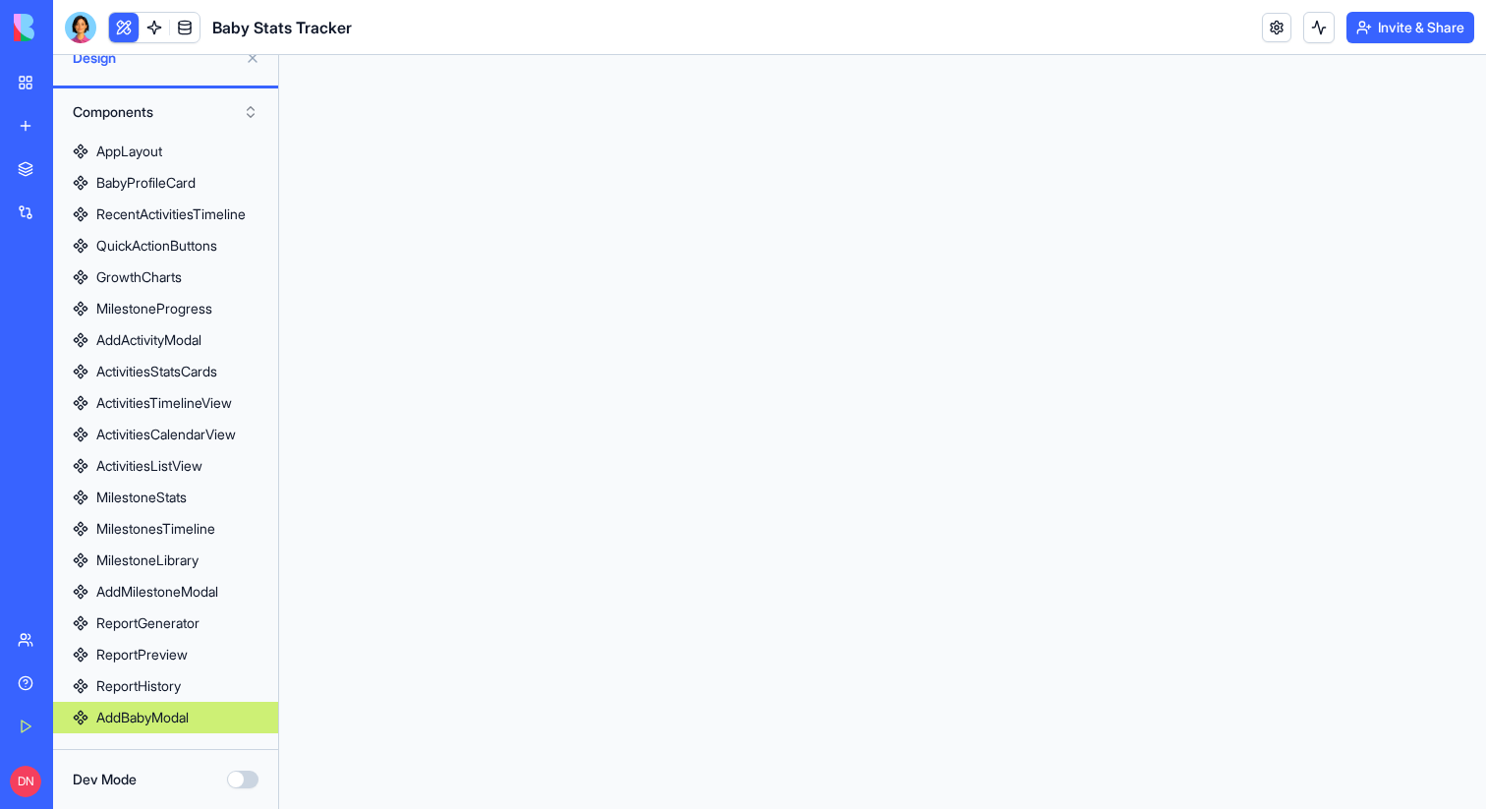
click at [139, 99] on button "Components" at bounding box center [165, 111] width 205 height 31
click at [141, 160] on div "Pages" at bounding box center [166, 152] width 196 height 31
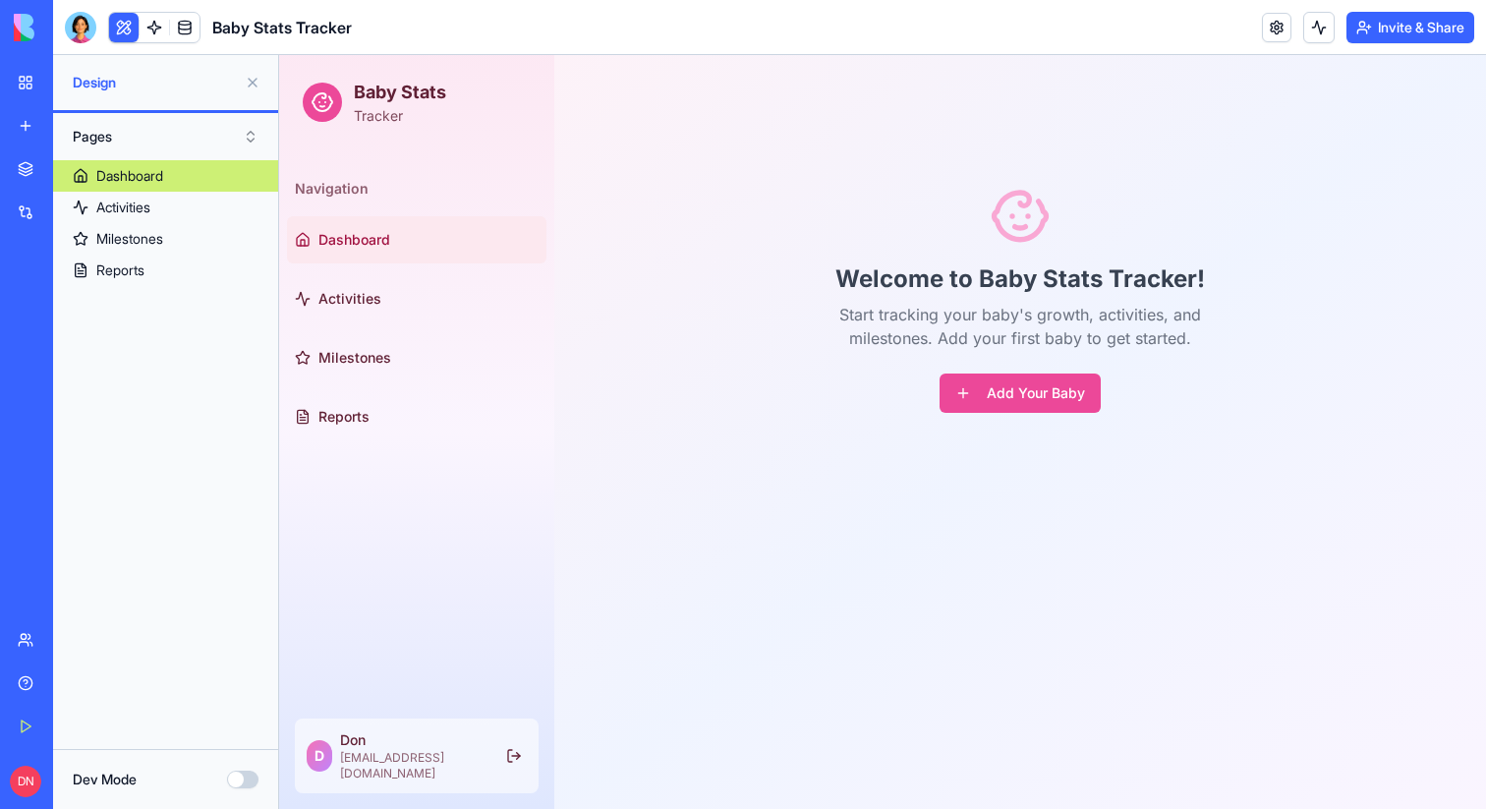
click at [619, 414] on div "Welcome to Baby Stats Tracker! Start tracking your baby's growth, activities, a…" at bounding box center [1020, 298] width 884 height 393
click at [619, 382] on button "Add Your Baby" at bounding box center [1020, 392] width 161 height 39
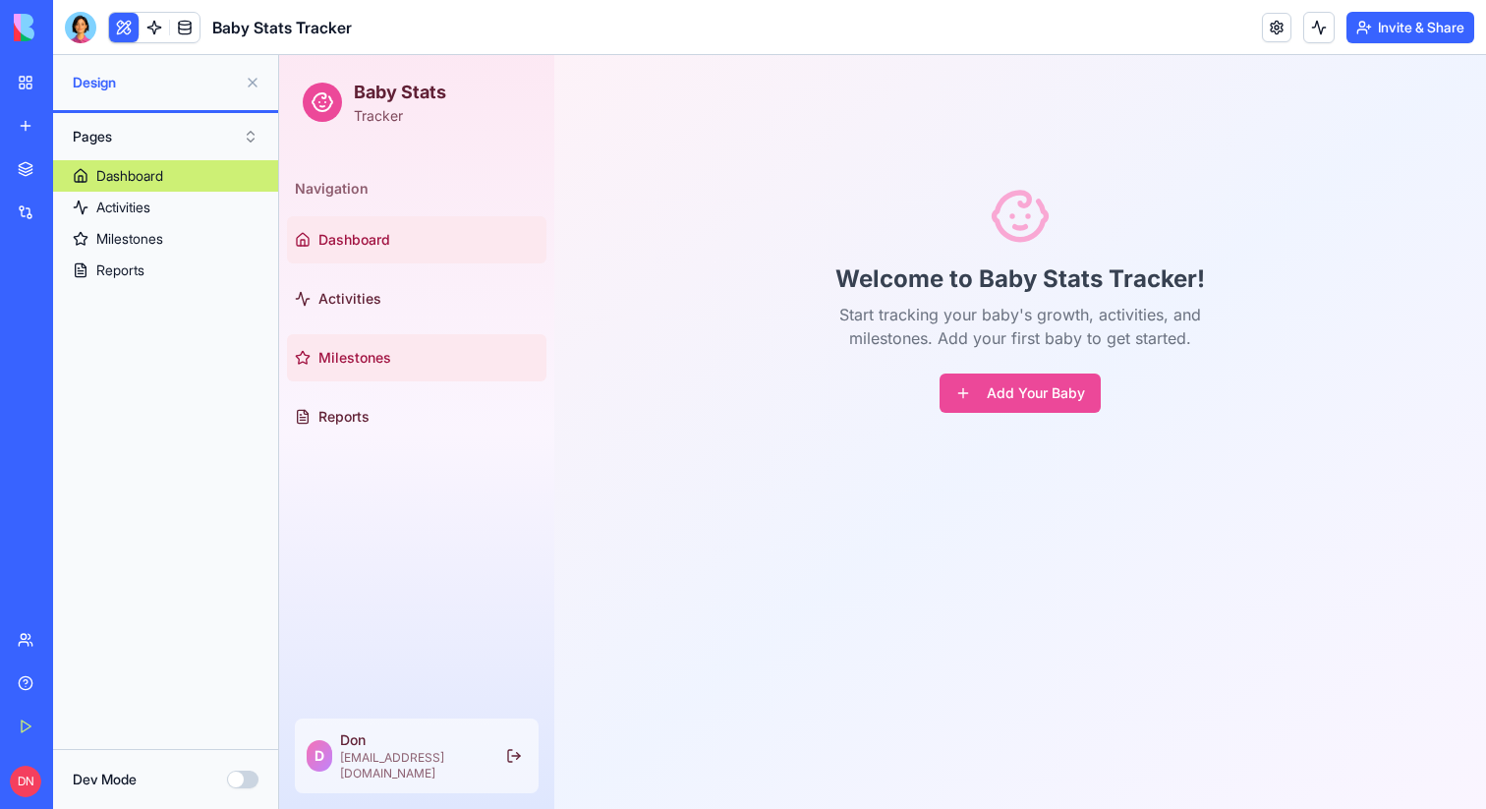
drag, startPoint x: 1014, startPoint y: 382, endPoint x: 433, endPoint y: 376, distance: 580.8
click at [433, 376] on div "Baby Stats Tracker Navigation Dashboard Activities Milestones Reports D Don don…" at bounding box center [882, 432] width 1207 height 754
